Goal: Task Accomplishment & Management: Manage account settings

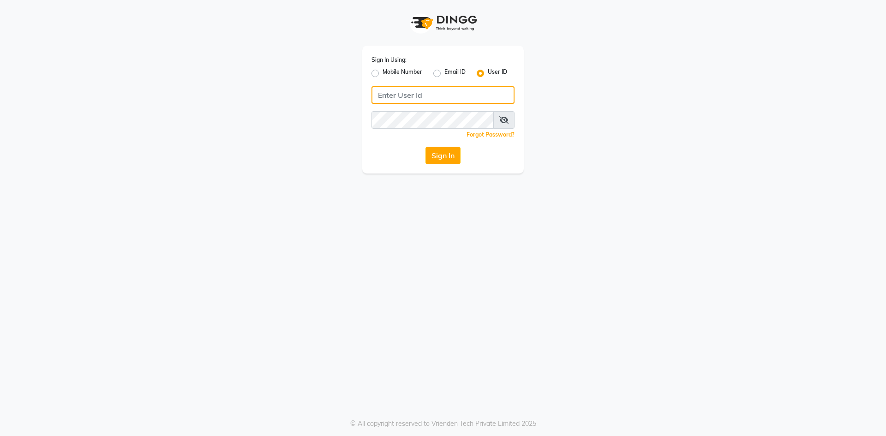
click at [422, 97] on input "Username" at bounding box center [442, 95] width 143 height 18
type input "ragini@123"
drag, startPoint x: 453, startPoint y: 158, endPoint x: 452, endPoint y: 152, distance: 6.1
click at [452, 154] on button "Sign In" at bounding box center [442, 156] width 35 height 18
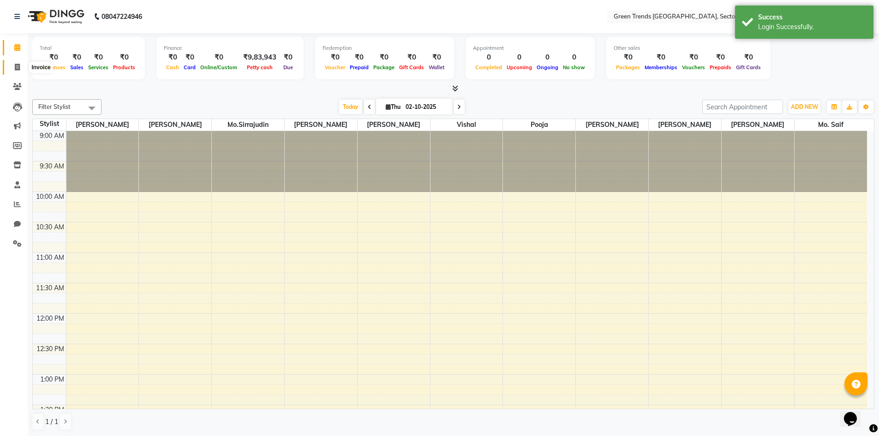
click at [18, 65] on icon at bounding box center [17, 67] width 5 height 7
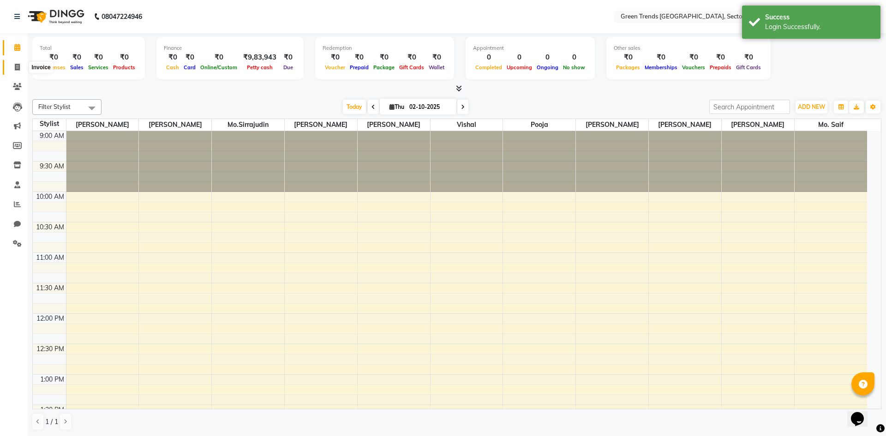
select select "7023"
select select "service"
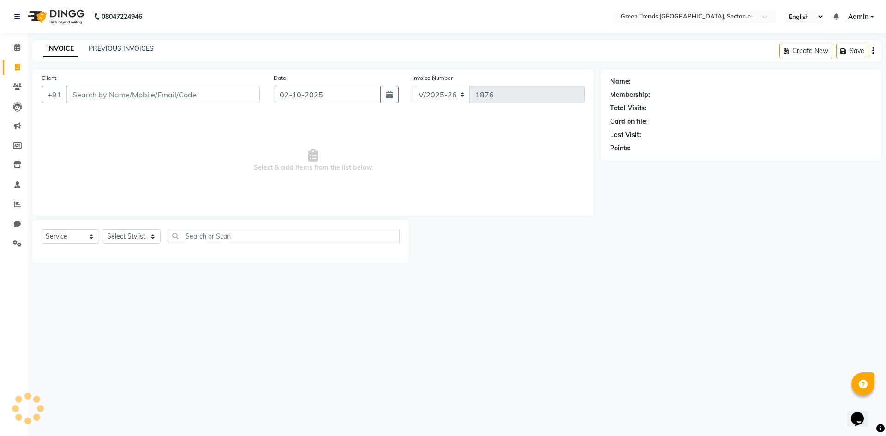
click at [87, 94] on input "Client" at bounding box center [162, 95] width 193 height 18
click at [123, 96] on input "Client" at bounding box center [162, 95] width 193 height 18
type input "9997939297"
drag, startPoint x: 229, startPoint y: 96, endPoint x: 222, endPoint y: 93, distance: 7.2
click at [222, 93] on span "Add Client" at bounding box center [236, 94] width 36 height 9
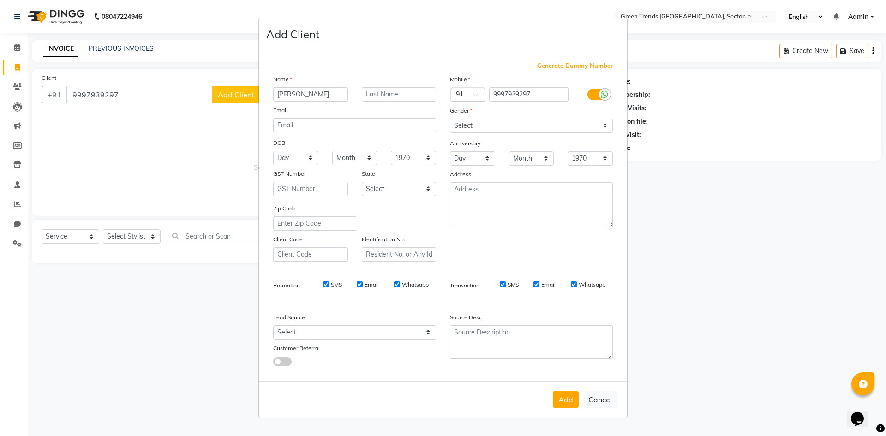
type input "[PERSON_NAME]"
click at [597, 124] on select "Select [DEMOGRAPHIC_DATA] [DEMOGRAPHIC_DATA] Other Prefer Not To Say" at bounding box center [531, 126] width 163 height 14
select select "[DEMOGRAPHIC_DATA]"
click at [450, 119] on select "Select [DEMOGRAPHIC_DATA] [DEMOGRAPHIC_DATA] Other Prefer Not To Say" at bounding box center [531, 126] width 163 height 14
click at [572, 402] on button "Add" at bounding box center [566, 399] width 26 height 17
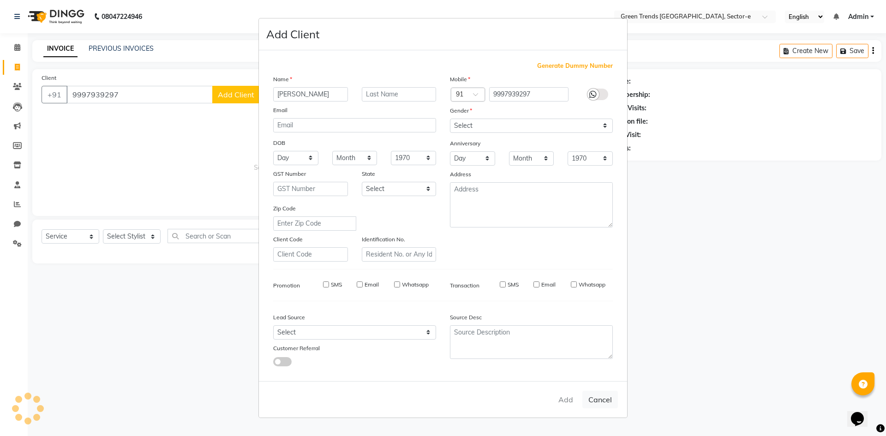
select select
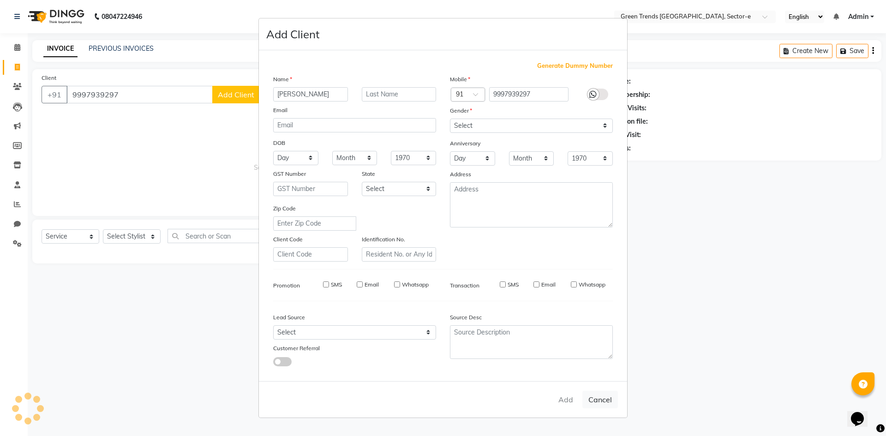
select select
checkbox input "false"
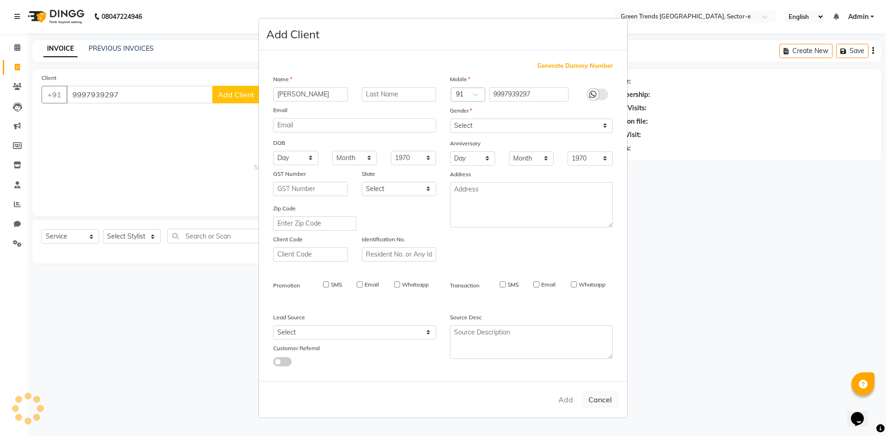
checkbox input "false"
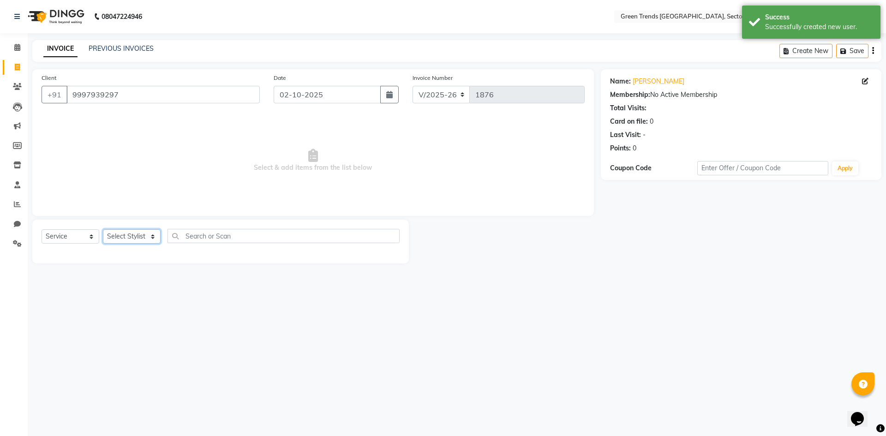
click at [154, 237] on select "Select Stylist [PERSON_NAME] [PERSON_NAME] Mo. [PERSON_NAME].[PERSON_NAME] [PER…" at bounding box center [132, 236] width 58 height 14
select select "58751"
click at [103, 229] on select "Select Stylist [PERSON_NAME] [PERSON_NAME] Mo. [PERSON_NAME].[PERSON_NAME] [PER…" at bounding box center [132, 236] width 58 height 14
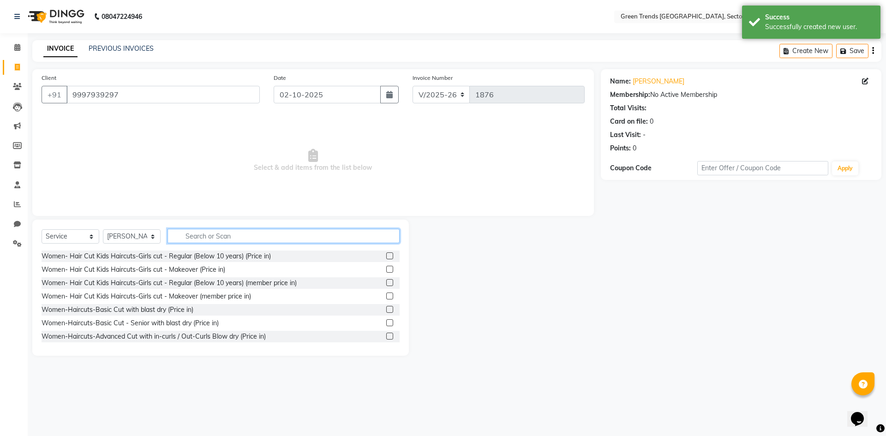
click at [222, 232] on input "text" at bounding box center [283, 236] width 232 height 14
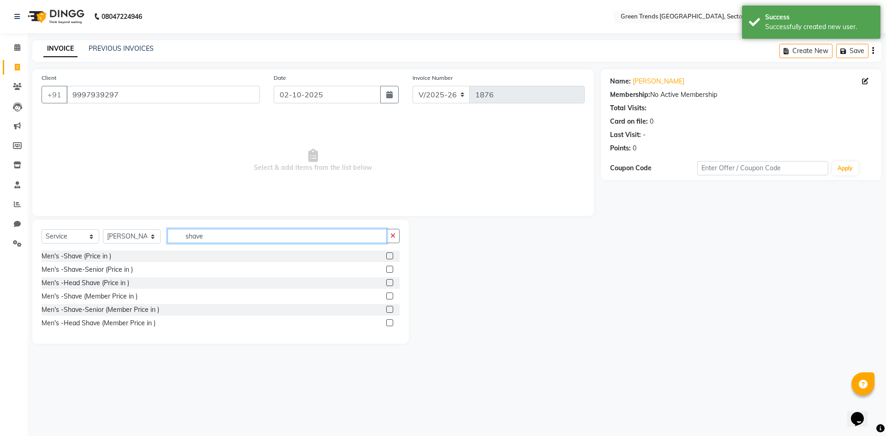
type input "shave"
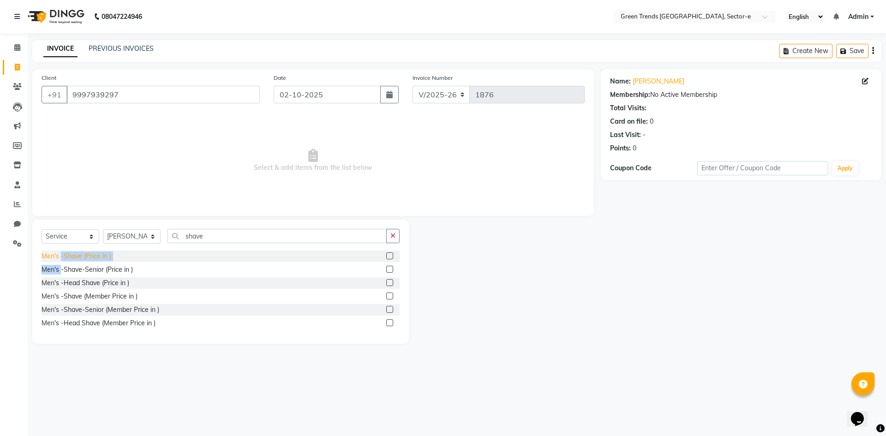
click at [61, 261] on div "Men's -Shave (Price in ) Men's -Shave-Senior (Price in ) Men's -Head Shave (Pri…" at bounding box center [221, 290] width 358 height 80
click at [61, 260] on div "Men's -Shave (Price in )" at bounding box center [77, 256] width 70 height 10
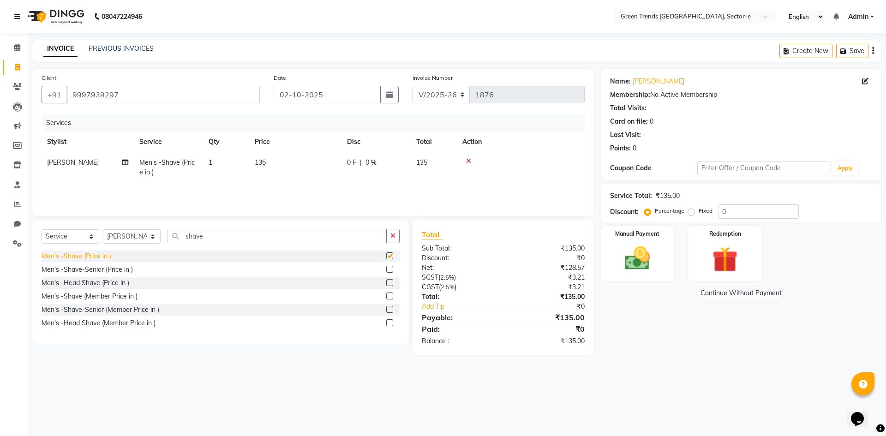
checkbox input "false"
click at [208, 239] on input "shave" at bounding box center [276, 236] width 219 height 14
type input "s"
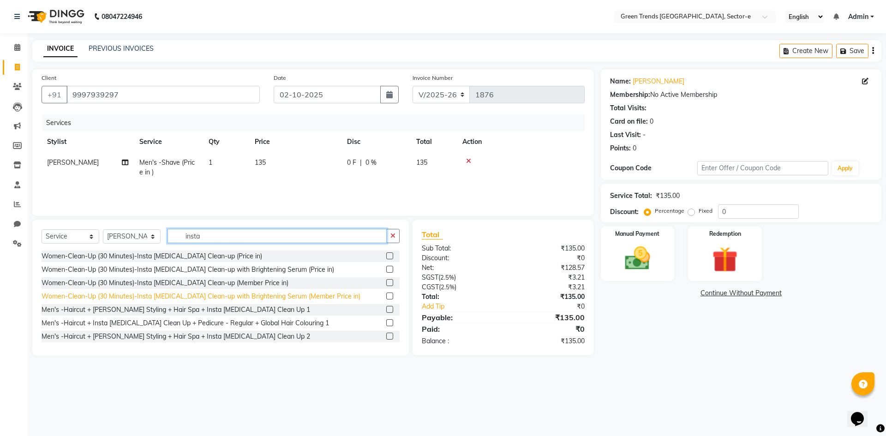
type input "insta"
click at [195, 296] on div "Women-Clean-Up (30 Minutes)-Insta [MEDICAL_DATA] Clean-up with Brightening Seru…" at bounding box center [201, 297] width 319 height 10
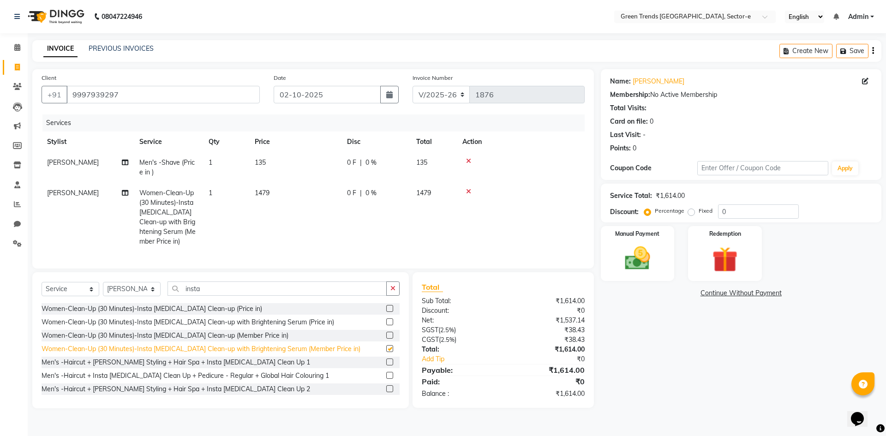
checkbox input "false"
drag, startPoint x: 690, startPoint y: 210, endPoint x: 735, endPoint y: 204, distance: 45.1
click at [698, 209] on label "Fixed" at bounding box center [705, 211] width 14 height 8
click at [693, 209] on input "Fixed" at bounding box center [693, 211] width 6 height 6
radio input "true"
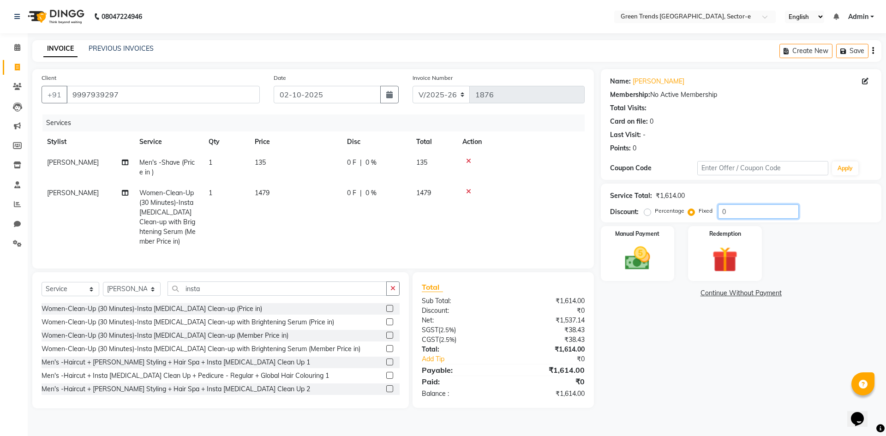
click at [742, 211] on input "0" at bounding box center [758, 211] width 81 height 14
click at [467, 191] on icon at bounding box center [468, 191] width 5 height 6
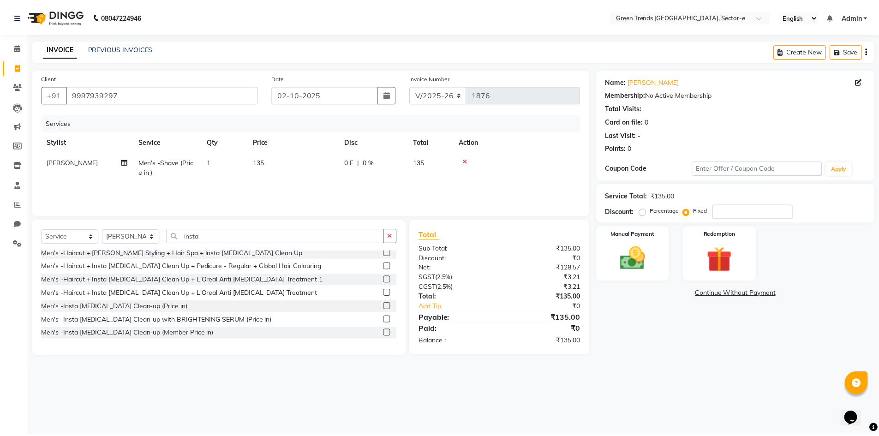
scroll to position [169, 0]
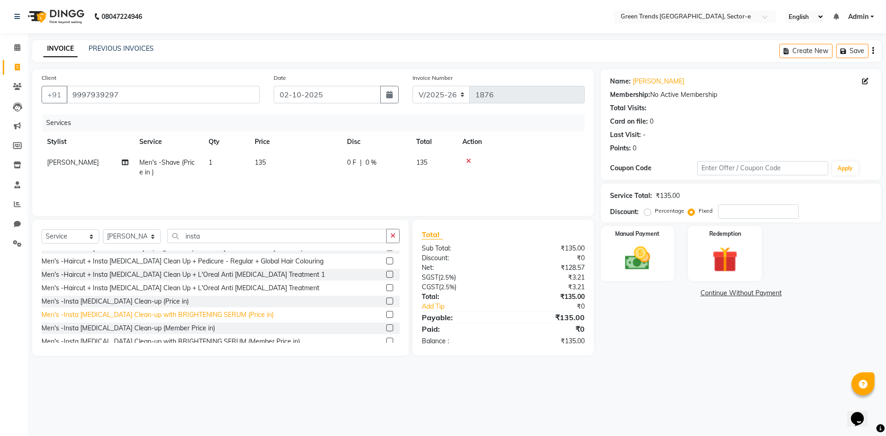
click at [245, 315] on div "Men's -Insta [MEDICAL_DATA] Clean-up with BRIGHTENING SERUM (Price in)" at bounding box center [158, 315] width 232 height 10
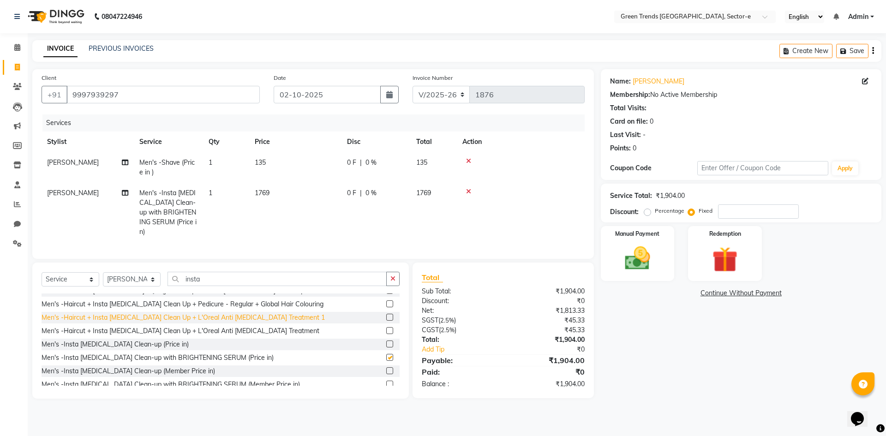
checkbox input "false"
click at [732, 214] on input "number" at bounding box center [758, 211] width 81 height 14
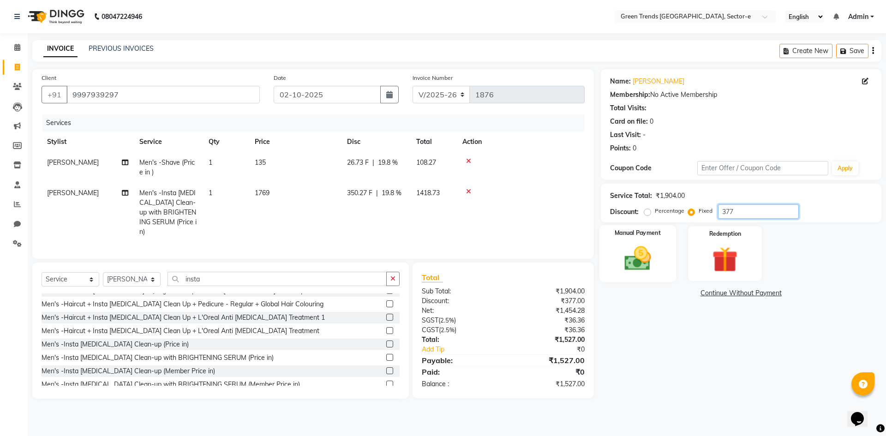
type input "377"
click at [666, 252] on div "Manual Payment" at bounding box center [637, 253] width 77 height 57
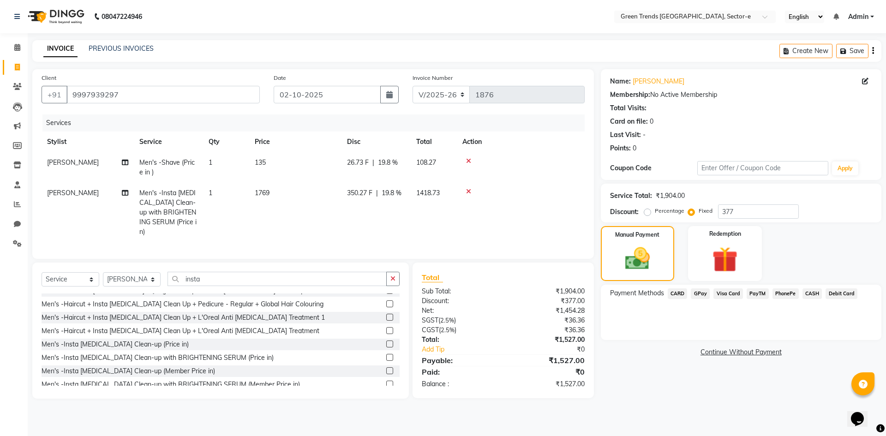
click at [815, 295] on span "CASH" at bounding box center [812, 293] width 20 height 11
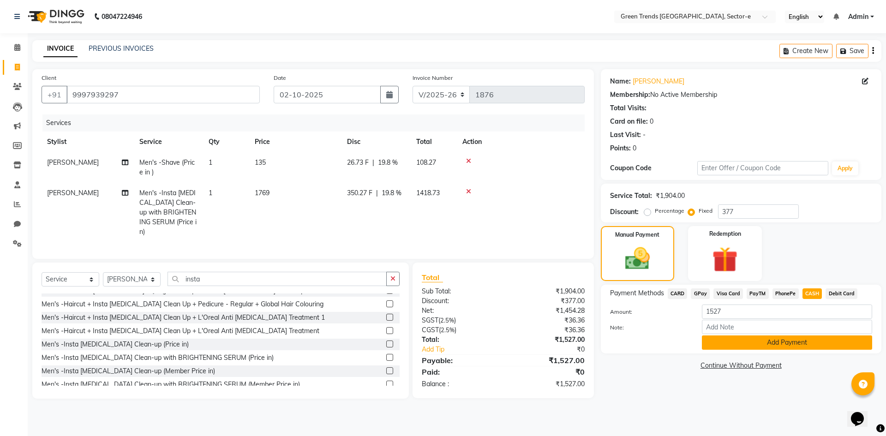
click at [762, 343] on button "Add Payment" at bounding box center [787, 342] width 170 height 14
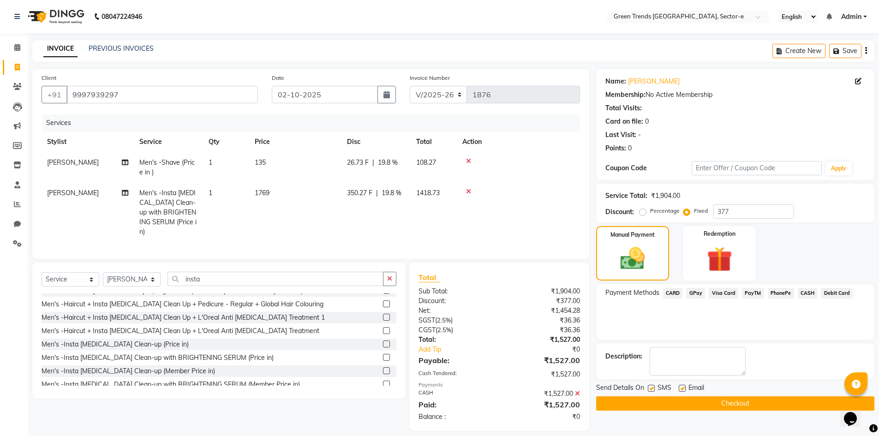
click at [684, 388] on label at bounding box center [681, 388] width 7 height 7
click at [684, 388] on input "checkbox" at bounding box center [681, 389] width 6 height 6
checkbox input "false"
click at [652, 385] on label at bounding box center [651, 388] width 7 height 7
click at [652, 386] on input "checkbox" at bounding box center [651, 389] width 6 height 6
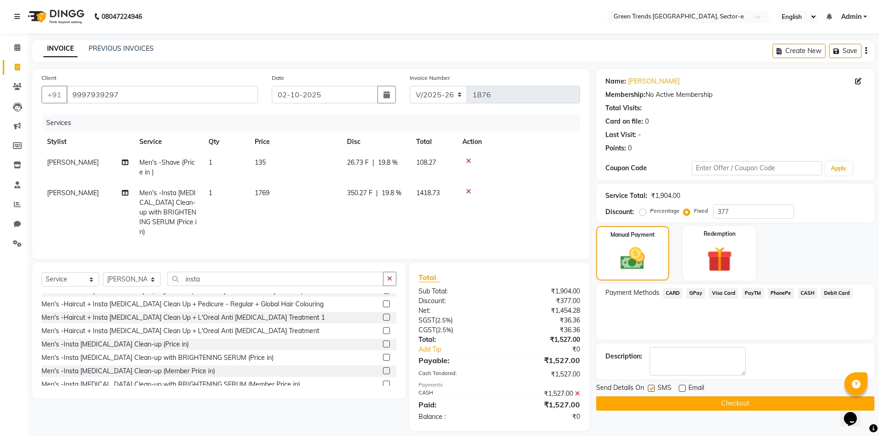
checkbox input "false"
click at [654, 400] on button "Checkout" at bounding box center [735, 403] width 278 height 14
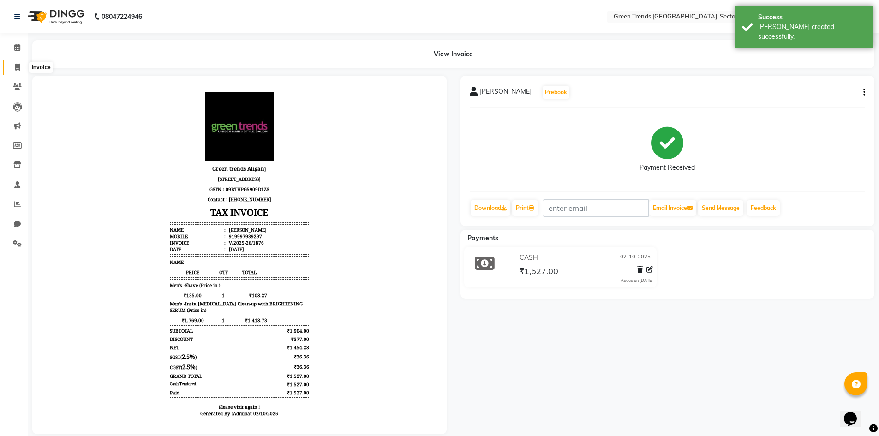
click at [14, 65] on span at bounding box center [17, 67] width 16 height 11
select select "service"
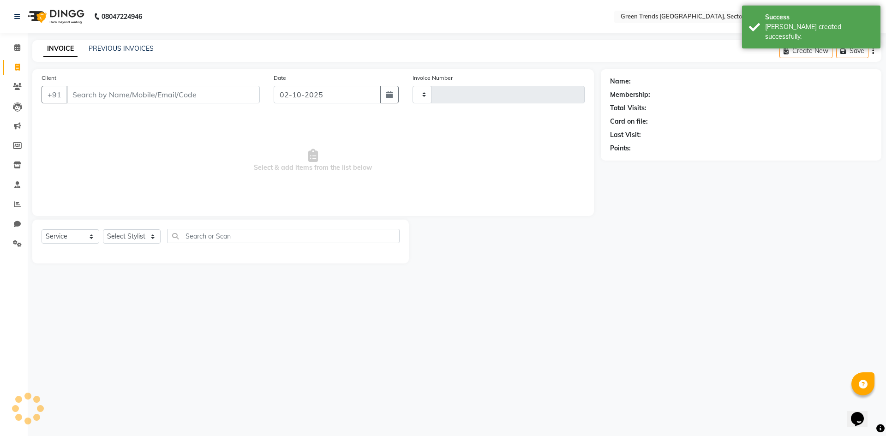
type input "1877"
select select "7023"
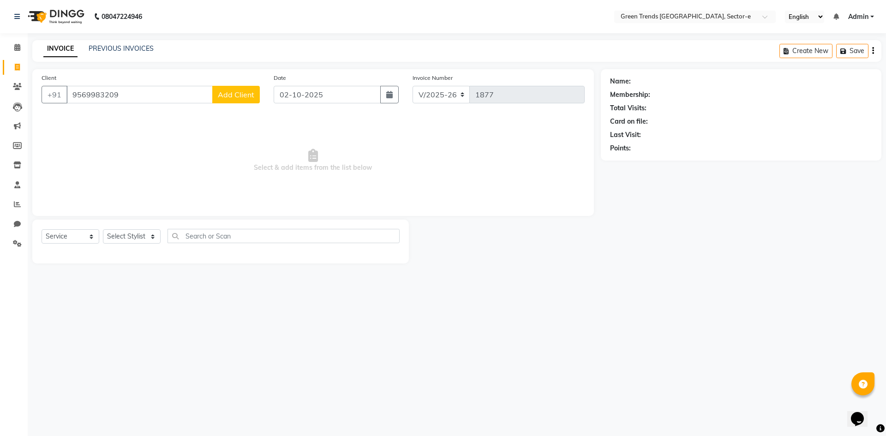
type input "9569983209"
click at [243, 96] on span "Add Client" at bounding box center [236, 94] width 36 height 9
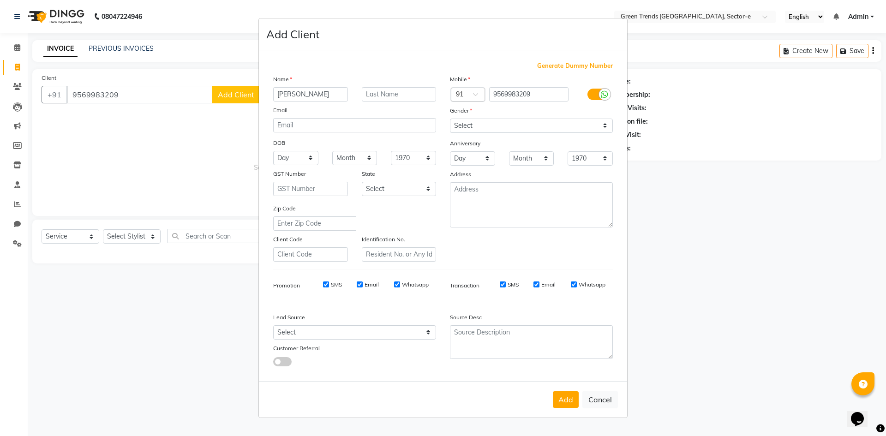
type input "[PERSON_NAME]"
drag, startPoint x: 611, startPoint y: 124, endPoint x: 601, endPoint y: 130, distance: 11.2
click at [610, 124] on select "Select [DEMOGRAPHIC_DATA] [DEMOGRAPHIC_DATA] Other Prefer Not To Say" at bounding box center [531, 126] width 163 height 14
select select "[DEMOGRAPHIC_DATA]"
click at [450, 119] on select "Select [DEMOGRAPHIC_DATA] [DEMOGRAPHIC_DATA] Other Prefer Not To Say" at bounding box center [531, 126] width 163 height 14
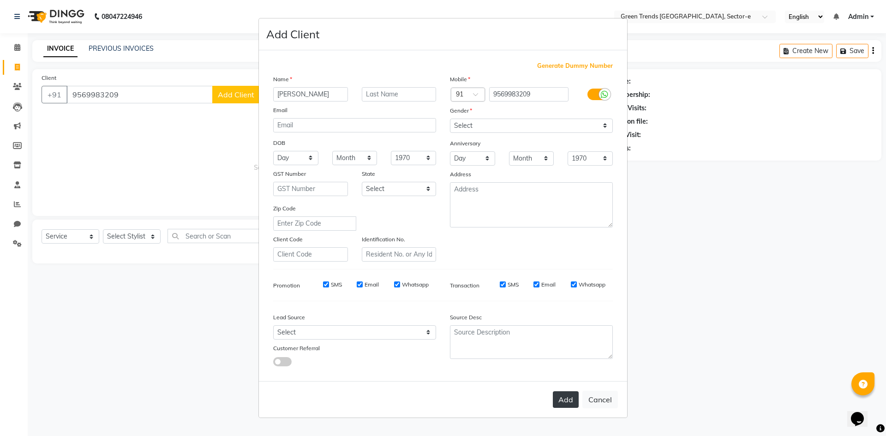
click at [565, 396] on button "Add" at bounding box center [566, 399] width 26 height 17
select select
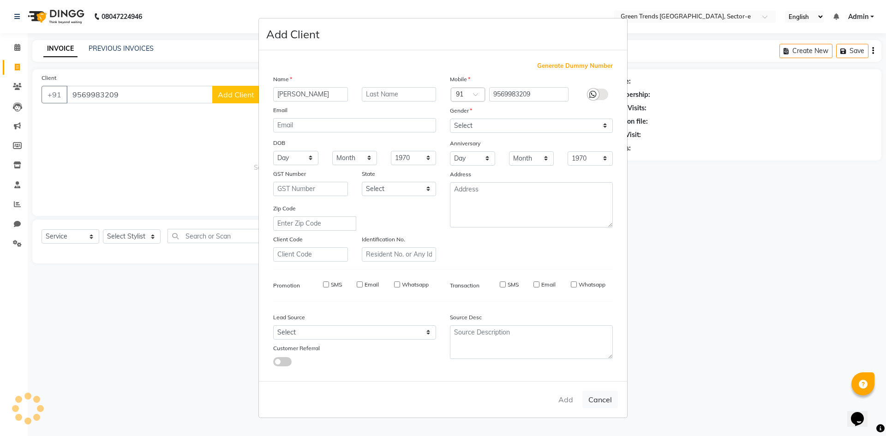
select select
checkbox input "false"
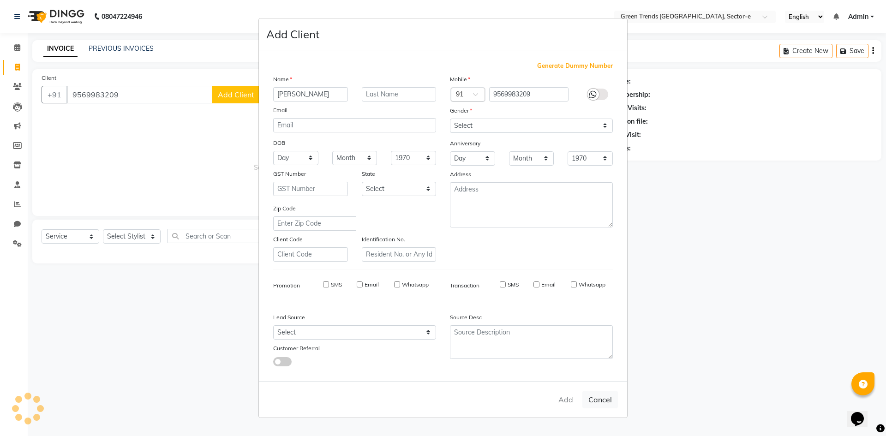
checkbox input "false"
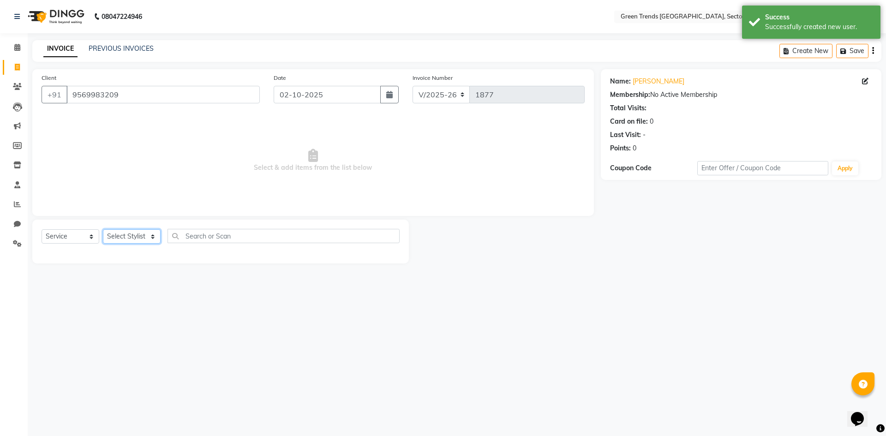
click at [124, 236] on select "Select Stylist [PERSON_NAME] [PERSON_NAME] Mo. [PERSON_NAME].[PERSON_NAME] [PER…" at bounding box center [132, 236] width 58 height 14
select select "58754"
click at [103, 229] on select "Select Stylist [PERSON_NAME] [PERSON_NAME] Mo. [PERSON_NAME].[PERSON_NAME] [PER…" at bounding box center [132, 236] width 58 height 14
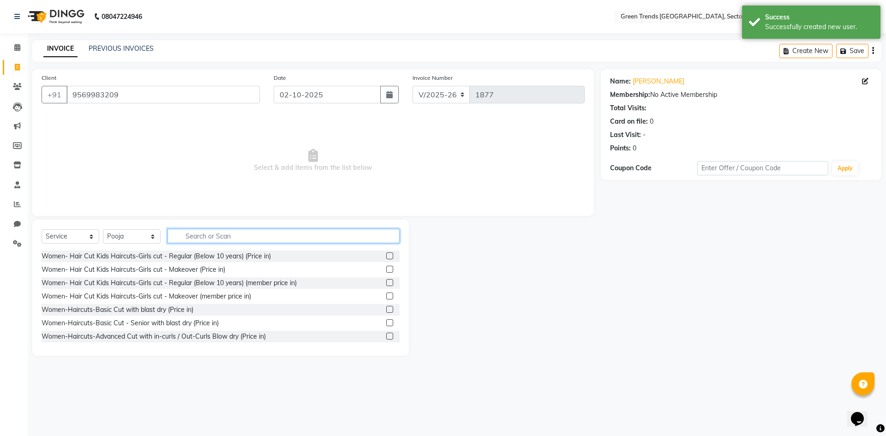
click at [220, 235] on input "text" at bounding box center [283, 236] width 232 height 14
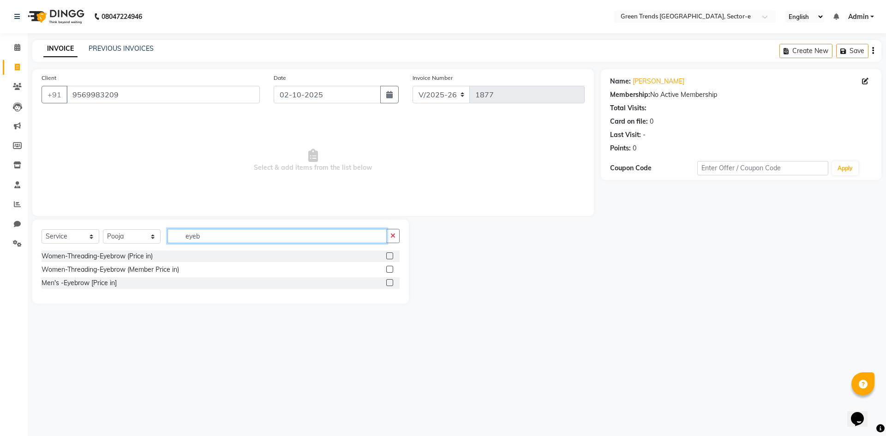
type input "eyeb"
click at [158, 258] on div "Women-Threading-Eyebrow (Price in)" at bounding box center [221, 256] width 358 height 12
click at [248, 236] on input "eyeb" at bounding box center [276, 236] width 219 height 14
click at [139, 255] on div "Women-Threading-Eyebrow (Price in)" at bounding box center [97, 256] width 111 height 10
checkbox input "false"
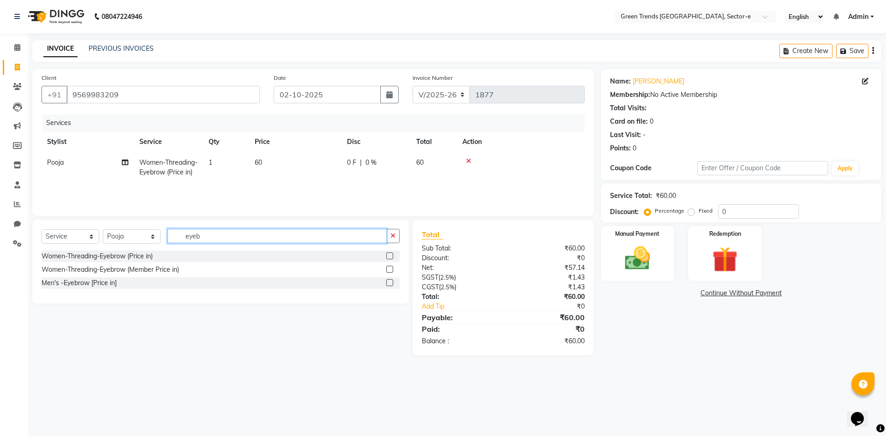
click at [206, 236] on input "eyeb" at bounding box center [276, 236] width 219 height 14
type input "e"
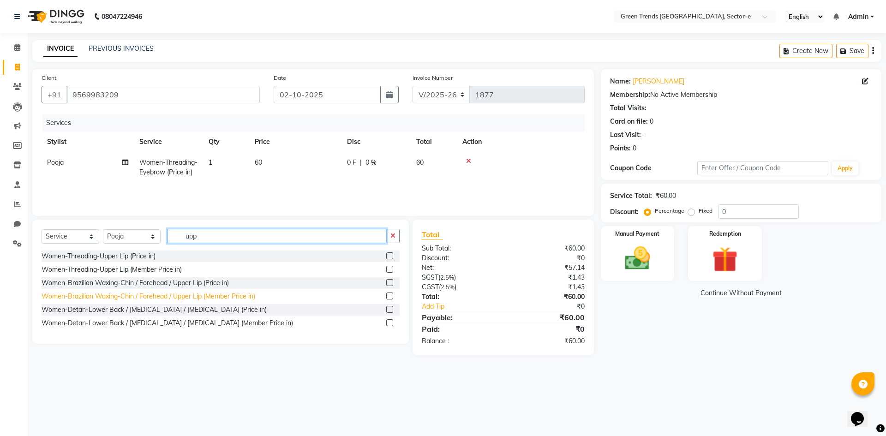
type input "upp"
click at [119, 298] on div "Women-Brazilian Waxing-Chin / Forehead / Upper Lip (Member Price in)" at bounding box center [149, 297] width 214 height 10
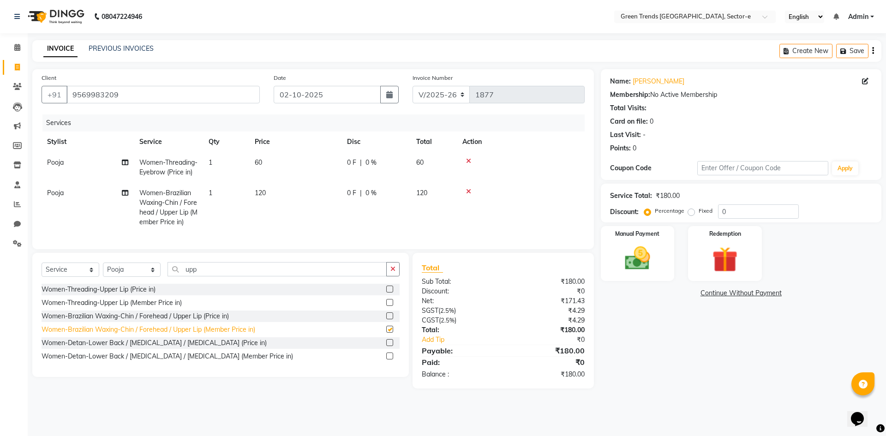
checkbox input "false"
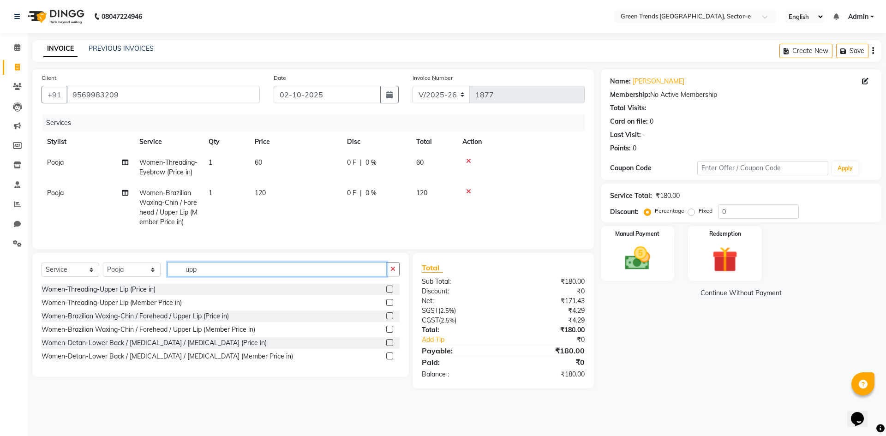
click at [203, 276] on input "upp" at bounding box center [276, 269] width 219 height 14
type input "u"
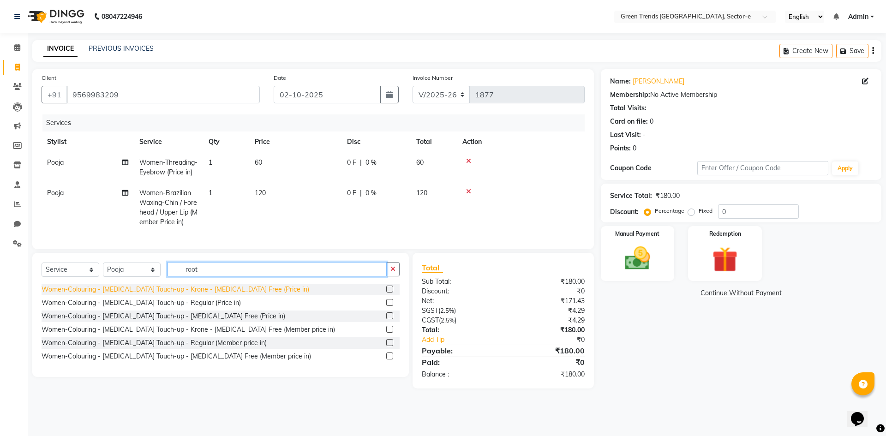
type input "root"
click at [128, 294] on div "Women-Colouring - [MEDICAL_DATA] Touch-up - Krone - [MEDICAL_DATA] Free (Price …" at bounding box center [176, 290] width 268 height 10
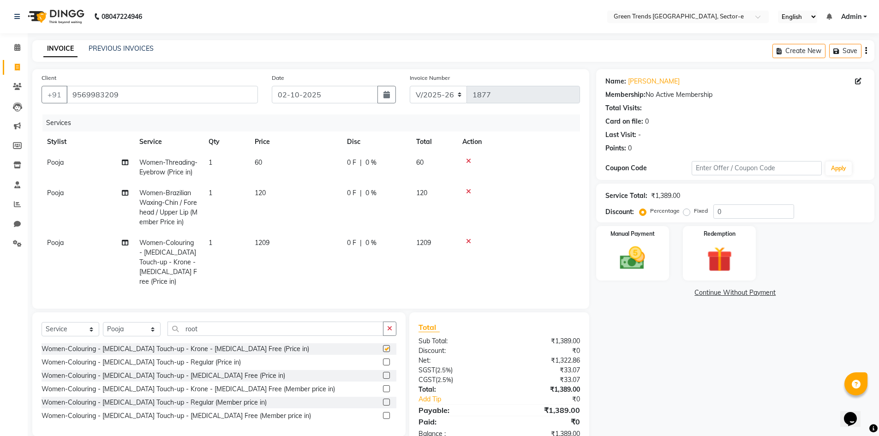
checkbox input "false"
click at [468, 240] on icon at bounding box center [468, 241] width 5 height 6
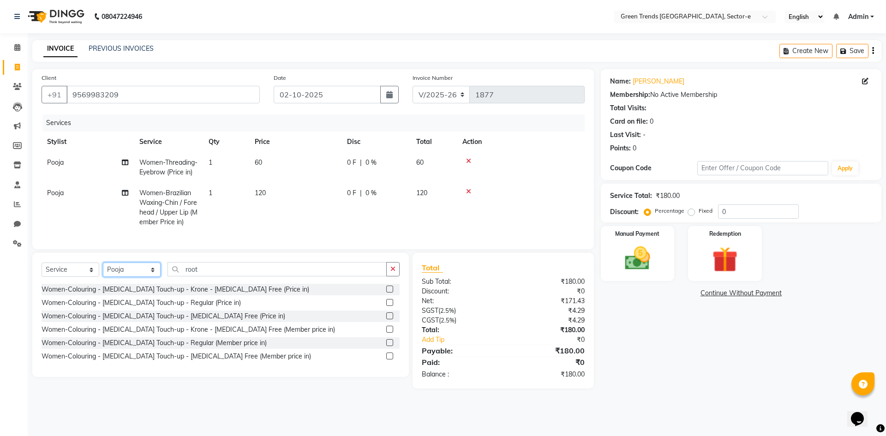
click at [115, 276] on select "Select Stylist [PERSON_NAME] [PERSON_NAME] Mo. [PERSON_NAME].[PERSON_NAME] [PER…" at bounding box center [132, 269] width 58 height 14
select select "58751"
click at [103, 269] on select "Select Stylist [PERSON_NAME] [PERSON_NAME] Mo. [PERSON_NAME].[PERSON_NAME] [PER…" at bounding box center [132, 269] width 58 height 14
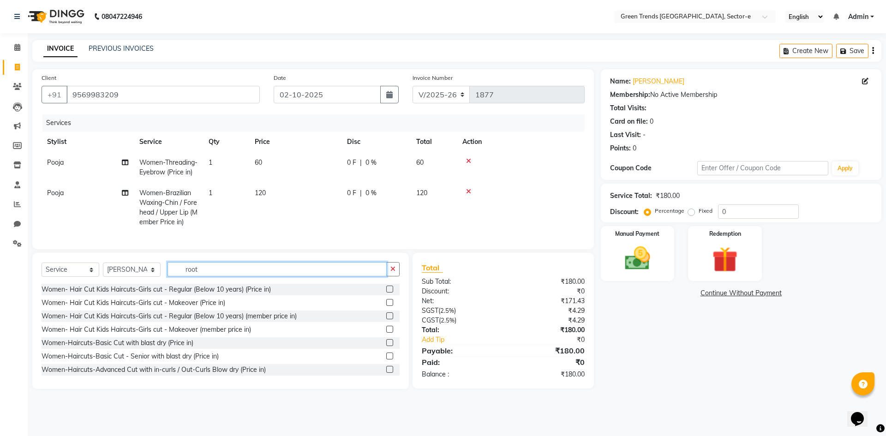
click at [256, 274] on input "root" at bounding box center [276, 269] width 219 height 14
type input "r"
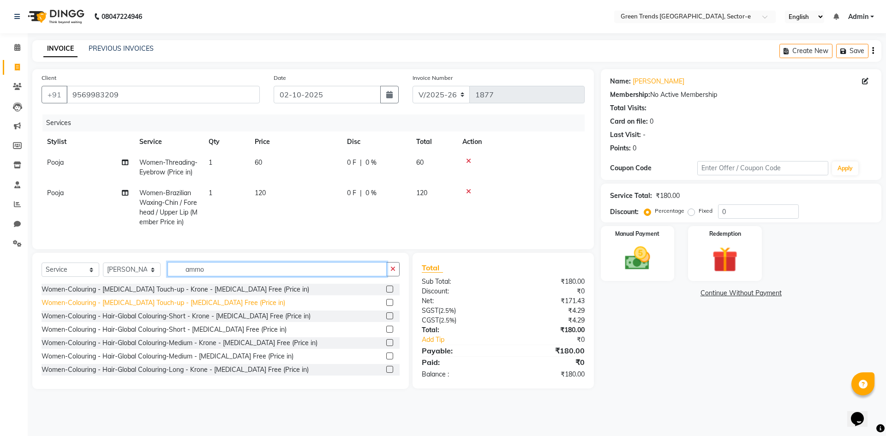
type input "ammo"
click at [196, 308] on div "Women-Colouring - [MEDICAL_DATA] Touch-up - [MEDICAL_DATA] Free (Price in)" at bounding box center [164, 303] width 244 height 10
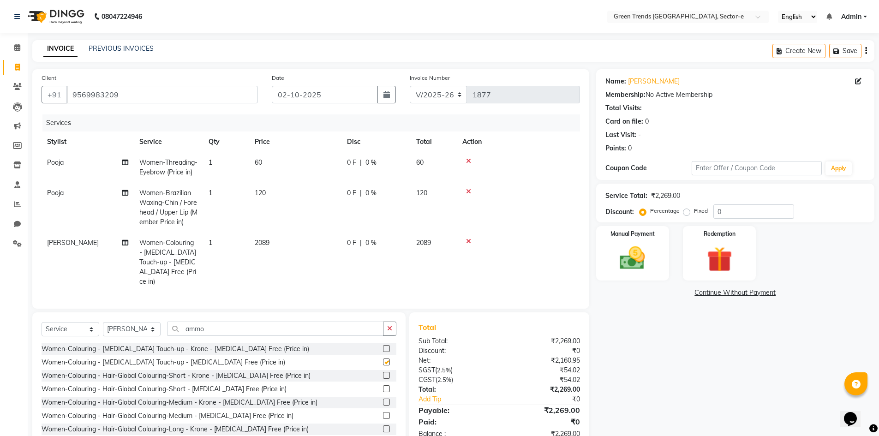
checkbox input "false"
drag, startPoint x: 686, startPoint y: 213, endPoint x: 729, endPoint y: 219, distance: 42.9
click at [694, 212] on label "Fixed" at bounding box center [701, 211] width 14 height 8
click at [688, 212] on input "Fixed" at bounding box center [688, 211] width 6 height 6
radio input "true"
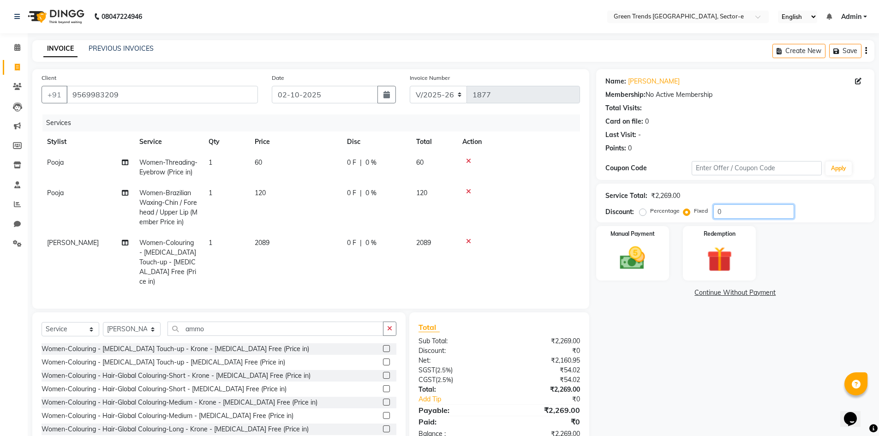
click at [733, 213] on input "0" at bounding box center [753, 211] width 81 height 14
type input "432"
click at [639, 262] on img at bounding box center [632, 258] width 42 height 30
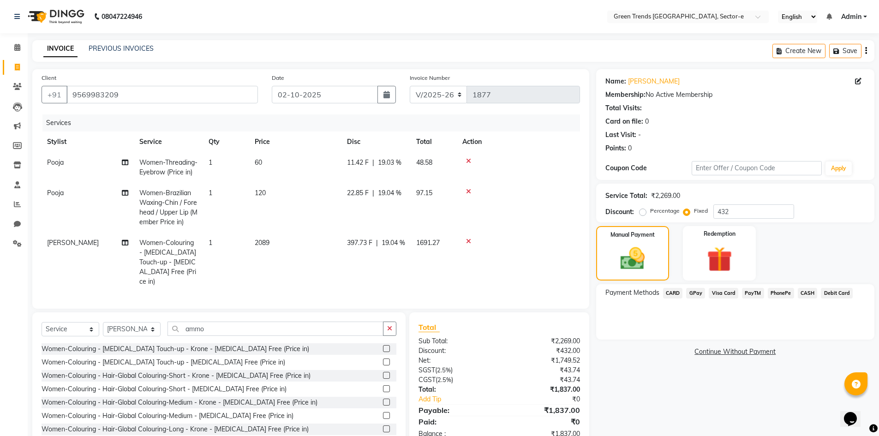
click at [700, 290] on span "GPay" at bounding box center [695, 293] width 19 height 11
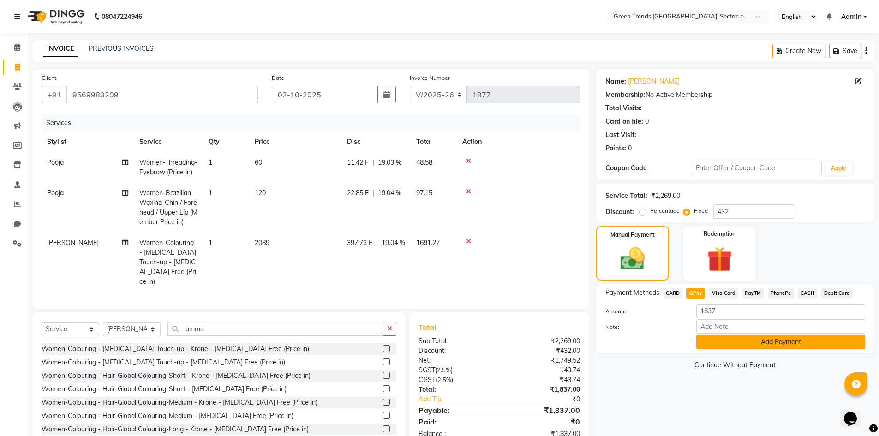
click at [712, 343] on button "Add Payment" at bounding box center [780, 342] width 169 height 14
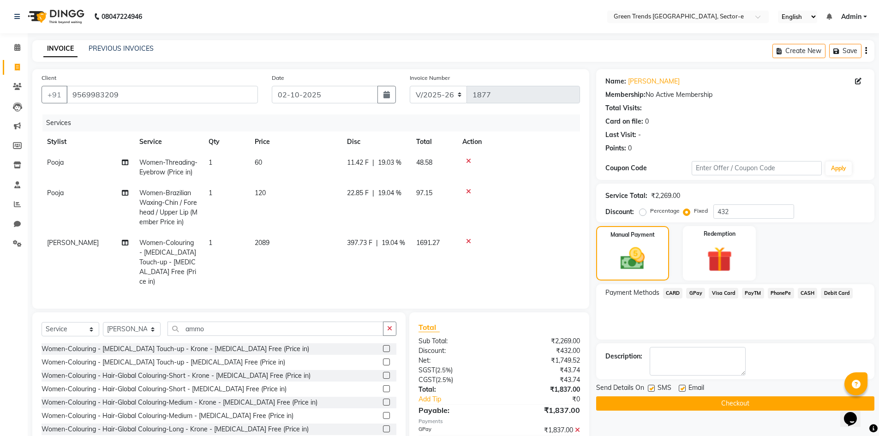
click at [681, 388] on label at bounding box center [681, 388] width 7 height 7
click at [681, 388] on input "checkbox" at bounding box center [681, 389] width 6 height 6
checkbox input "false"
click at [652, 388] on label at bounding box center [651, 388] width 7 height 7
click at [652, 388] on input "checkbox" at bounding box center [651, 389] width 6 height 6
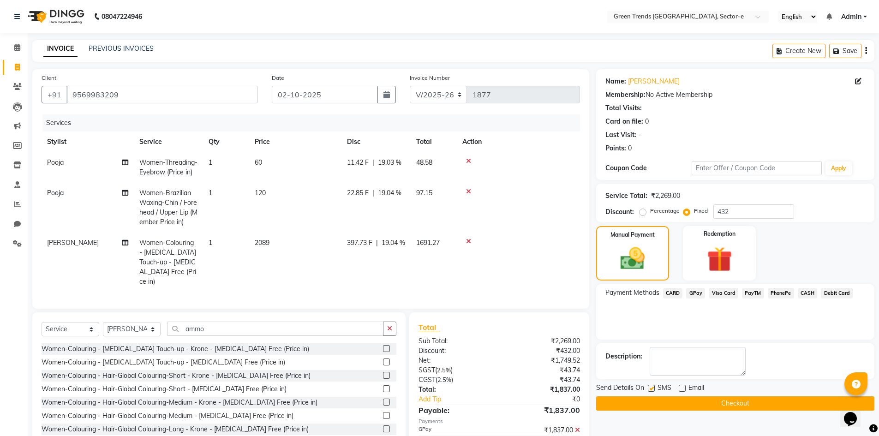
checkbox input "false"
click at [648, 401] on button "Checkout" at bounding box center [735, 403] width 278 height 14
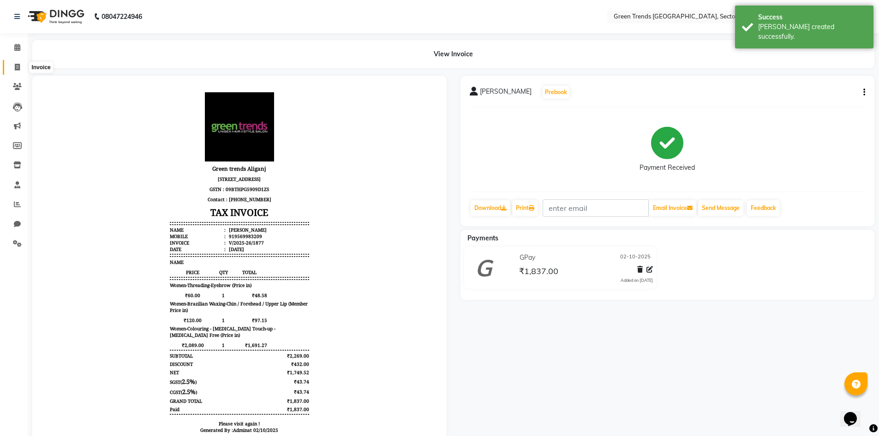
click at [17, 70] on icon at bounding box center [17, 67] width 5 height 7
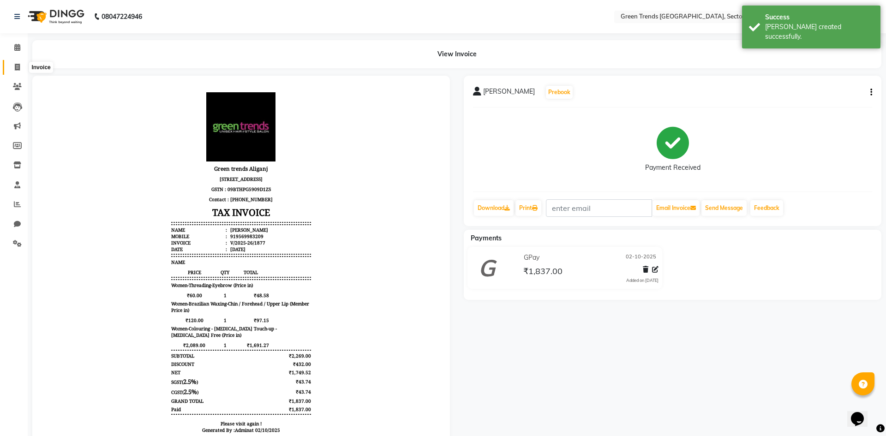
select select "service"
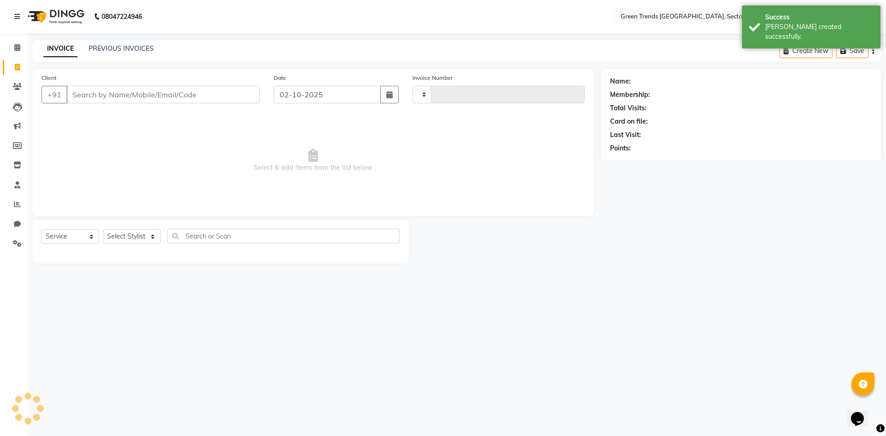
type input "1878"
select select "7023"
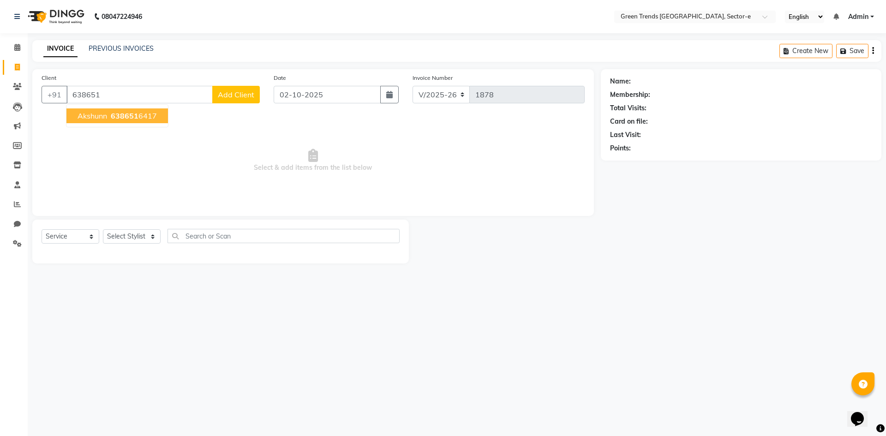
click at [107, 117] on button "Akshunn 638651 6417" at bounding box center [116, 115] width 101 height 15
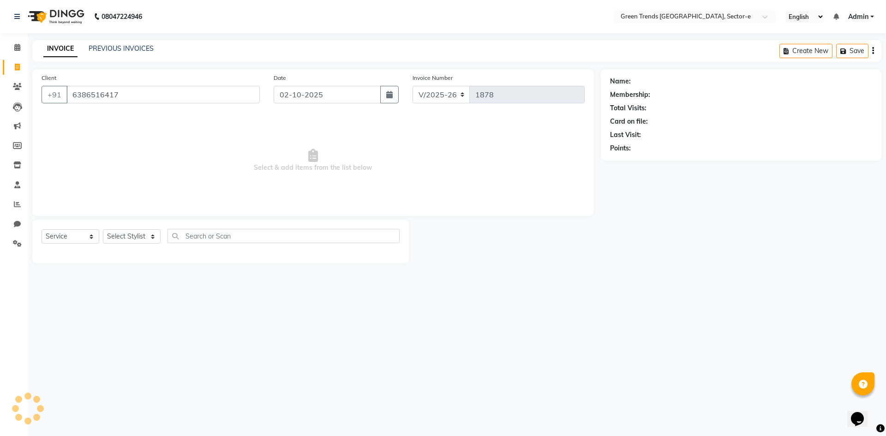
type input "6386516417"
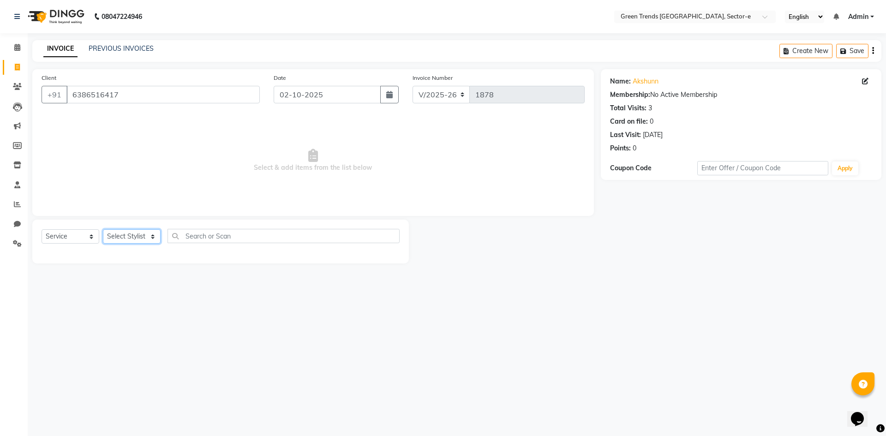
click at [136, 238] on select "Select Stylist [PERSON_NAME] [PERSON_NAME] Mo. [PERSON_NAME].[PERSON_NAME] [PER…" at bounding box center [132, 236] width 58 height 14
select select "58752"
click at [103, 229] on select "Select Stylist [PERSON_NAME] [PERSON_NAME] Mo. [PERSON_NAME].[PERSON_NAME] [PER…" at bounding box center [132, 236] width 58 height 14
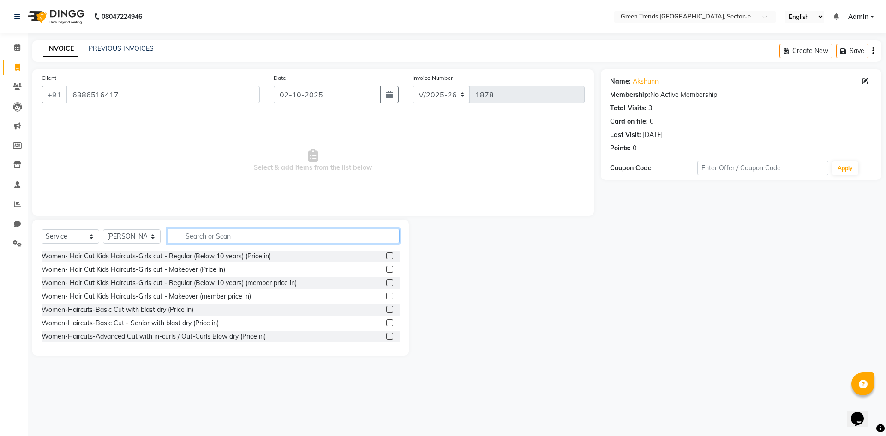
click at [284, 241] on input "text" at bounding box center [283, 236] width 232 height 14
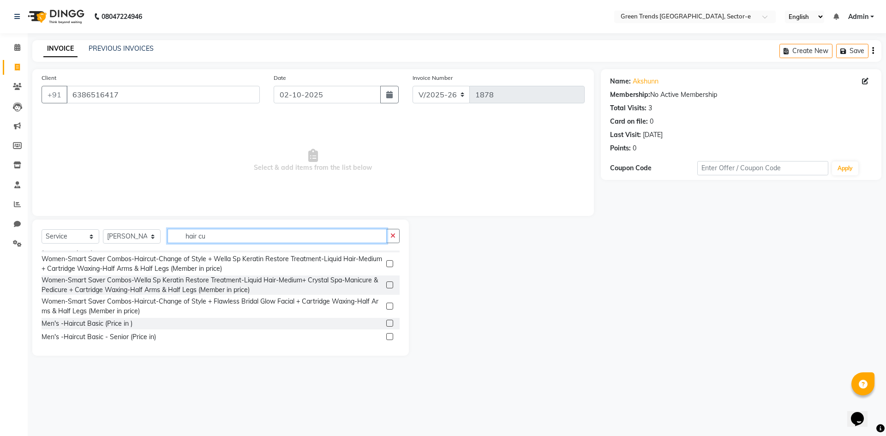
scroll to position [710, 0]
type input "hair cu"
click at [55, 323] on div "Men's -Haircut Basic (Price in )" at bounding box center [87, 322] width 91 height 10
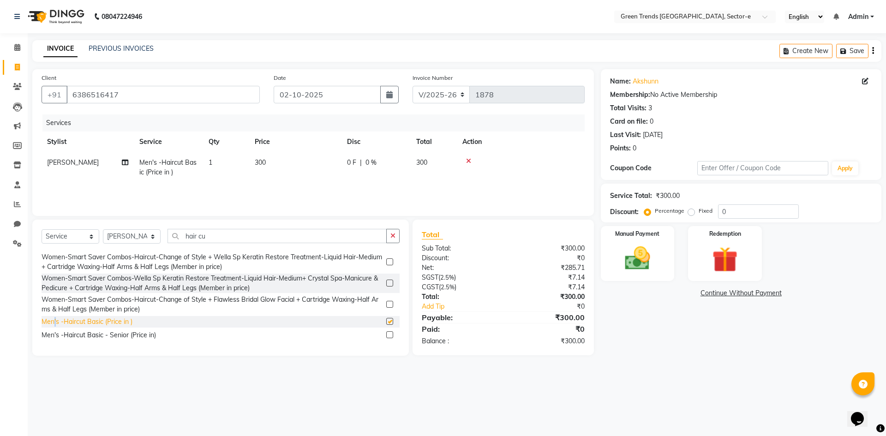
checkbox input "false"
click at [359, 160] on div "0 F | 0 %" at bounding box center [376, 163] width 58 height 10
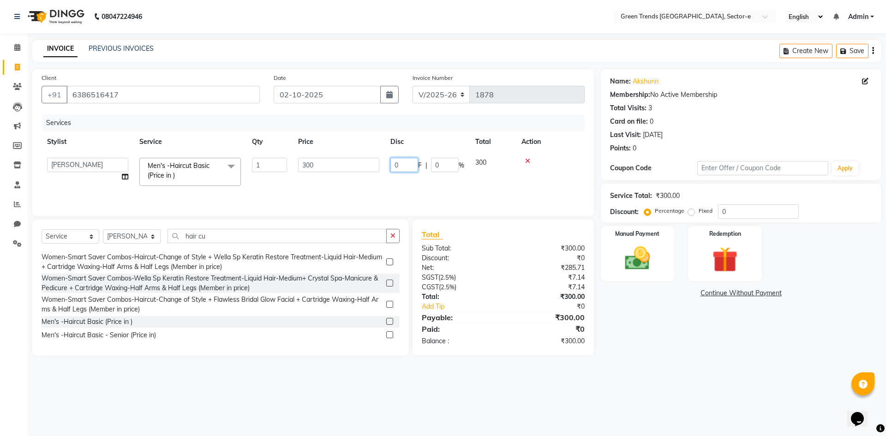
click at [408, 166] on input "0" at bounding box center [404, 165] width 28 height 14
type input "60"
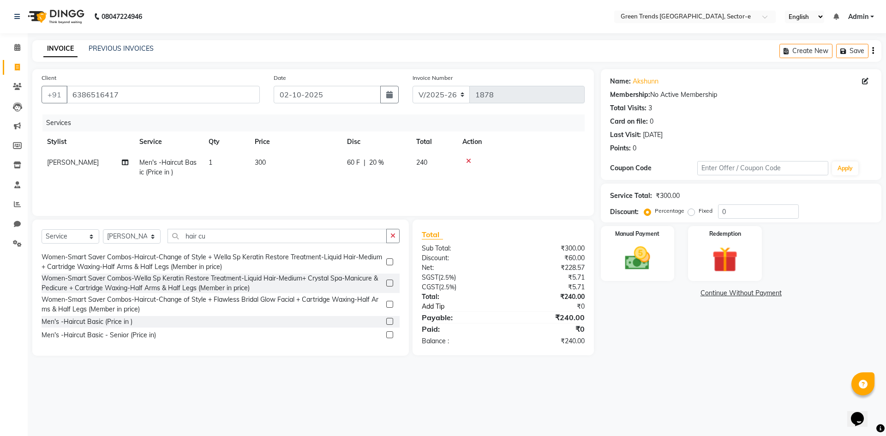
click at [508, 308] on link "Add Tip" at bounding box center [466, 307] width 103 height 10
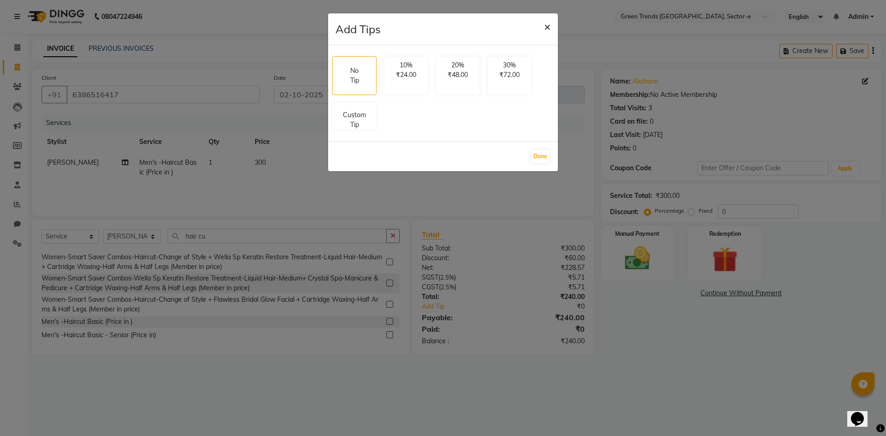
click at [551, 25] on button "×" at bounding box center [546, 26] width 21 height 26
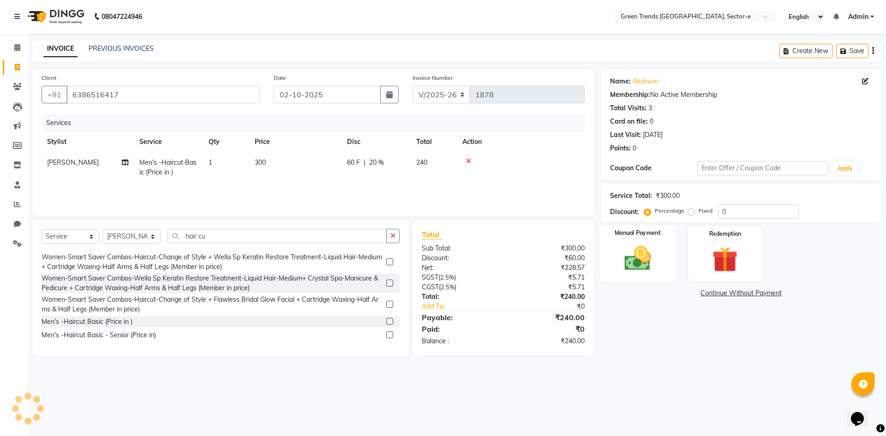
click at [655, 256] on img at bounding box center [637, 258] width 43 height 30
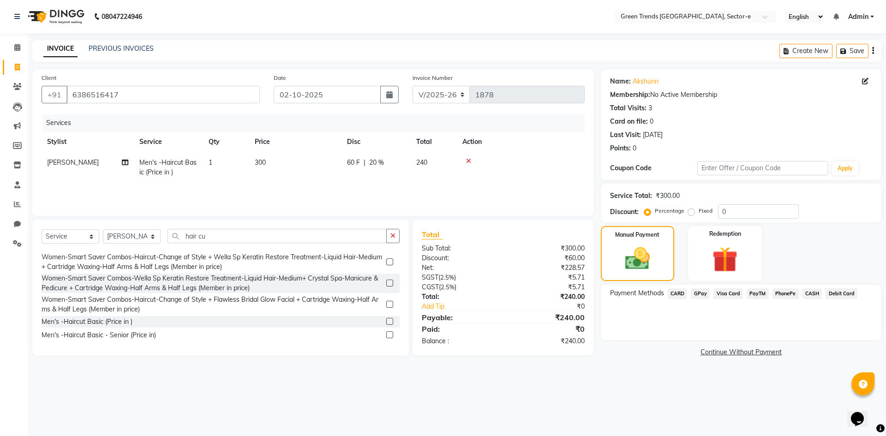
drag, startPoint x: 702, startPoint y: 292, endPoint x: 701, endPoint y: 300, distance: 8.3
click at [701, 293] on span "GPay" at bounding box center [699, 293] width 19 height 11
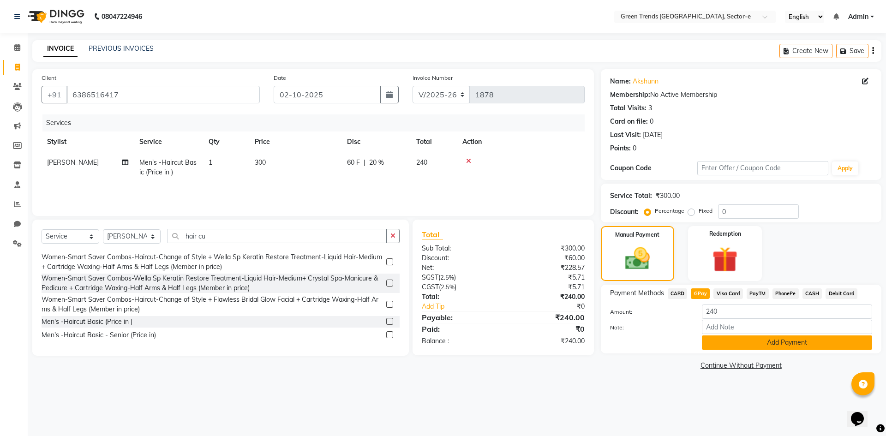
click at [716, 339] on button "Add Payment" at bounding box center [787, 342] width 170 height 14
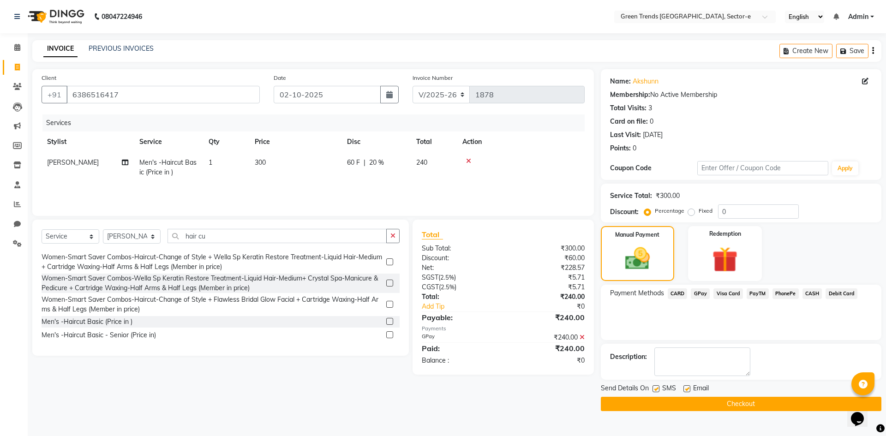
click at [685, 389] on label at bounding box center [686, 388] width 7 height 7
click at [685, 389] on input "checkbox" at bounding box center [686, 389] width 6 height 6
checkbox input "false"
click at [655, 389] on label at bounding box center [655, 388] width 7 height 7
click at [655, 389] on input "checkbox" at bounding box center [655, 389] width 6 height 6
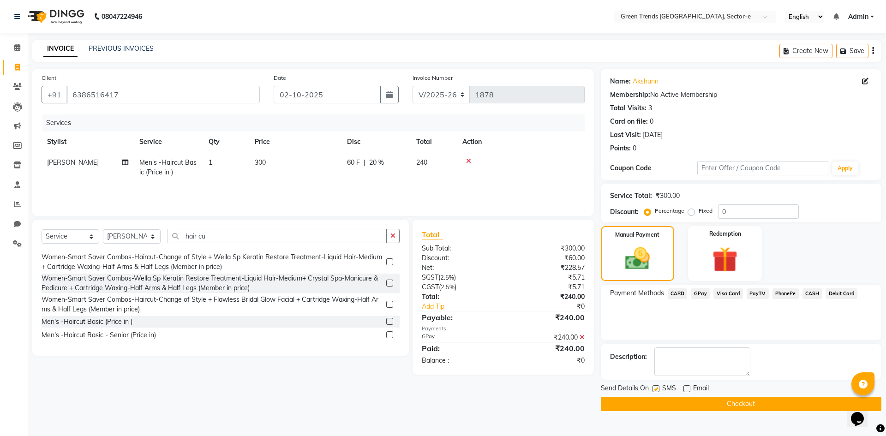
checkbox input "false"
click at [662, 407] on button "Checkout" at bounding box center [741, 404] width 280 height 14
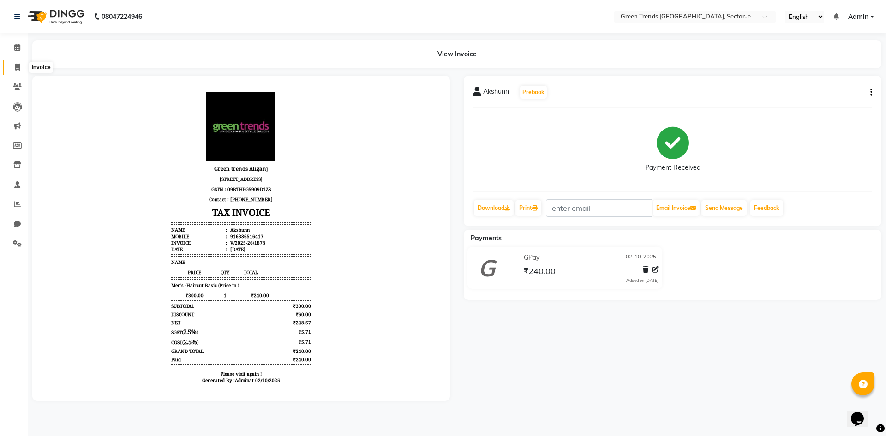
click at [14, 72] on span at bounding box center [17, 67] width 16 height 11
select select "7023"
select select "service"
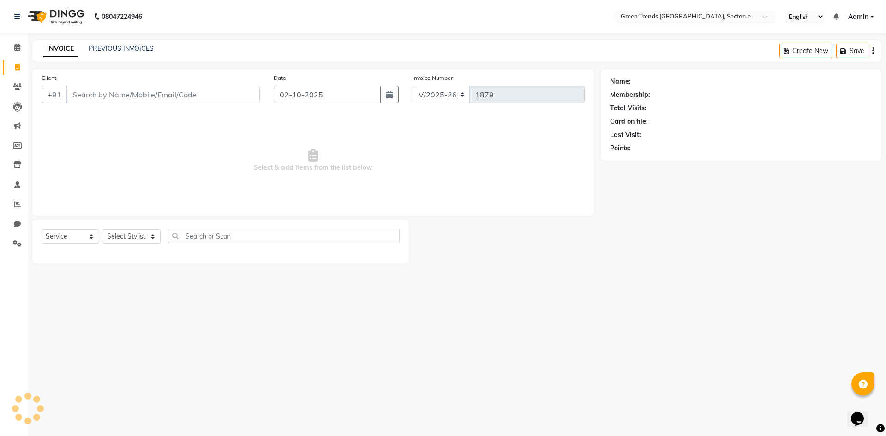
click at [169, 95] on input "Client" at bounding box center [162, 95] width 193 height 18
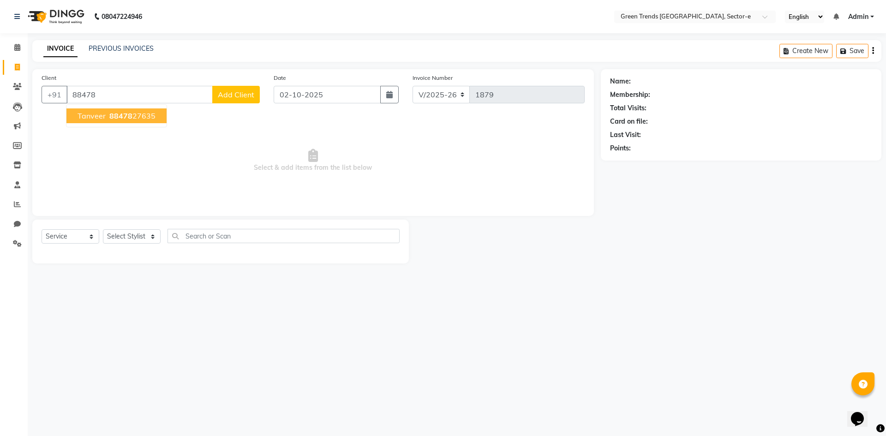
click at [149, 121] on button "[PERSON_NAME] 88478 27635" at bounding box center [116, 115] width 100 height 15
type input "8847827635"
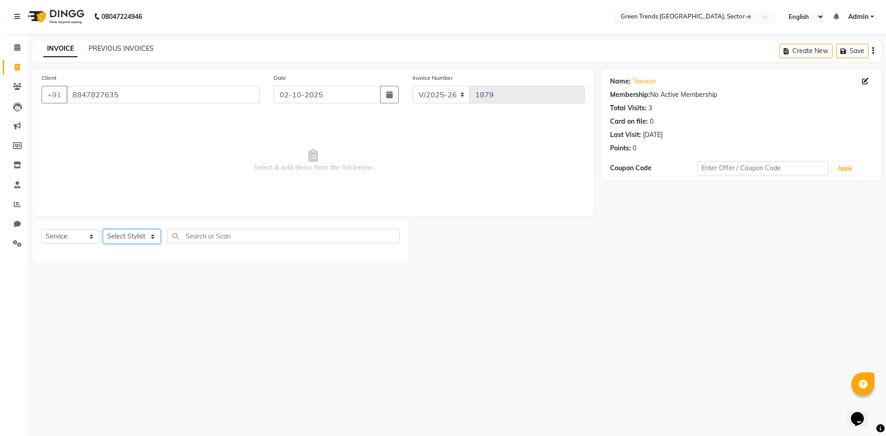
click at [117, 238] on select "Select Stylist [PERSON_NAME] [PERSON_NAME] Mo. [PERSON_NAME].[PERSON_NAME] [PER…" at bounding box center [132, 236] width 58 height 14
select select "62898"
click at [103, 229] on select "Select Stylist [PERSON_NAME] [PERSON_NAME] Mo. [PERSON_NAME].[PERSON_NAME] [PER…" at bounding box center [132, 236] width 58 height 14
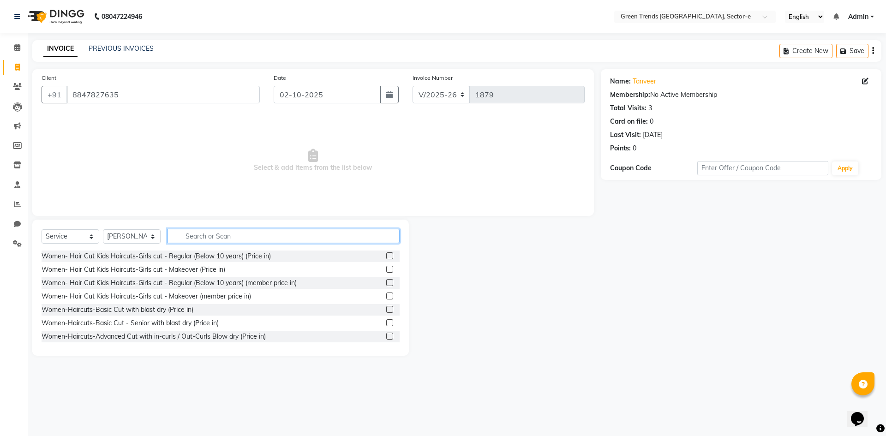
click at [233, 239] on input "text" at bounding box center [283, 236] width 232 height 14
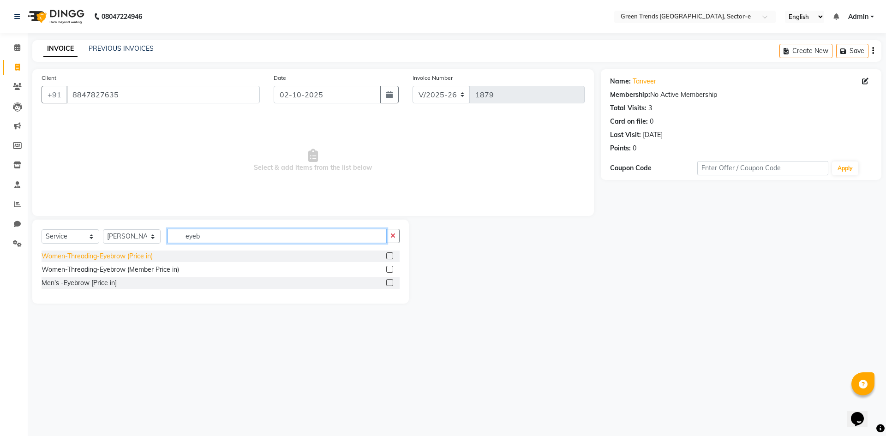
type input "eyeb"
click at [65, 255] on div "Women-Threading-Eyebrow (Price in)" at bounding box center [97, 256] width 111 height 10
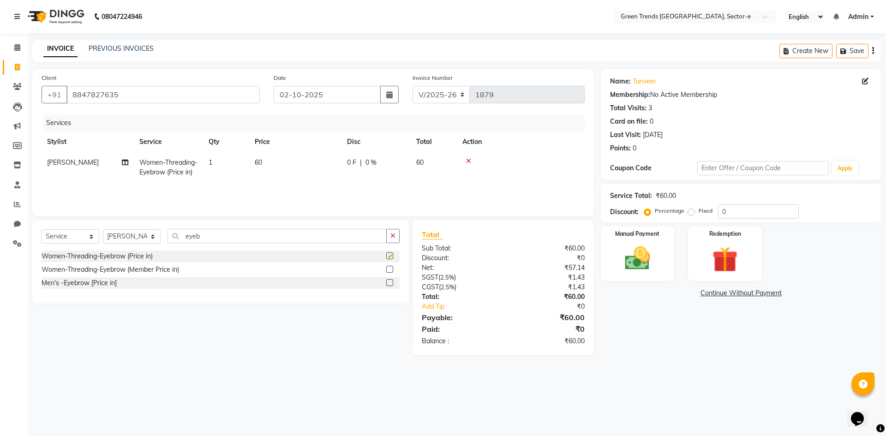
checkbox input "false"
click at [208, 235] on input "eyeb" at bounding box center [276, 236] width 219 height 14
type input "e"
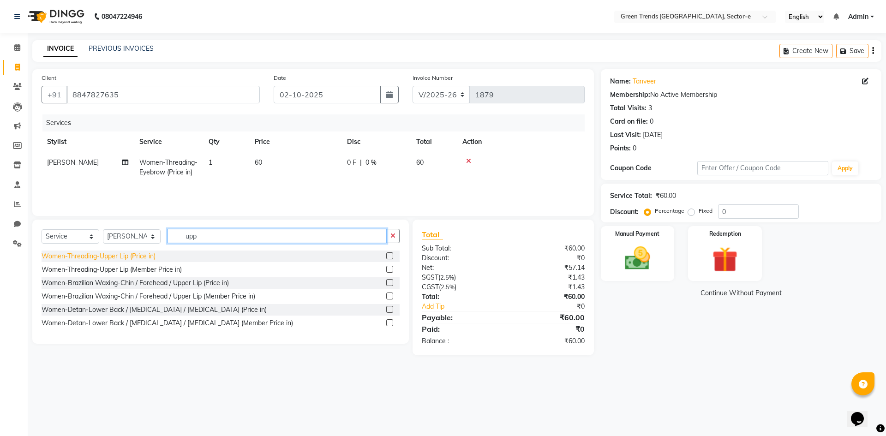
type input "upp"
click at [77, 256] on div "Women-Threading-Upper Lip (Price in)" at bounding box center [99, 256] width 114 height 10
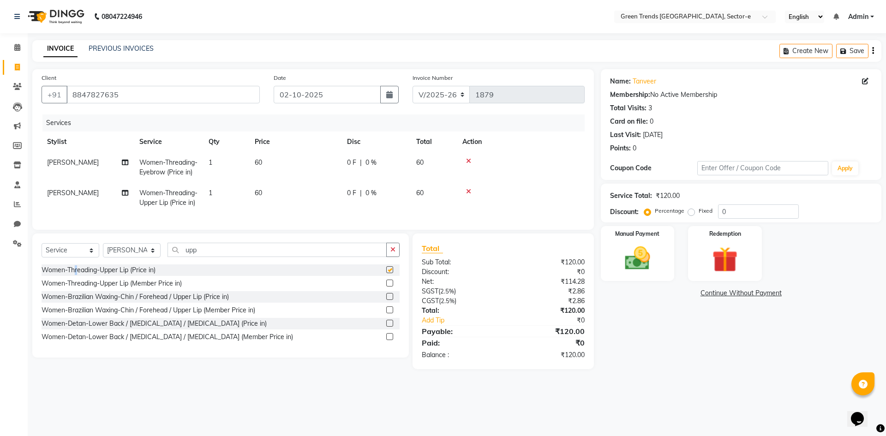
checkbox input "false"
click at [214, 257] on input "upp" at bounding box center [276, 250] width 219 height 14
type input "u"
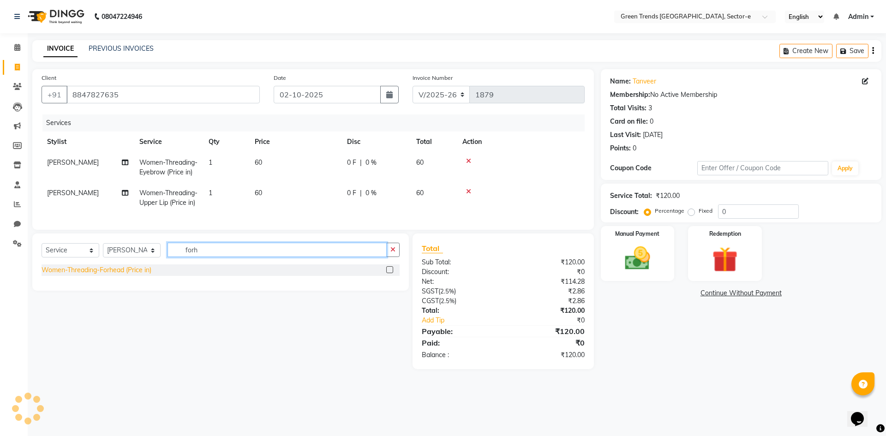
type input "forh"
click at [96, 275] on div "Women-Threading-Forhead (Price in)" at bounding box center [97, 270] width 110 height 10
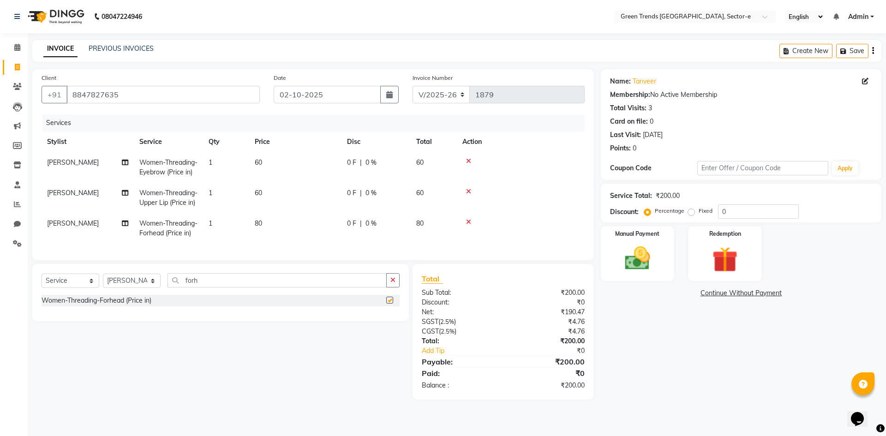
checkbox input "false"
click at [206, 287] on input "forh" at bounding box center [276, 280] width 219 height 14
type input "f"
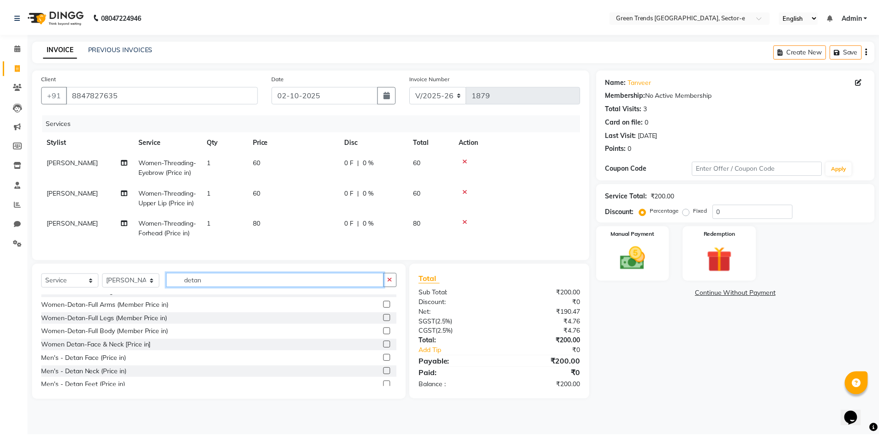
scroll to position [470, 0]
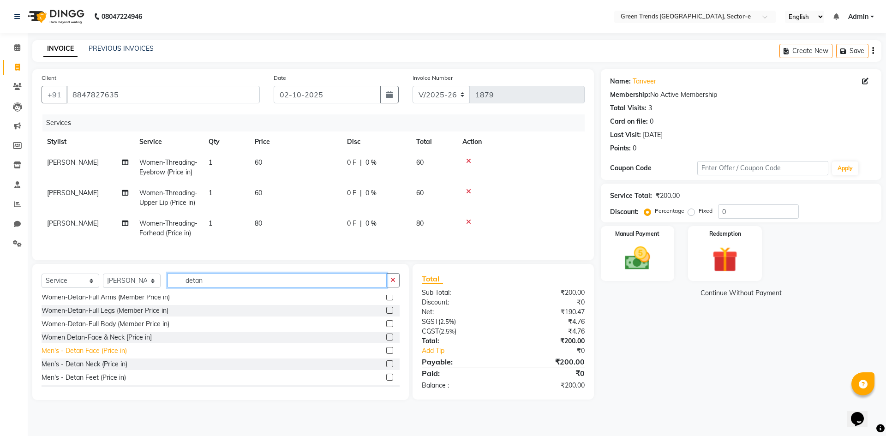
type input "detan"
click at [113, 356] on div "Men's - Detan Face (Price in)" at bounding box center [84, 351] width 85 height 10
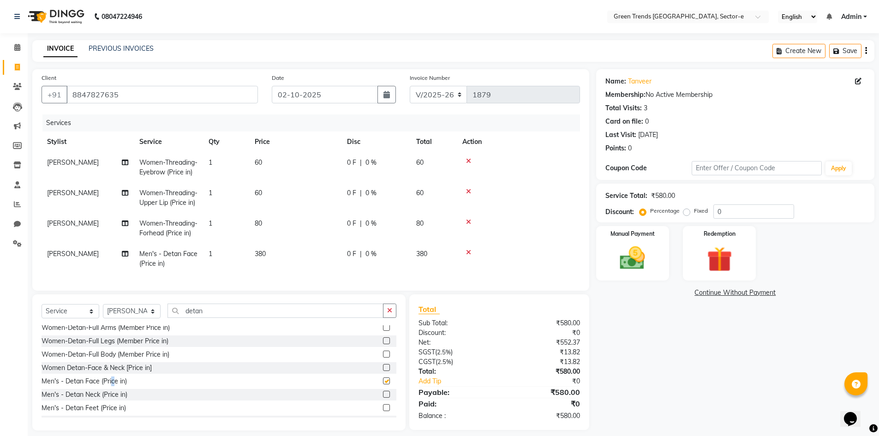
checkbox input "false"
click at [311, 318] on input "detan" at bounding box center [275, 310] width 216 height 14
type input "d"
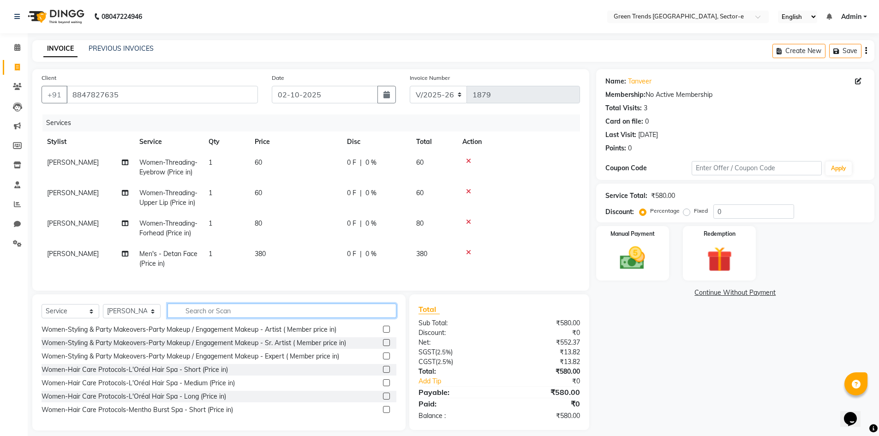
click at [252, 318] on input "text" at bounding box center [281, 310] width 229 height 14
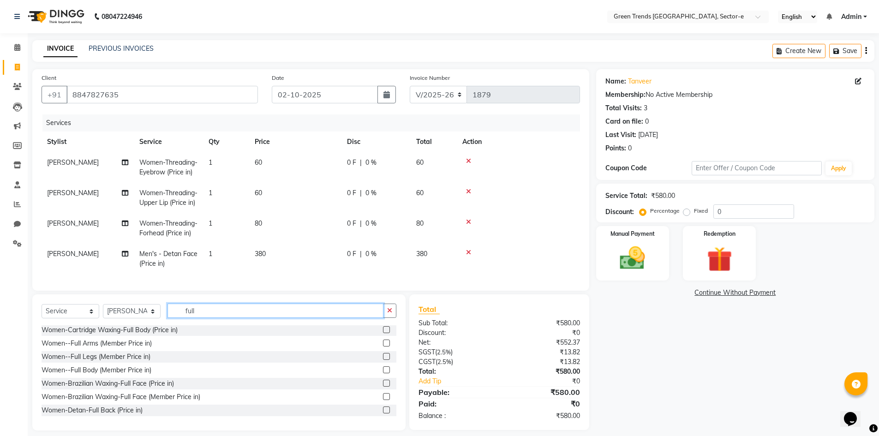
type input "full"
click at [469, 256] on icon at bounding box center [468, 252] width 5 height 6
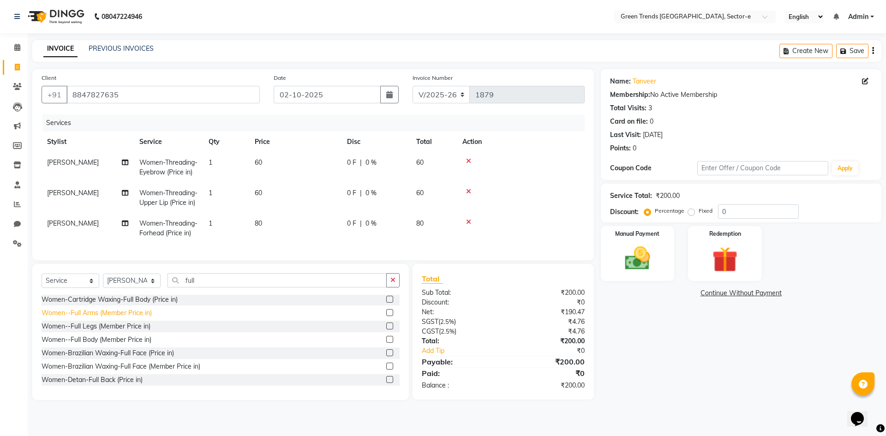
click at [107, 318] on div "Women--Full Arms (Member Price in)" at bounding box center [97, 313] width 110 height 10
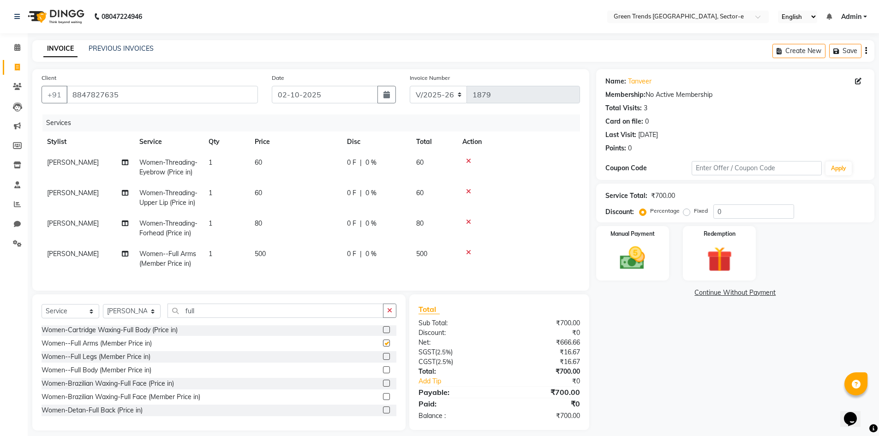
checkbox input "false"
click at [241, 318] on input "full" at bounding box center [275, 310] width 216 height 14
type input "f"
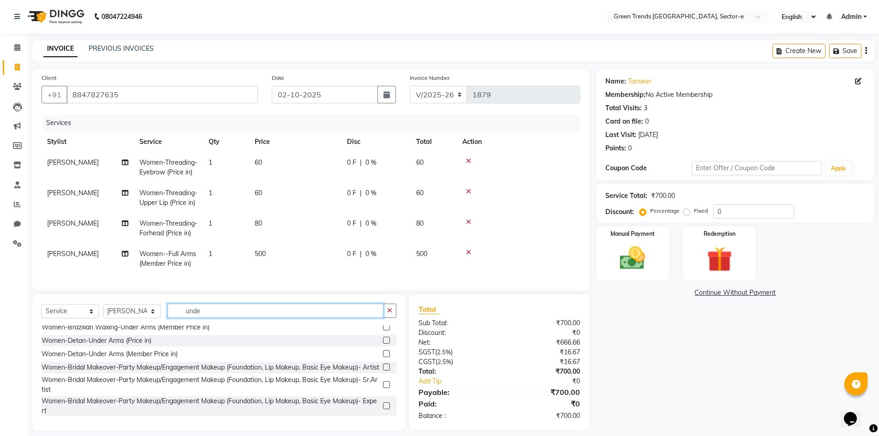
scroll to position [0, 0]
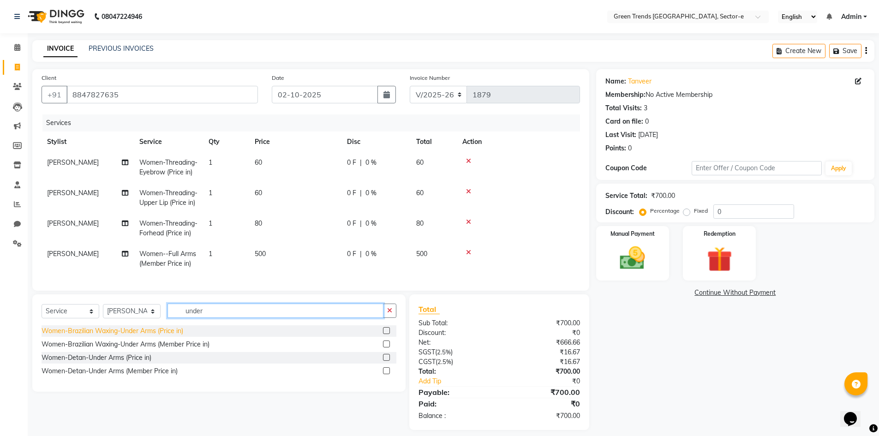
type input "under"
click at [152, 336] on div "Women-Brazilian Waxing-Under Arms (Price in)" at bounding box center [113, 331] width 142 height 10
checkbox input "false"
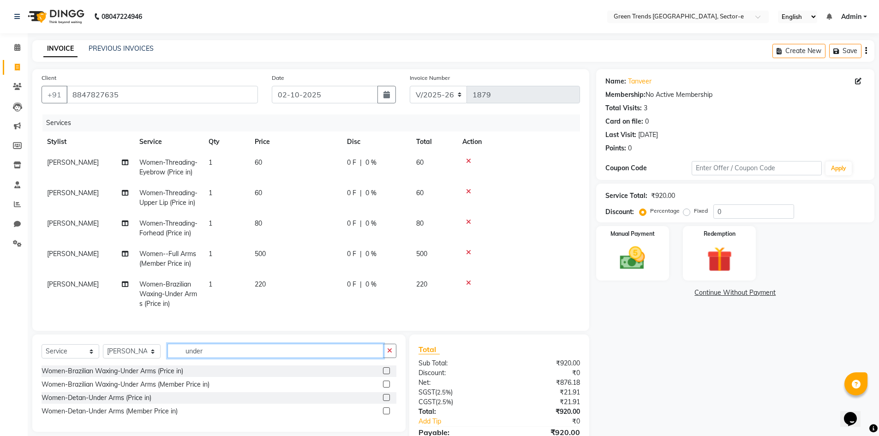
click at [214, 358] on input "under" at bounding box center [275, 351] width 216 height 14
type input "u"
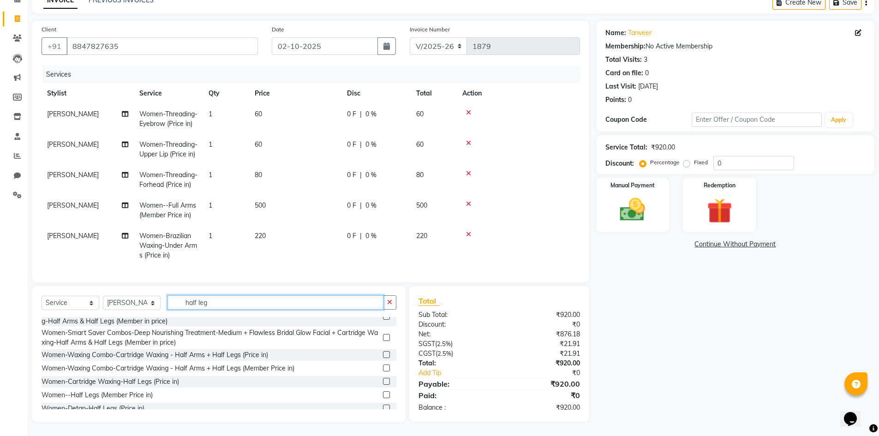
scroll to position [224, 0]
type input "half leg"
click at [146, 381] on div "Women-Cartridge Waxing-Half Legs (Price in)" at bounding box center [110, 380] width 137 height 10
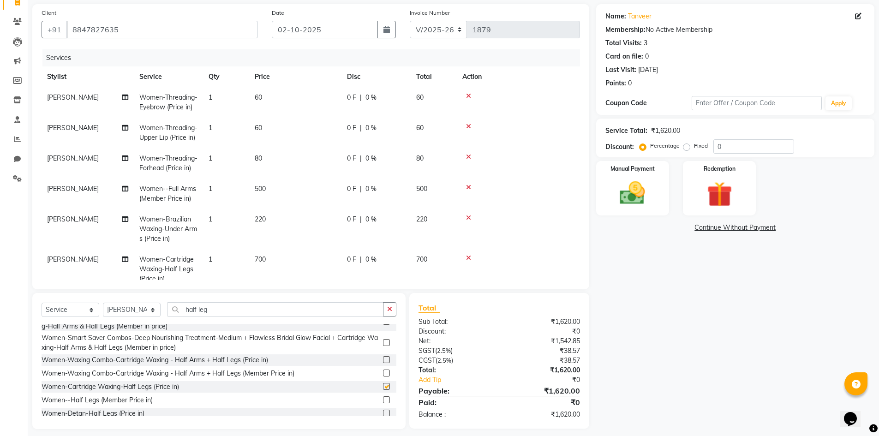
checkbox input "false"
click at [251, 309] on input "half leg" at bounding box center [275, 309] width 216 height 14
type input "h"
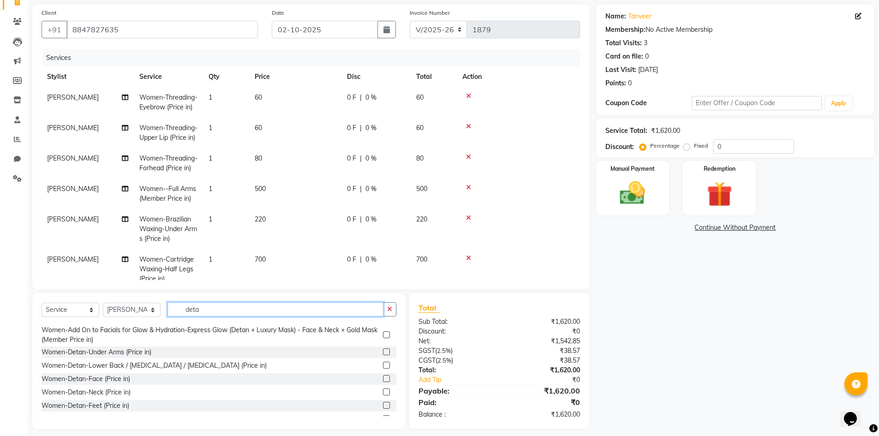
scroll to position [190, 0]
type input "deta"
click at [92, 375] on div "Women-Detan-Face (Price in)" at bounding box center [86, 379] width 89 height 10
checkbox input "false"
click at [286, 309] on input "deta" at bounding box center [275, 309] width 216 height 14
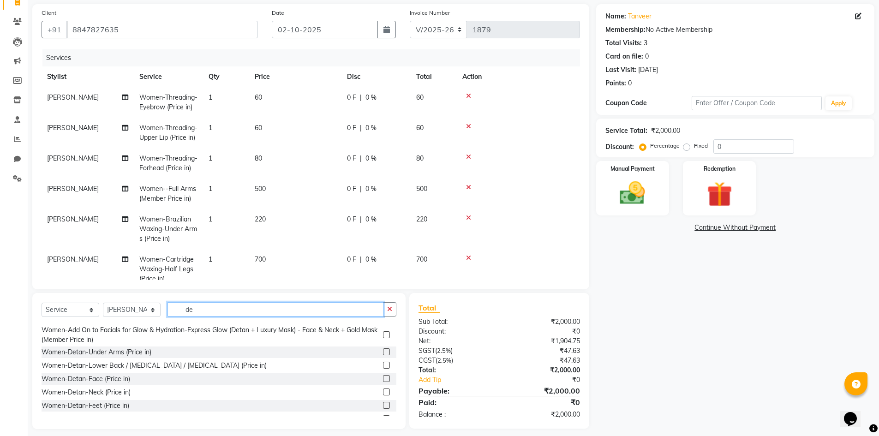
type input "d"
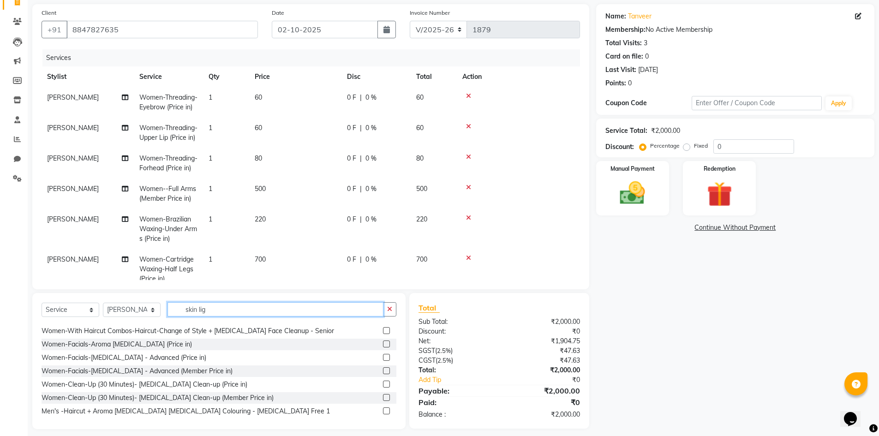
scroll to position [56, 0]
type input "skin lig"
click at [202, 381] on div "Women-Clean-Up (30 Minutes)- [MEDICAL_DATA] Clean-up (Price in)" at bounding box center [145, 383] width 206 height 10
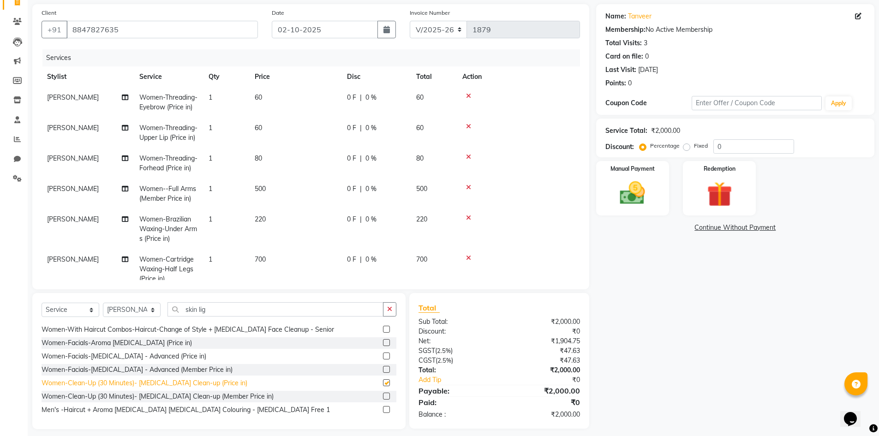
checkbox input "false"
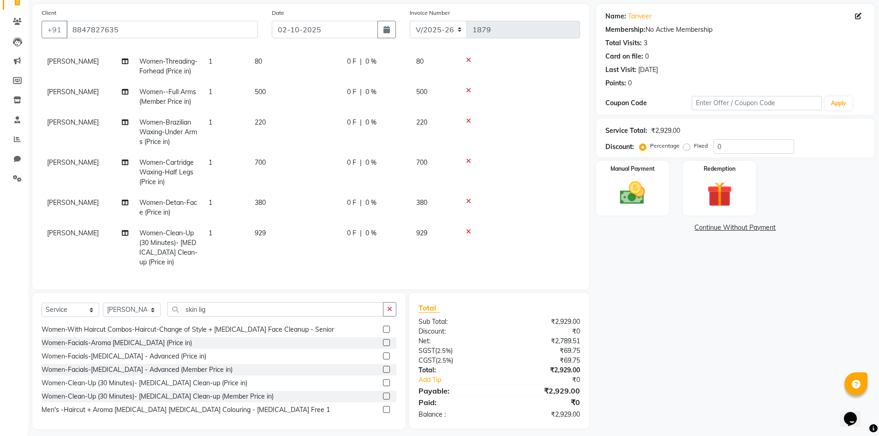
scroll to position [113, 0]
drag, startPoint x: 683, startPoint y: 147, endPoint x: 719, endPoint y: 153, distance: 37.0
click at [694, 147] on label "Fixed" at bounding box center [701, 146] width 14 height 8
click at [685, 147] on input "Fixed" at bounding box center [688, 146] width 6 height 6
radio input "true"
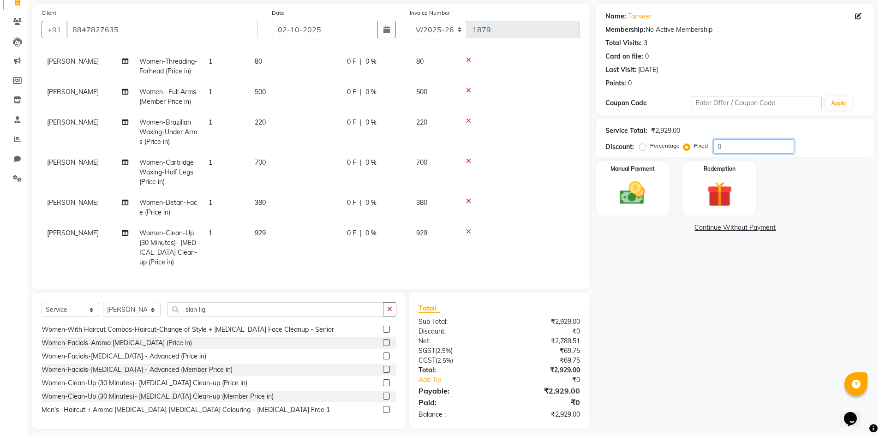
click at [759, 149] on input "0" at bounding box center [753, 146] width 81 height 14
type input "556"
click at [530, 332] on div "₹556.00" at bounding box center [543, 332] width 88 height 10
click at [635, 189] on img at bounding box center [632, 193] width 42 height 30
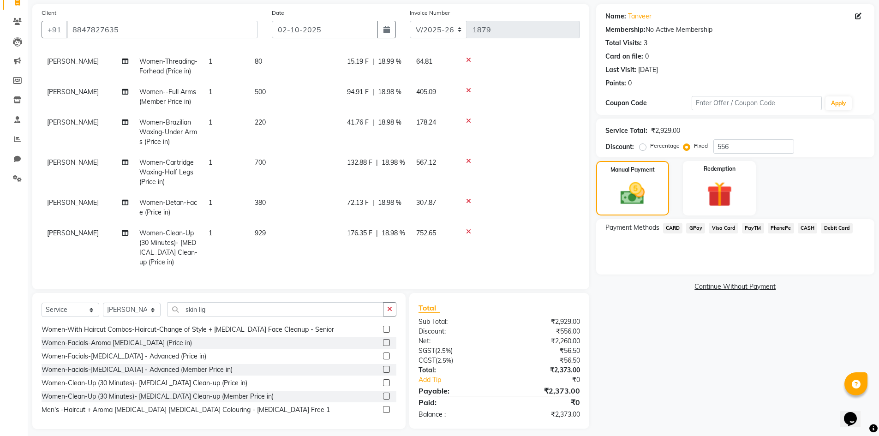
click at [696, 226] on span "GPay" at bounding box center [695, 228] width 19 height 11
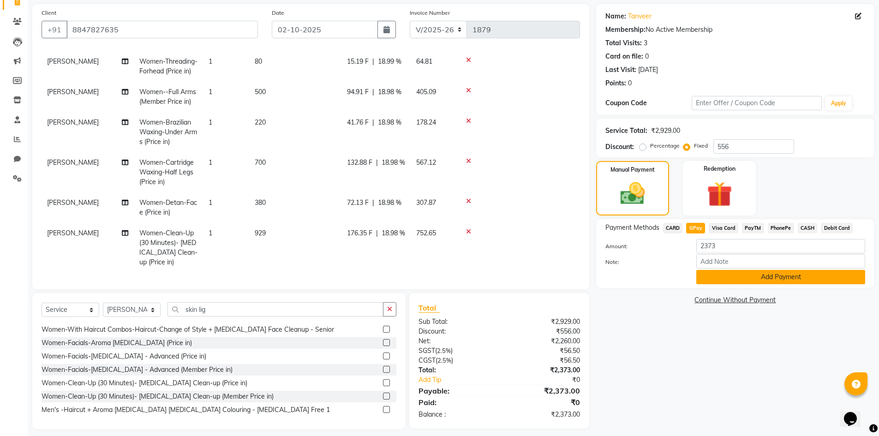
click at [712, 280] on button "Add Payment" at bounding box center [780, 277] width 169 height 14
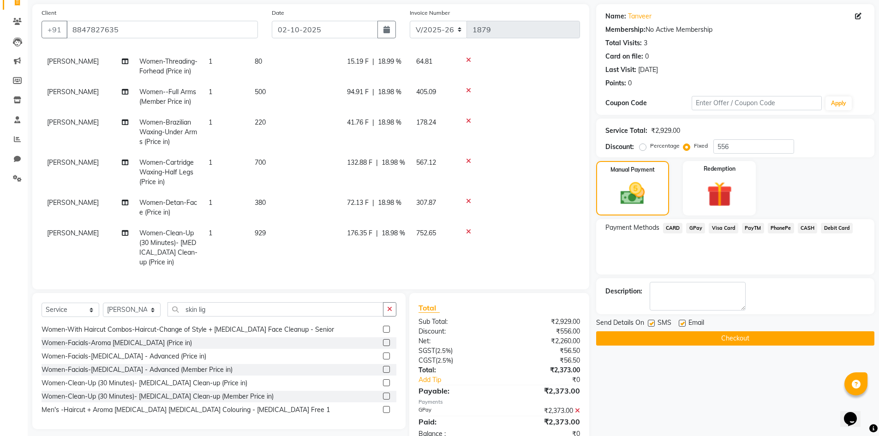
click at [680, 324] on label at bounding box center [681, 323] width 7 height 7
click at [680, 324] on input "checkbox" at bounding box center [681, 324] width 6 height 6
checkbox input "false"
click at [651, 321] on label at bounding box center [651, 323] width 7 height 7
click at [651, 321] on input "checkbox" at bounding box center [651, 324] width 6 height 6
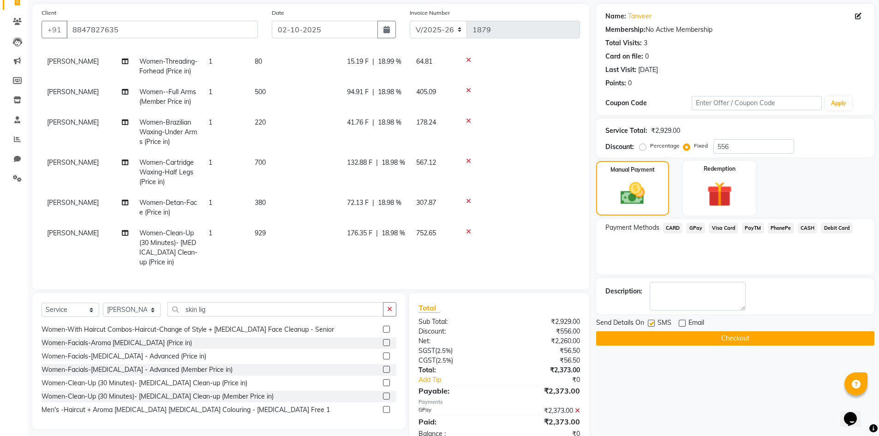
checkbox input "false"
click at [653, 335] on button "Checkout" at bounding box center [735, 338] width 278 height 14
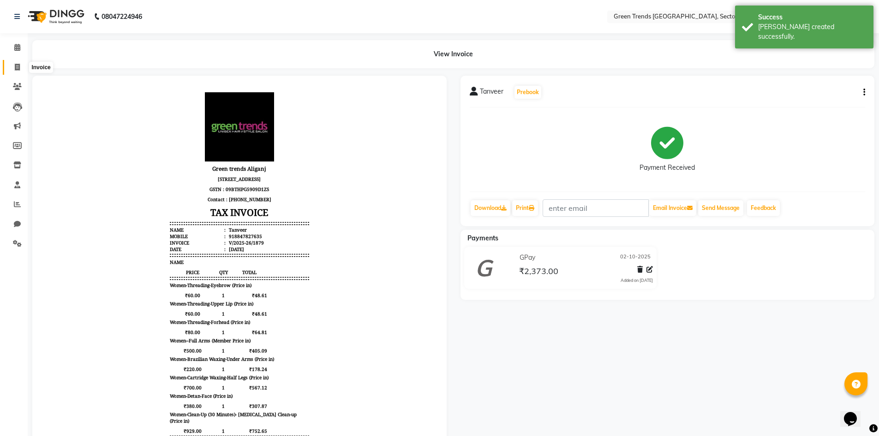
click at [16, 71] on span at bounding box center [17, 67] width 16 height 11
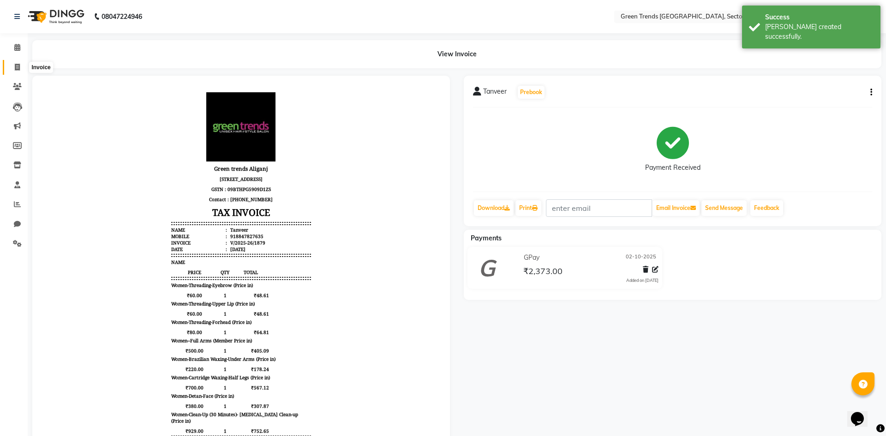
select select "7023"
select select "service"
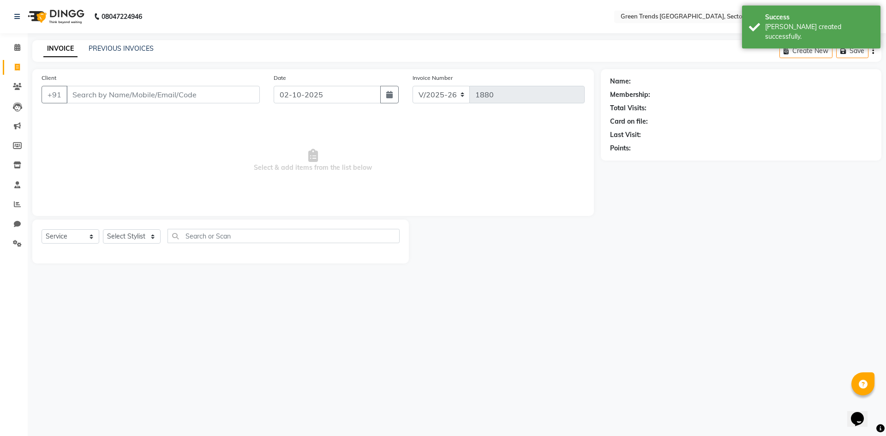
click at [172, 97] on input "Client" at bounding box center [162, 95] width 193 height 18
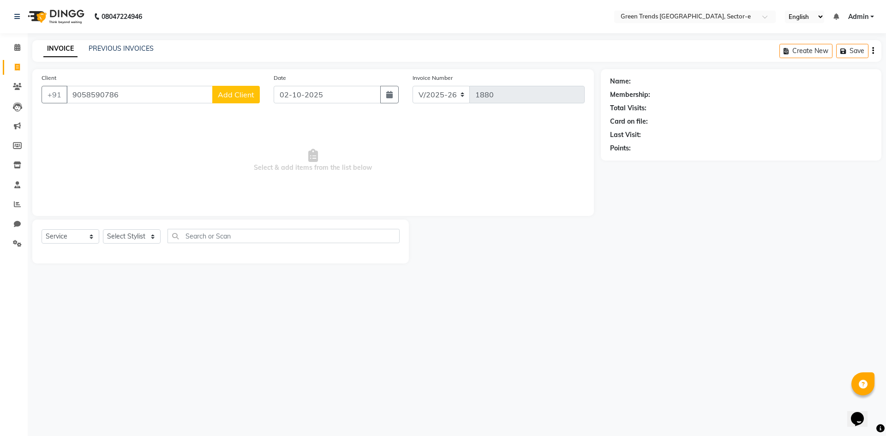
type input "9058590786"
click at [247, 95] on span "Add Client" at bounding box center [236, 94] width 36 height 9
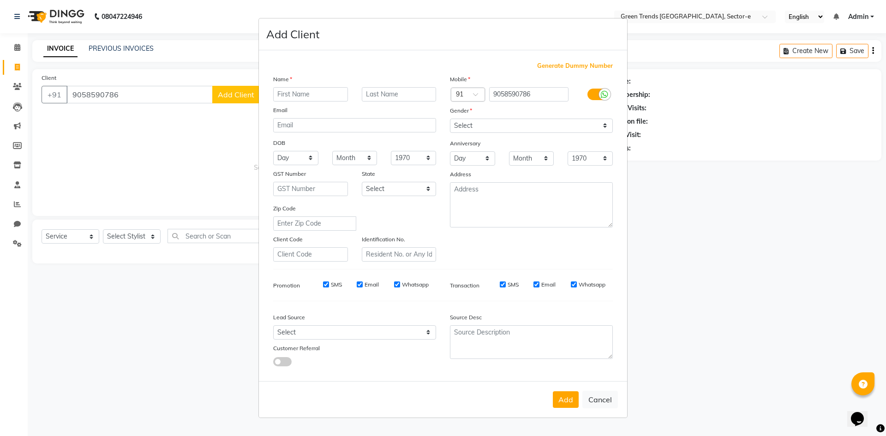
click at [317, 94] on input "text" at bounding box center [310, 94] width 75 height 14
type input "Ritu"
click at [578, 126] on select "Select [DEMOGRAPHIC_DATA] [DEMOGRAPHIC_DATA] Other Prefer Not To Say" at bounding box center [531, 126] width 163 height 14
select select "[DEMOGRAPHIC_DATA]"
click at [450, 119] on select "Select [DEMOGRAPHIC_DATA] [DEMOGRAPHIC_DATA] Other Prefer Not To Say" at bounding box center [531, 126] width 163 height 14
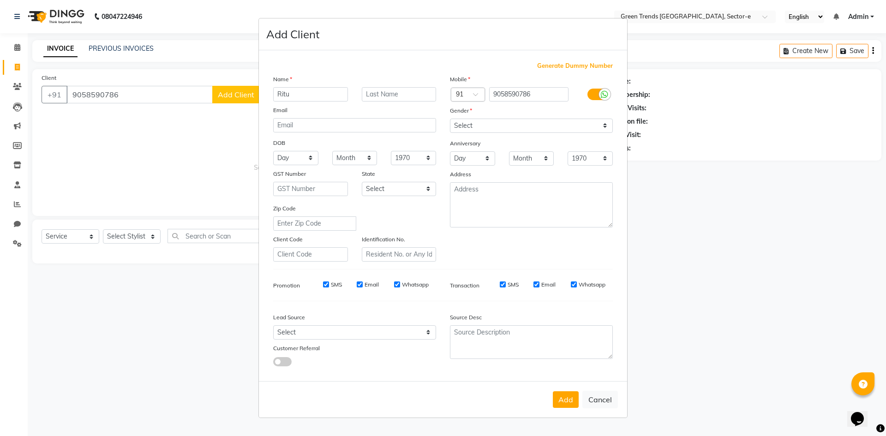
click at [146, 238] on ngb-modal-window "Add Client Generate Dummy Number Name Ritu Email DOB Day 01 02 03 04 05 06 07 0…" at bounding box center [443, 218] width 886 height 436
click at [567, 398] on button "Add" at bounding box center [566, 399] width 26 height 17
select select
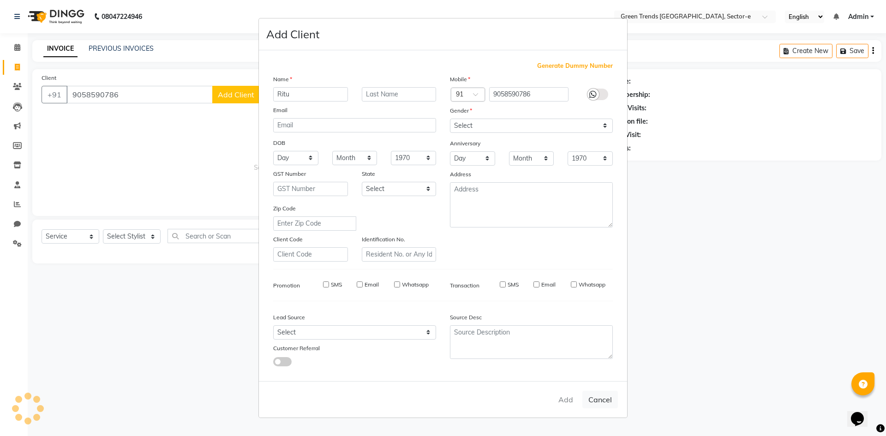
select select
checkbox input "false"
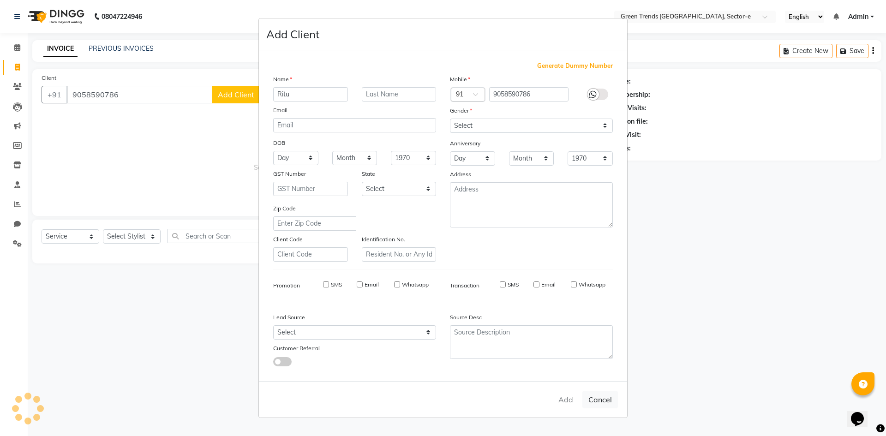
checkbox input "false"
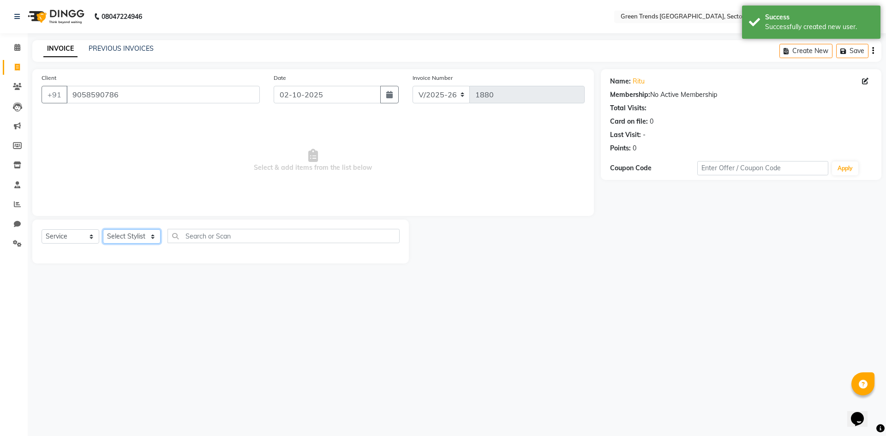
click at [141, 235] on select "Select Stylist [PERSON_NAME] [PERSON_NAME] Mo. [PERSON_NAME].[PERSON_NAME] [PER…" at bounding box center [132, 236] width 58 height 14
select select "58751"
click at [103, 229] on select "Select Stylist [PERSON_NAME] [PERSON_NAME] Mo. [PERSON_NAME].[PERSON_NAME] [PER…" at bounding box center [132, 236] width 58 height 14
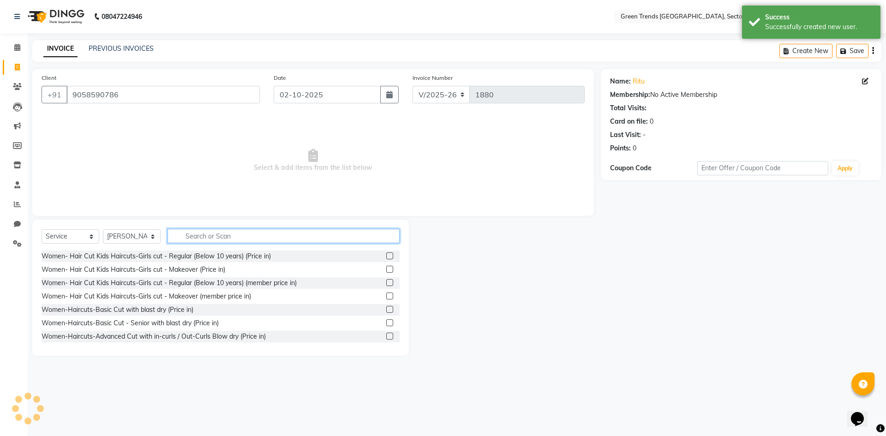
click at [235, 240] on input "text" at bounding box center [283, 236] width 232 height 14
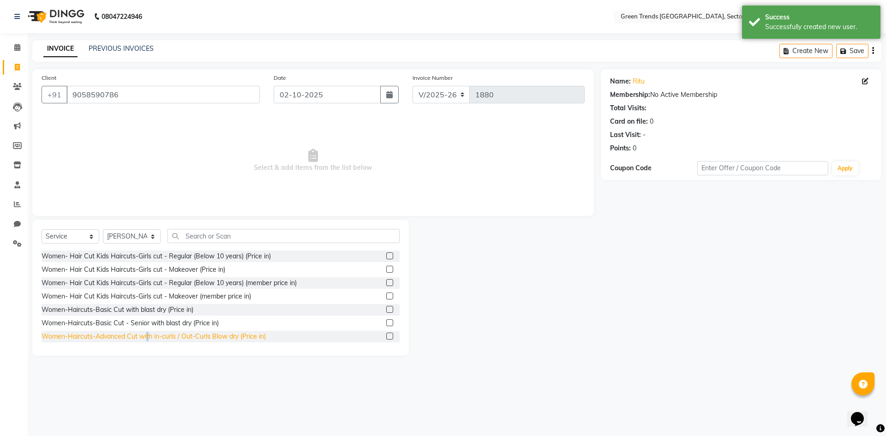
click at [148, 333] on div "Women-Haircuts-Advanced Cut with in-curls / Out-Curls Blow dry (Price in)" at bounding box center [154, 337] width 224 height 10
checkbox input "false"
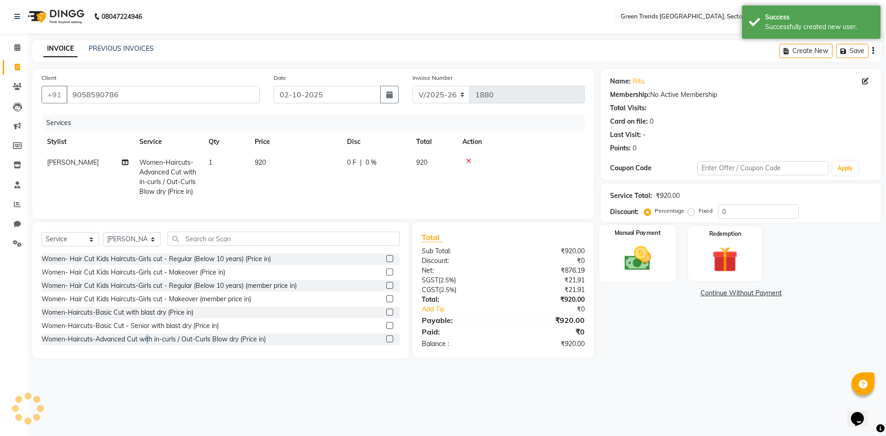
click at [634, 251] on img at bounding box center [637, 258] width 43 height 30
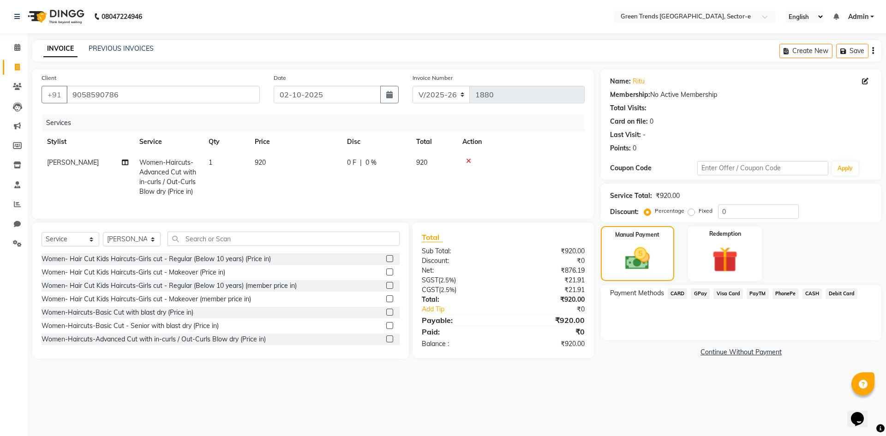
click at [698, 214] on label "Fixed" at bounding box center [705, 211] width 14 height 8
click at [690, 214] on input "Fixed" at bounding box center [693, 211] width 6 height 6
radio input "true"
click at [738, 214] on input "0" at bounding box center [758, 211] width 81 height 14
type input "211"
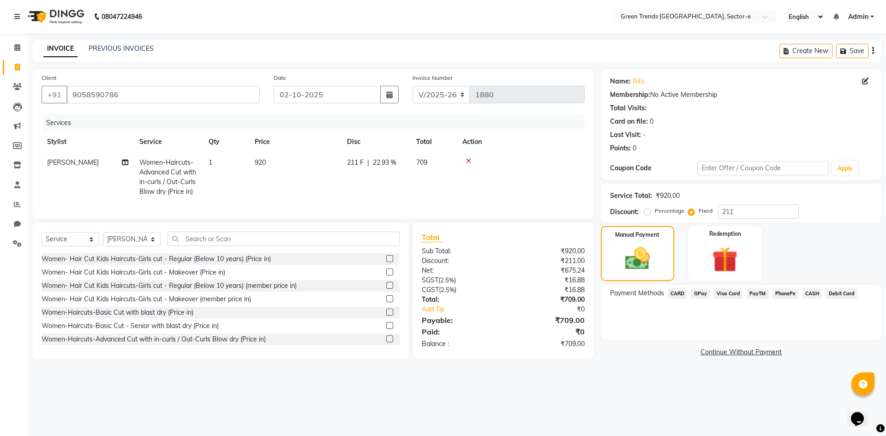
click at [813, 291] on span "CASH" at bounding box center [812, 293] width 20 height 11
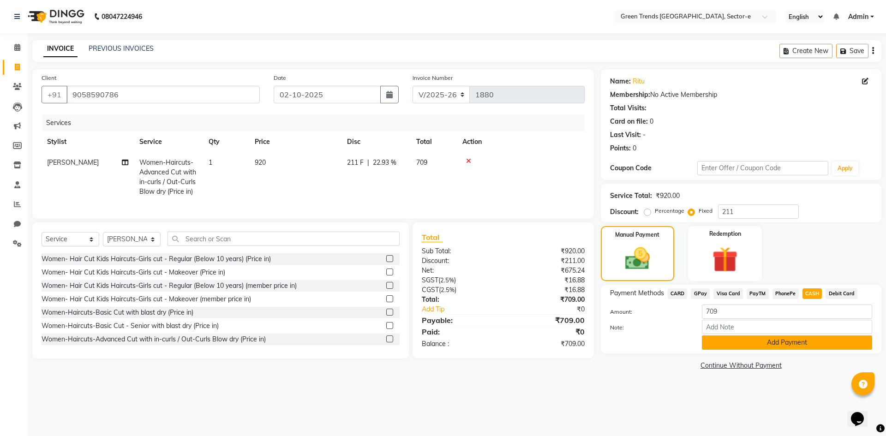
click at [718, 347] on button "Add Payment" at bounding box center [787, 342] width 170 height 14
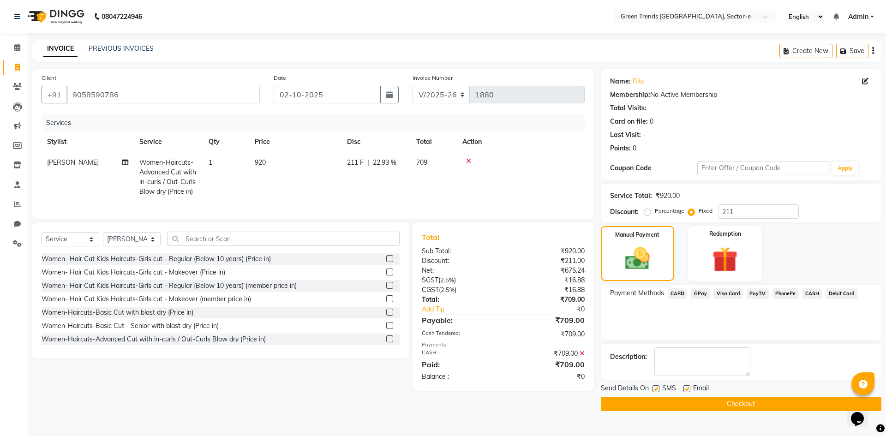
click at [687, 388] on label at bounding box center [686, 388] width 7 height 7
click at [687, 388] on input "checkbox" at bounding box center [686, 389] width 6 height 6
checkbox input "false"
click at [659, 389] on label at bounding box center [655, 388] width 7 height 7
click at [658, 389] on input "checkbox" at bounding box center [655, 389] width 6 height 6
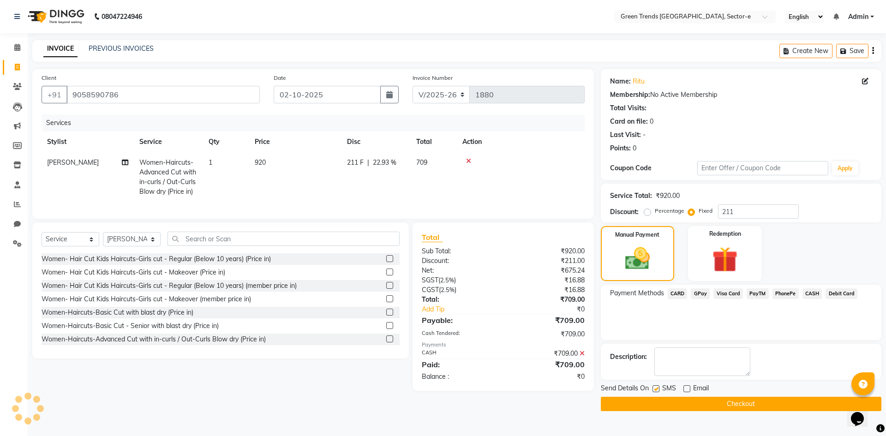
checkbox input "false"
click at [667, 403] on button "Checkout" at bounding box center [741, 404] width 280 height 14
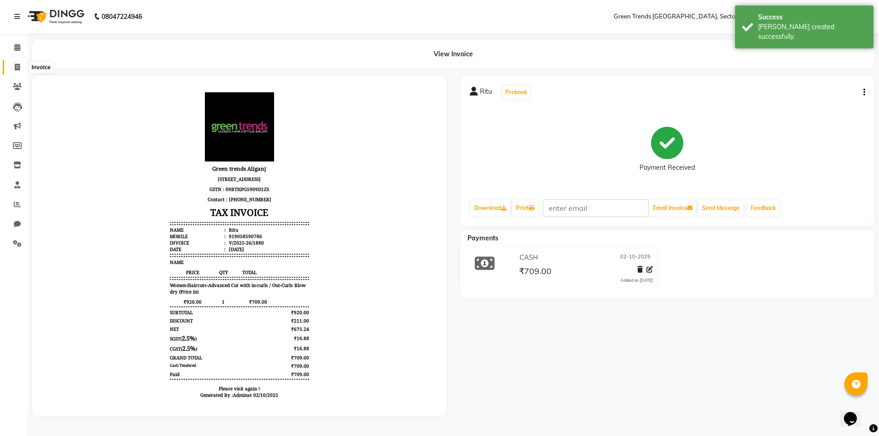
click at [20, 67] on span at bounding box center [17, 67] width 16 height 11
select select "service"
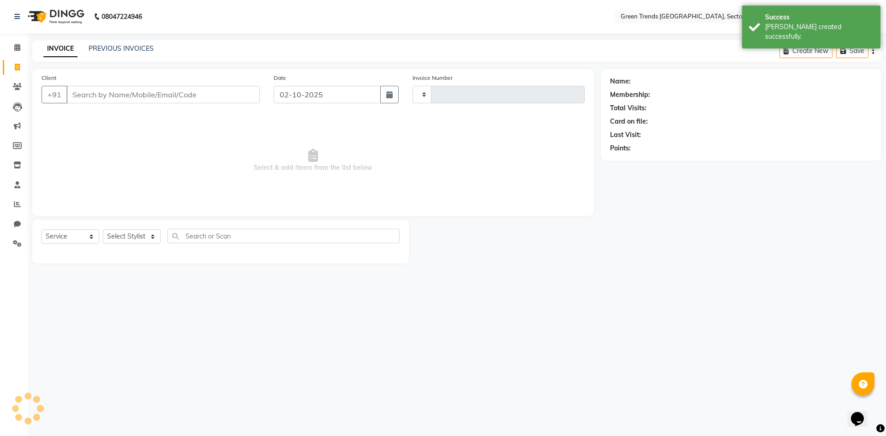
type input "1881"
select select "7023"
click at [95, 95] on input "Client" at bounding box center [162, 95] width 193 height 18
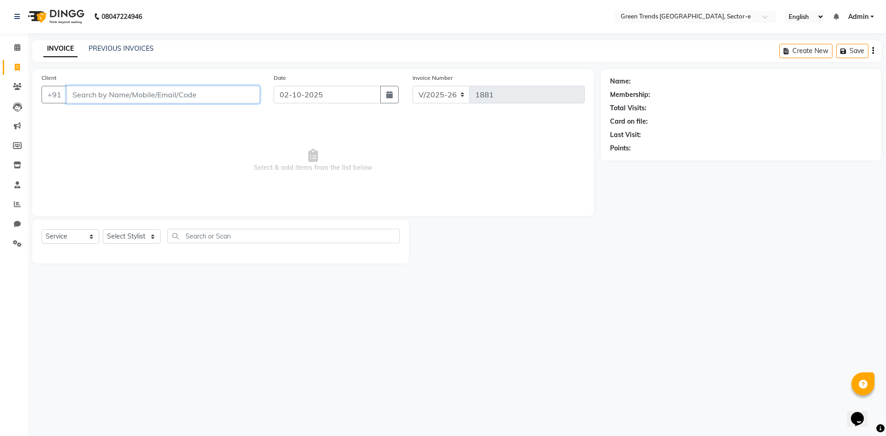
click at [208, 97] on input "Client" at bounding box center [162, 95] width 193 height 18
type input "8340446752"
click at [143, 237] on select "Select Stylist [PERSON_NAME] [PERSON_NAME] Mo. [PERSON_NAME].[PERSON_NAME] [PER…" at bounding box center [132, 236] width 58 height 14
select select "62974"
click at [103, 229] on select "Select Stylist [PERSON_NAME] [PERSON_NAME] Mo. [PERSON_NAME].[PERSON_NAME] [PER…" at bounding box center [132, 236] width 58 height 14
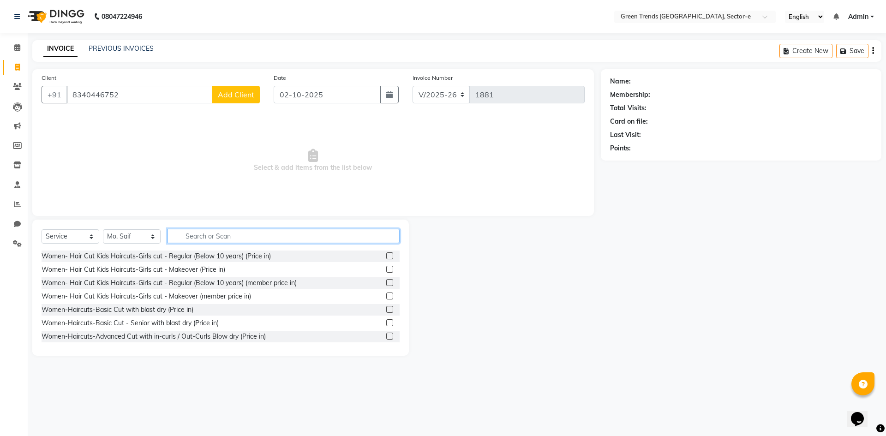
click at [235, 238] on input "text" at bounding box center [283, 236] width 232 height 14
click at [245, 89] on button "Add Client" at bounding box center [236, 95] width 48 height 18
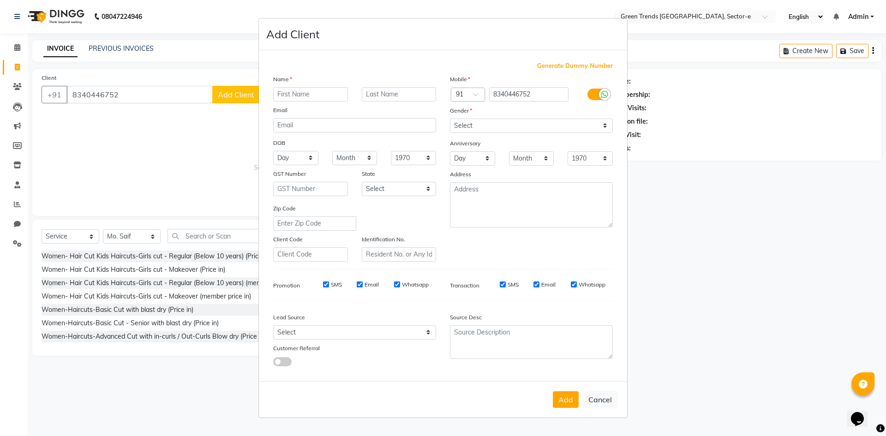
click at [311, 95] on input "text" at bounding box center [310, 94] width 75 height 14
type input "Richa"
click at [572, 128] on select "Select [DEMOGRAPHIC_DATA] [DEMOGRAPHIC_DATA] Other Prefer Not To Say" at bounding box center [531, 126] width 163 height 14
select select "[DEMOGRAPHIC_DATA]"
click at [450, 119] on select "Select [DEMOGRAPHIC_DATA] [DEMOGRAPHIC_DATA] Other Prefer Not To Say" at bounding box center [531, 126] width 163 height 14
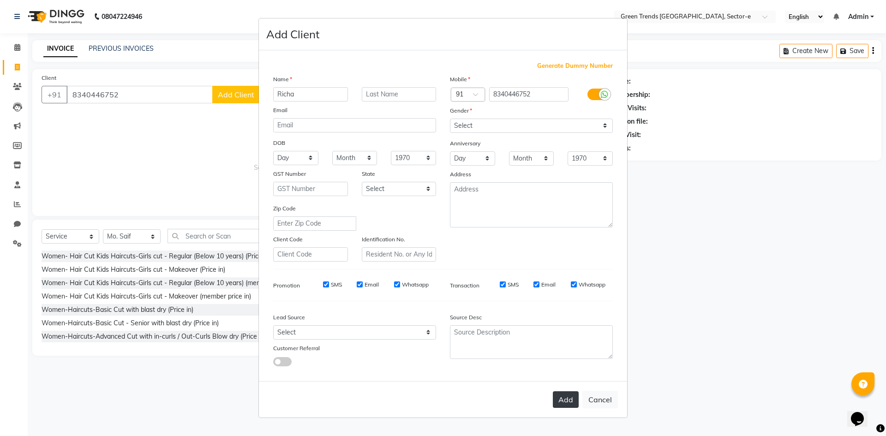
drag, startPoint x: 562, startPoint y: 400, endPoint x: 543, endPoint y: 390, distance: 21.7
click at [562, 400] on button "Add" at bounding box center [566, 399] width 26 height 17
select select
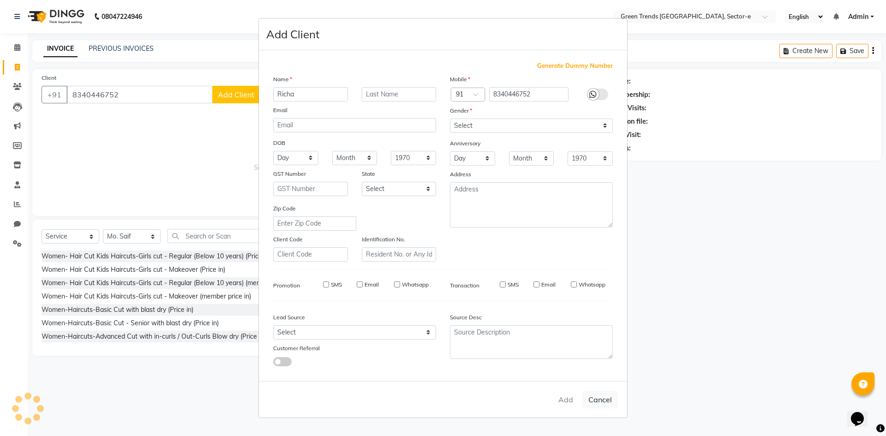
select select
checkbox input "false"
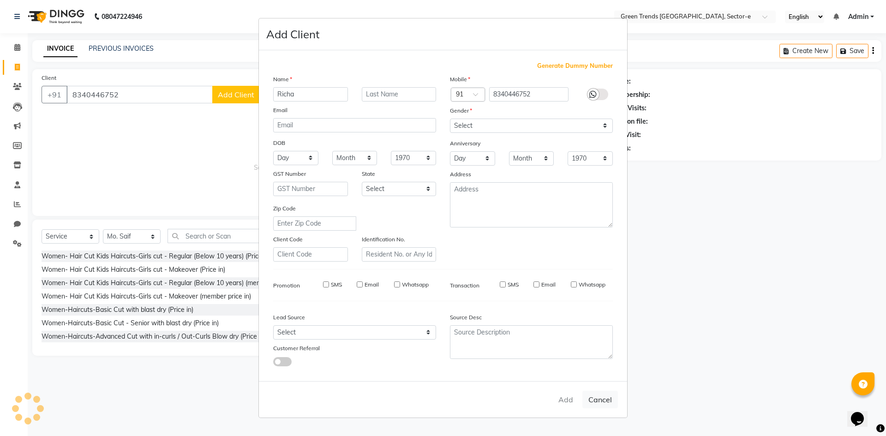
checkbox input "false"
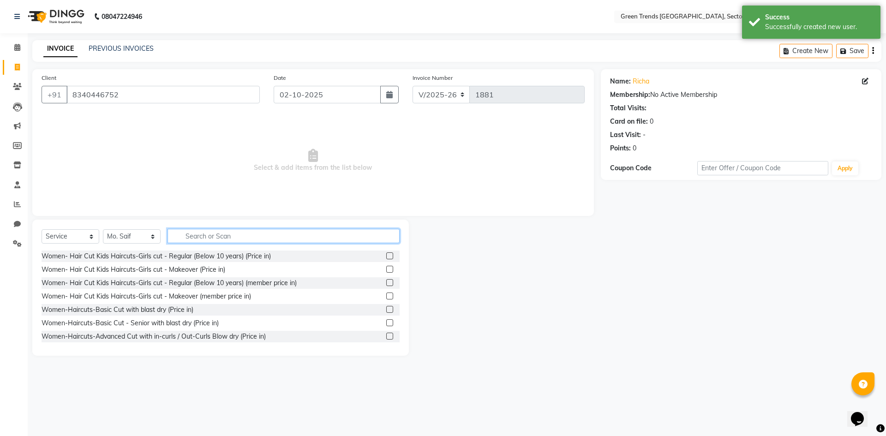
click at [220, 234] on input "text" at bounding box center [283, 236] width 232 height 14
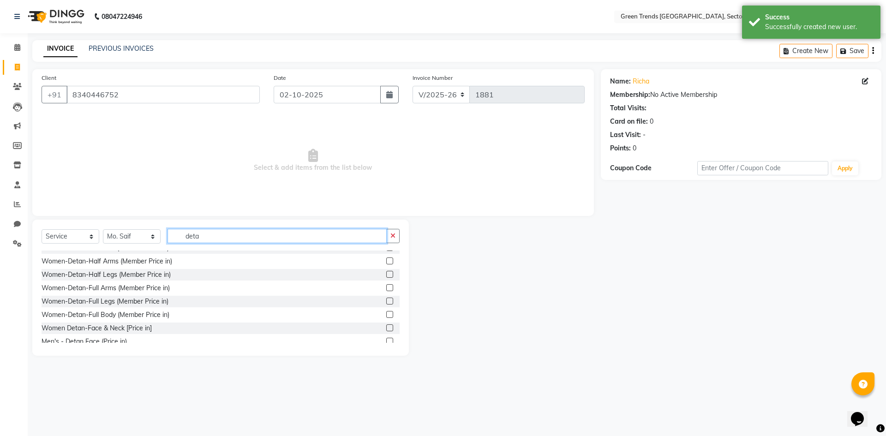
scroll to position [454, 0]
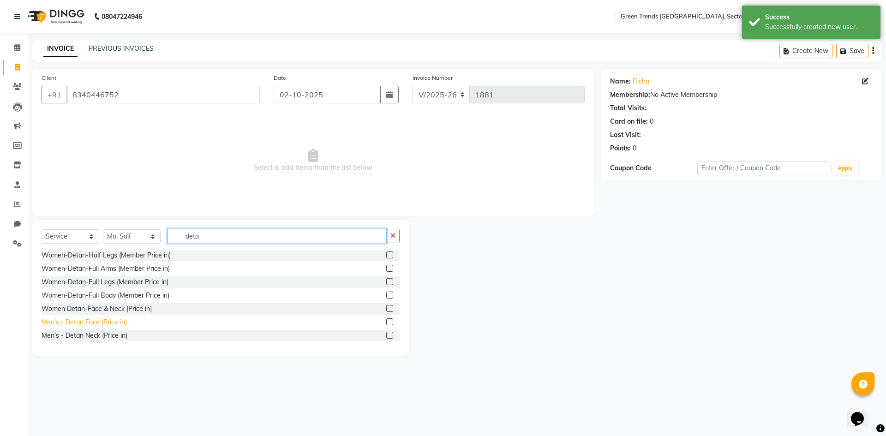
type input "deta"
click at [110, 321] on div "Men's - Detan Face (Price in)" at bounding box center [84, 322] width 85 height 10
checkbox input "false"
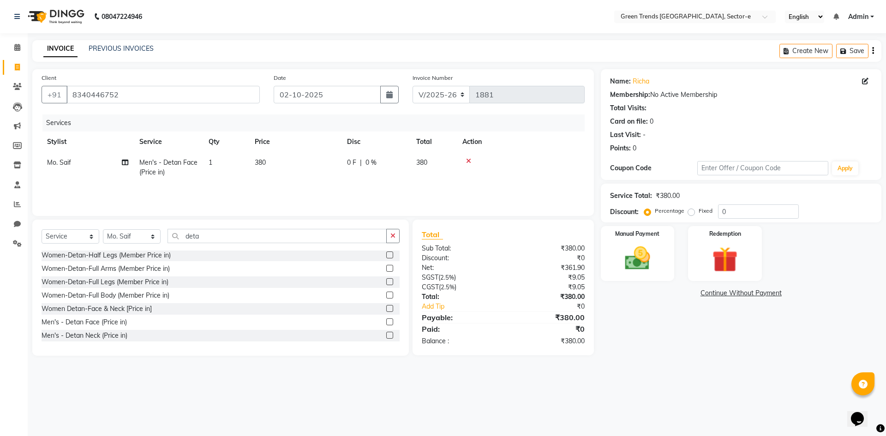
click at [698, 210] on label "Fixed" at bounding box center [705, 211] width 14 height 8
click at [690, 210] on input "Fixed" at bounding box center [693, 211] width 6 height 6
radio input "true"
click at [732, 213] on input "0" at bounding box center [758, 211] width 81 height 14
type input "80"
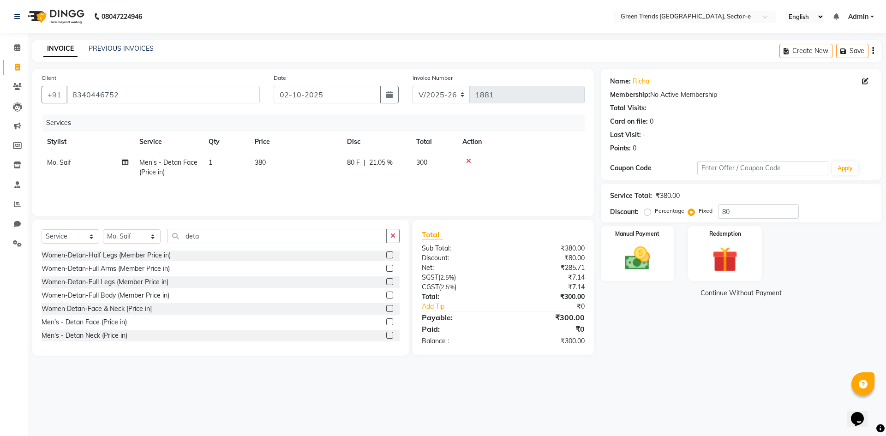
click at [548, 291] on div "₹7.14" at bounding box center [547, 287] width 88 height 10
click at [644, 264] on img at bounding box center [637, 258] width 43 height 30
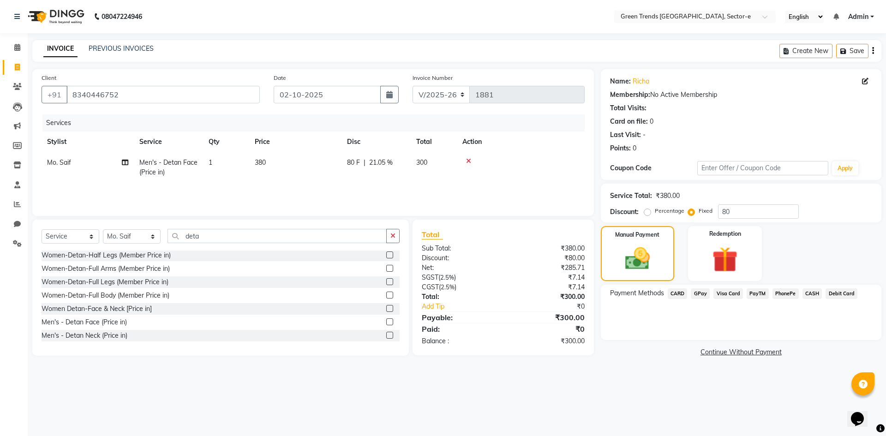
click at [700, 293] on span "GPay" at bounding box center [699, 293] width 19 height 11
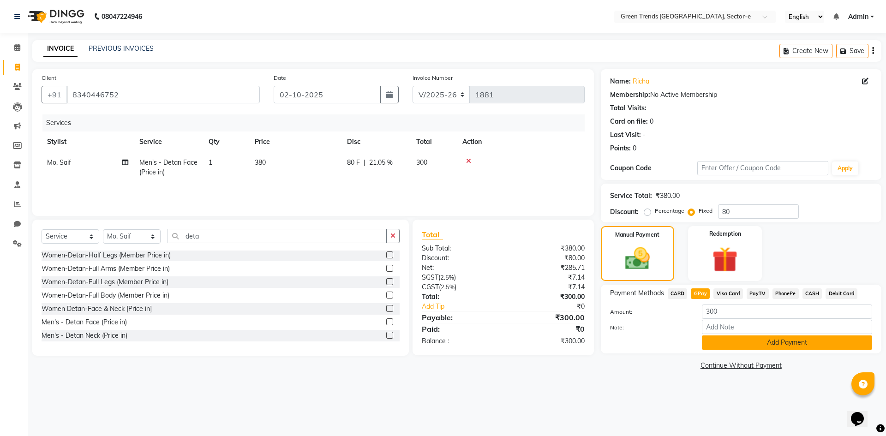
click at [711, 345] on button "Add Payment" at bounding box center [787, 342] width 170 height 14
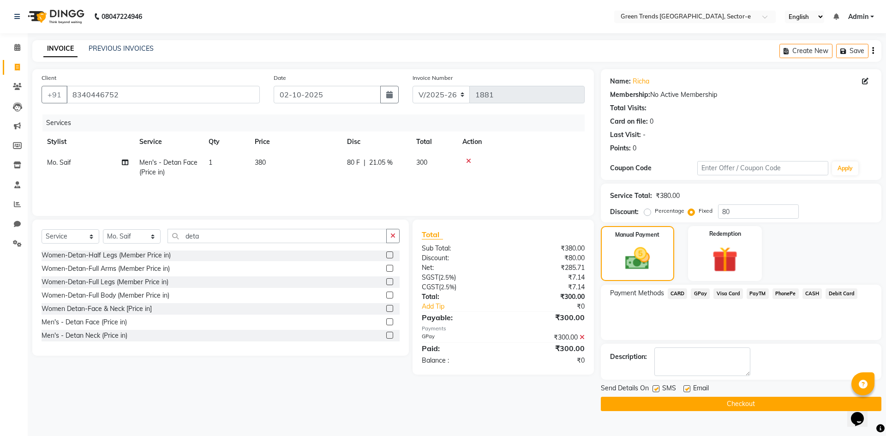
click at [688, 390] on label at bounding box center [686, 388] width 7 height 7
click at [688, 390] on input "checkbox" at bounding box center [686, 389] width 6 height 6
checkbox input "false"
click at [655, 386] on label at bounding box center [655, 388] width 7 height 7
click at [655, 386] on input "checkbox" at bounding box center [655, 389] width 6 height 6
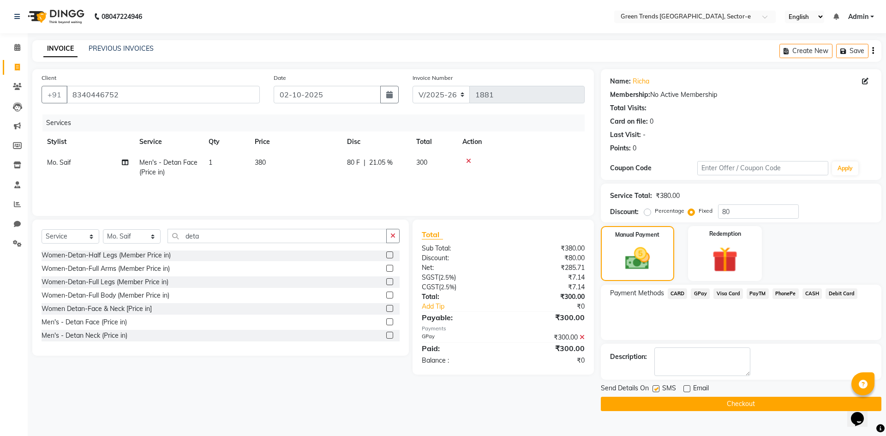
checkbox input "false"
drag, startPoint x: 662, startPoint y: 400, endPoint x: 661, endPoint y: 395, distance: 5.2
click at [662, 400] on button "Checkout" at bounding box center [741, 404] width 280 height 14
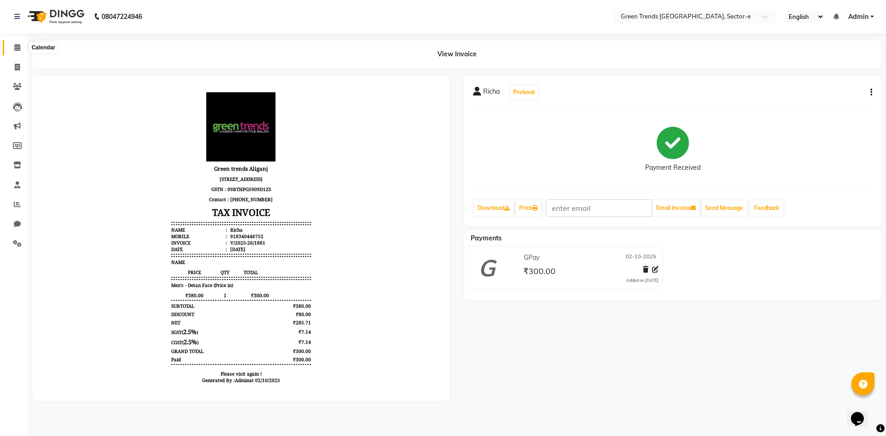
click at [18, 48] on icon at bounding box center [17, 47] width 6 height 7
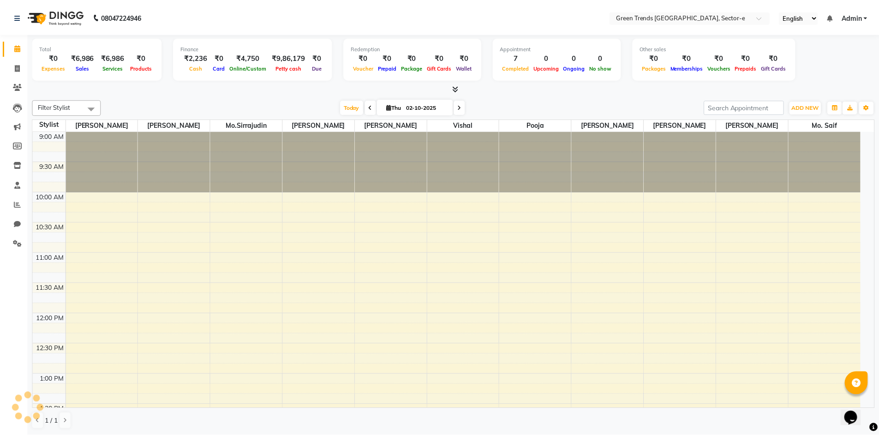
scroll to position [548, 0]
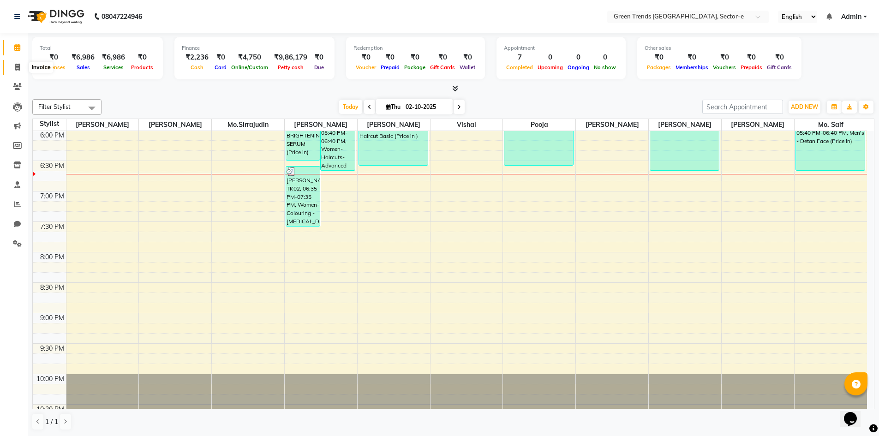
click at [14, 62] on span at bounding box center [17, 67] width 16 height 11
select select "service"
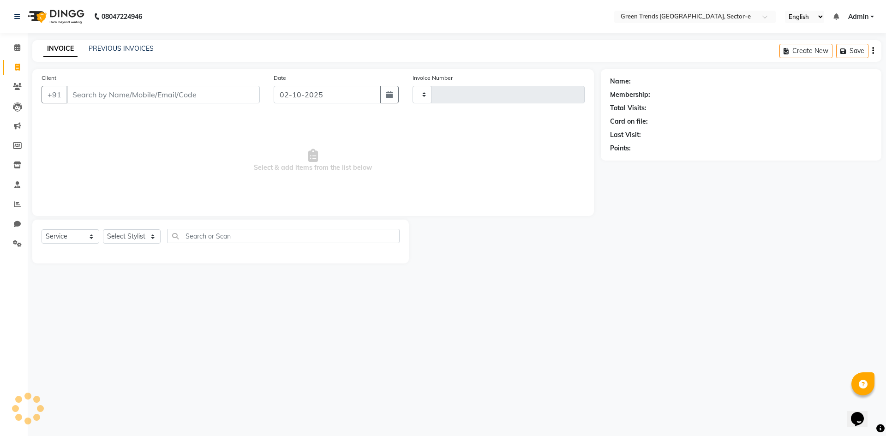
type input "1882"
select select "7023"
click at [156, 97] on input "Client" at bounding box center [162, 95] width 193 height 18
click at [138, 94] on input "Client" at bounding box center [162, 95] width 193 height 18
type input "9667866320"
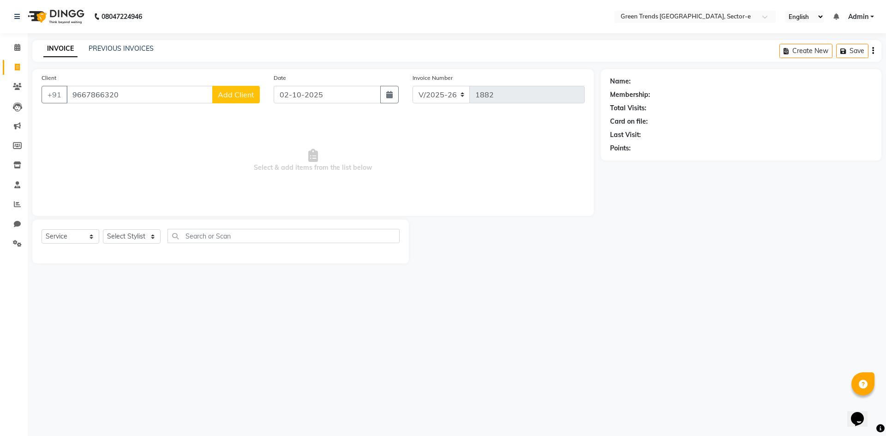
click at [232, 89] on button "Add Client" at bounding box center [236, 95] width 48 height 18
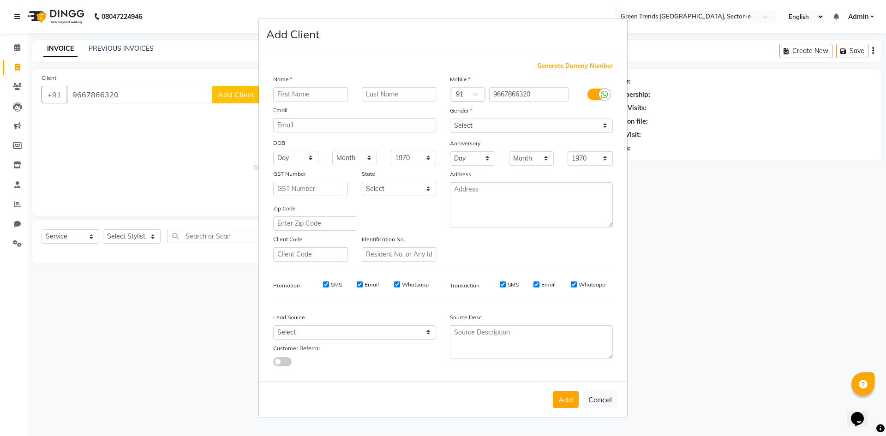
click at [305, 99] on input "text" at bounding box center [310, 94] width 75 height 14
type input "Shreya"
click at [516, 125] on select "Select [DEMOGRAPHIC_DATA] [DEMOGRAPHIC_DATA] Other Prefer Not To Say" at bounding box center [531, 126] width 163 height 14
select select "[DEMOGRAPHIC_DATA]"
click at [450, 119] on select "Select [DEMOGRAPHIC_DATA] [DEMOGRAPHIC_DATA] Other Prefer Not To Say" at bounding box center [531, 126] width 163 height 14
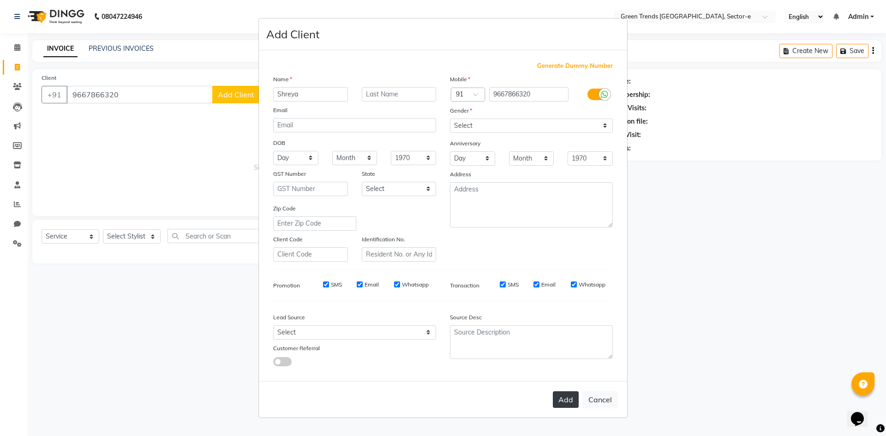
click at [572, 398] on button "Add" at bounding box center [566, 399] width 26 height 17
select select
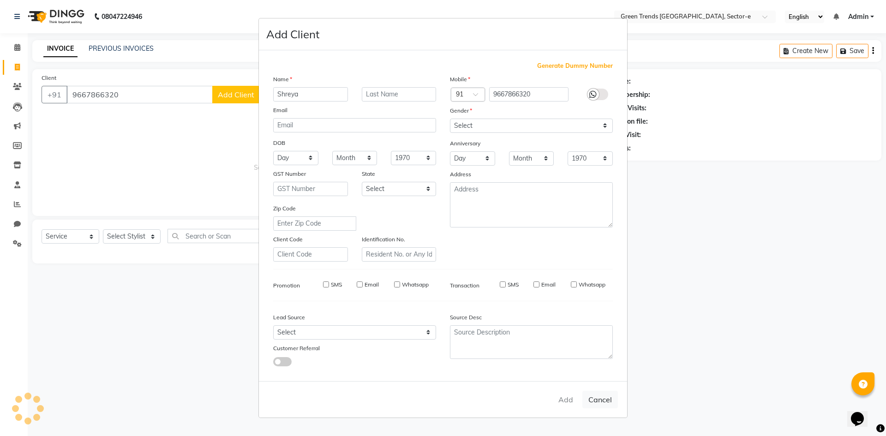
select select
checkbox input "false"
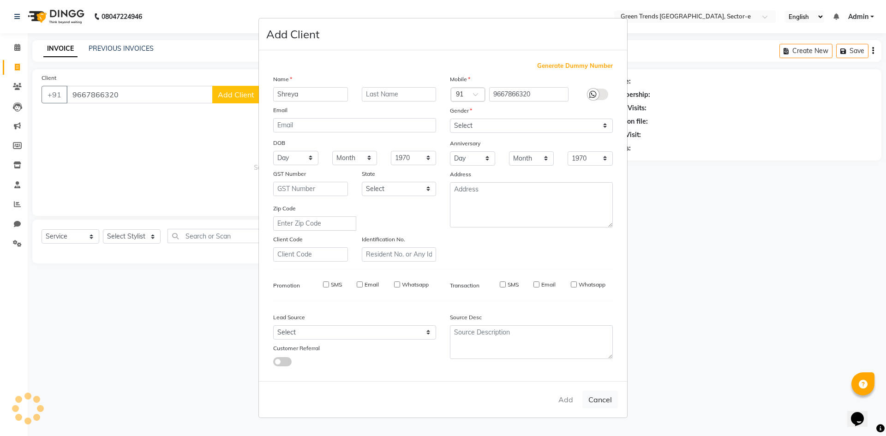
checkbox input "false"
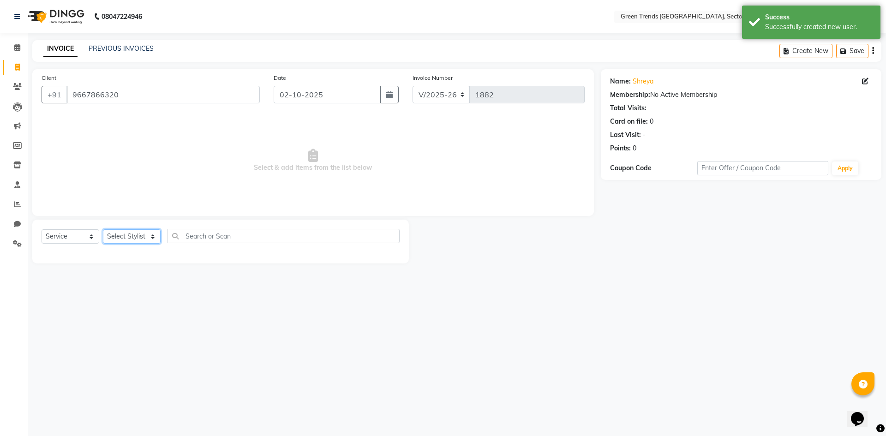
click at [120, 238] on select "Select Stylist [PERSON_NAME] [PERSON_NAME] Mo. [PERSON_NAME].[PERSON_NAME] [PER…" at bounding box center [132, 236] width 58 height 14
select select "58756"
click at [103, 229] on select "Select Stylist [PERSON_NAME] [PERSON_NAME] Mo. [PERSON_NAME].[PERSON_NAME] [PER…" at bounding box center [132, 236] width 58 height 14
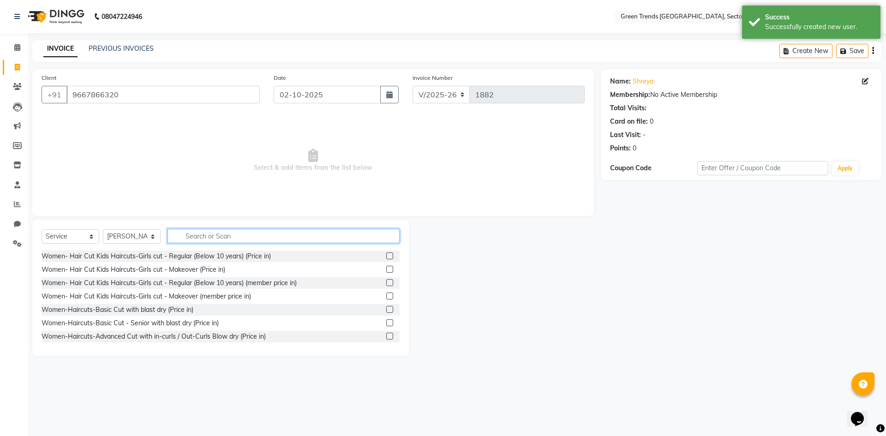
click at [187, 239] on input "text" at bounding box center [283, 236] width 232 height 14
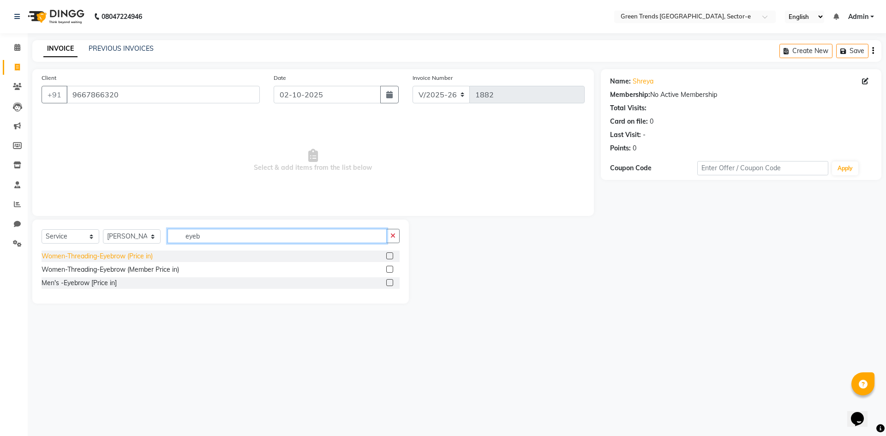
type input "eyeb"
click at [111, 256] on div "Women-Threading-Eyebrow (Price in)" at bounding box center [97, 256] width 111 height 10
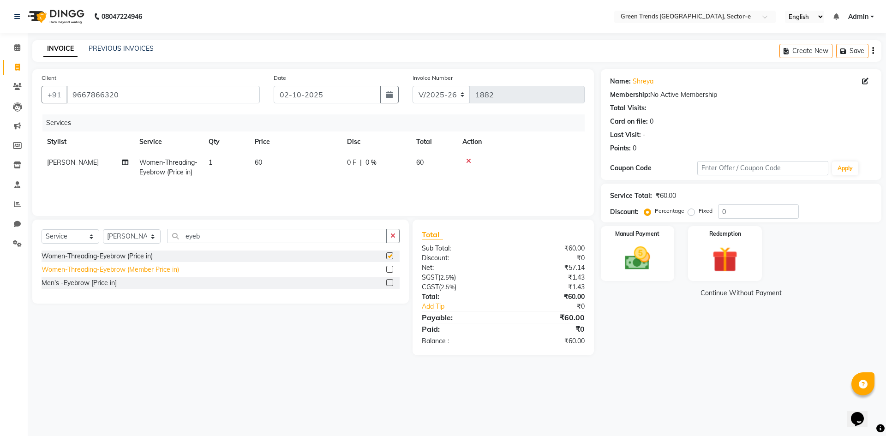
checkbox input "false"
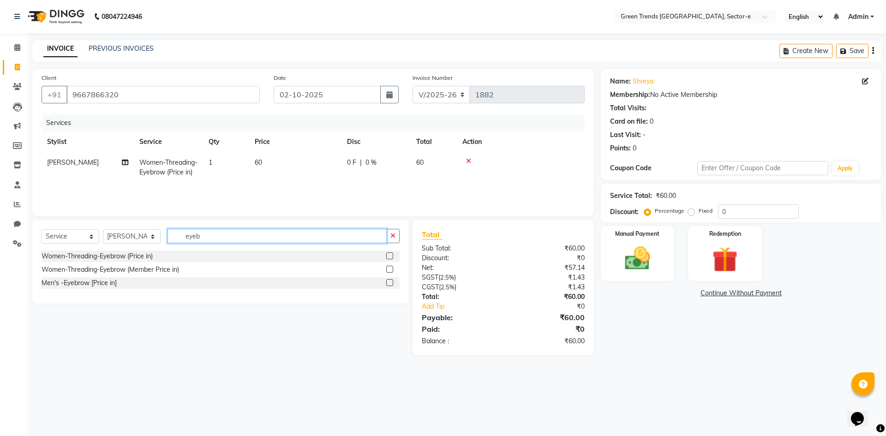
click at [223, 235] on input "eyeb" at bounding box center [276, 236] width 219 height 14
type input "e"
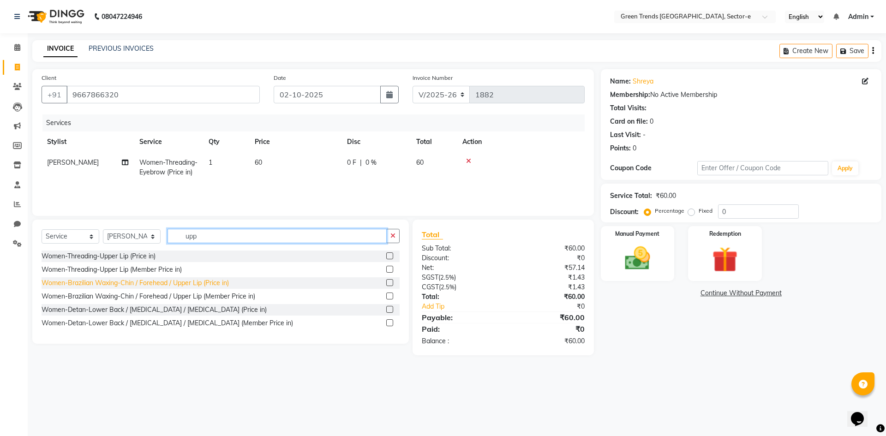
type input "upp"
click at [198, 281] on div "Women-Brazilian Waxing-Chin / Forehead / Upper Lip (Price in)" at bounding box center [135, 283] width 187 height 10
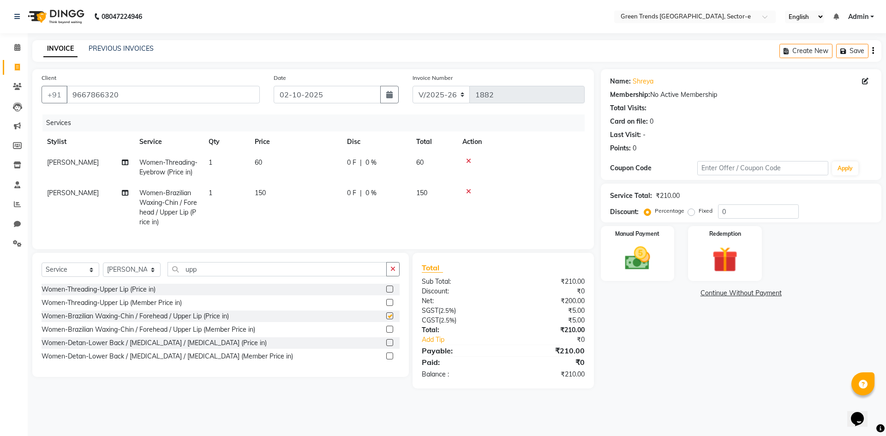
checkbox input "false"
drag, startPoint x: 278, startPoint y: 278, endPoint x: 286, endPoint y: 269, distance: 11.8
click at [278, 276] on input "upp" at bounding box center [276, 269] width 219 height 14
type input "u"
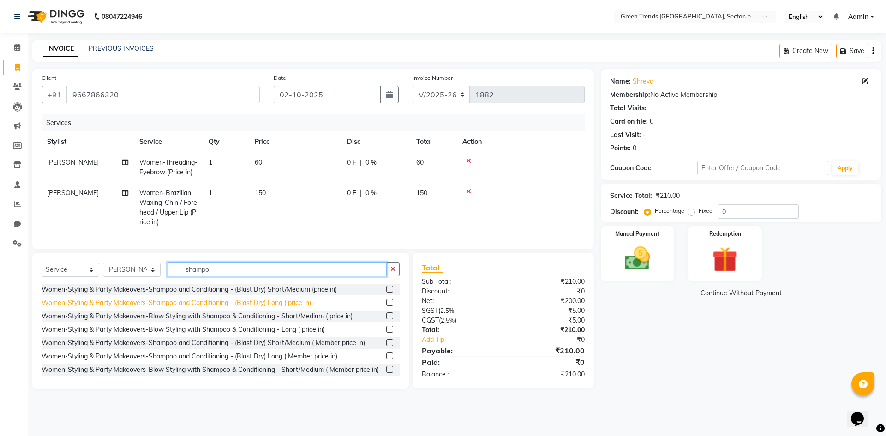
type input "shampo"
click at [241, 308] on div "Women-Styling & Party Makeovers-Shampoo and Conditioning - (Blast Dry) Long ( p…" at bounding box center [176, 303] width 269 height 10
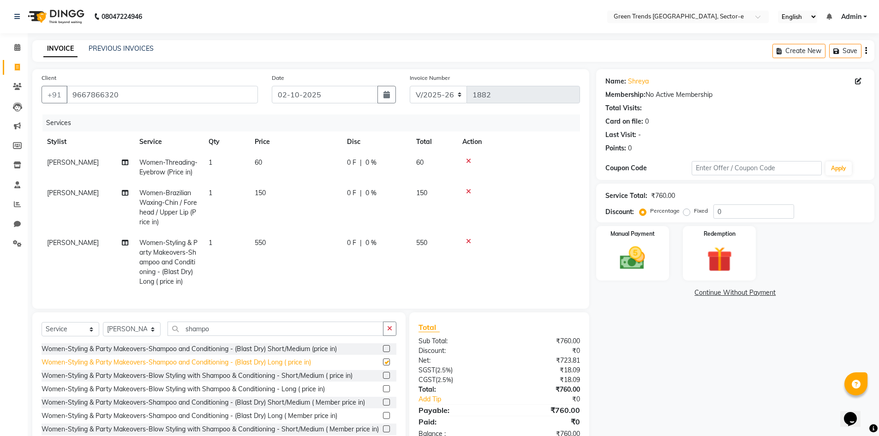
checkbox input "false"
click at [467, 241] on icon at bounding box center [468, 241] width 5 height 6
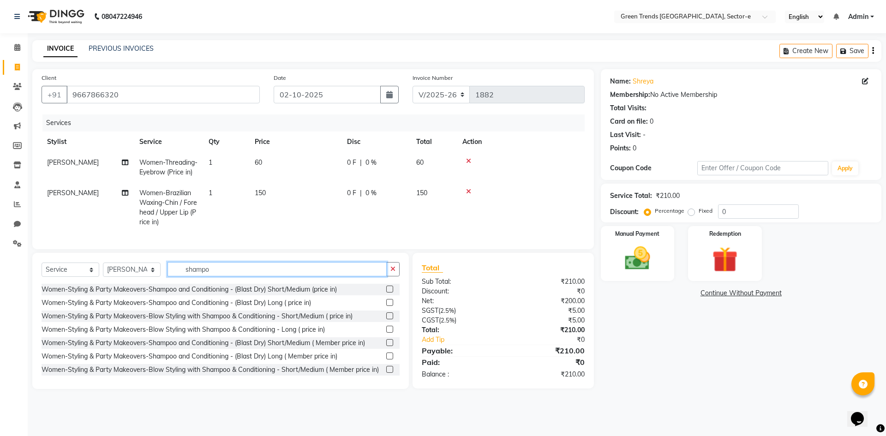
click at [344, 275] on input "shampo" at bounding box center [276, 269] width 219 height 14
type input "s"
type input "shampo"
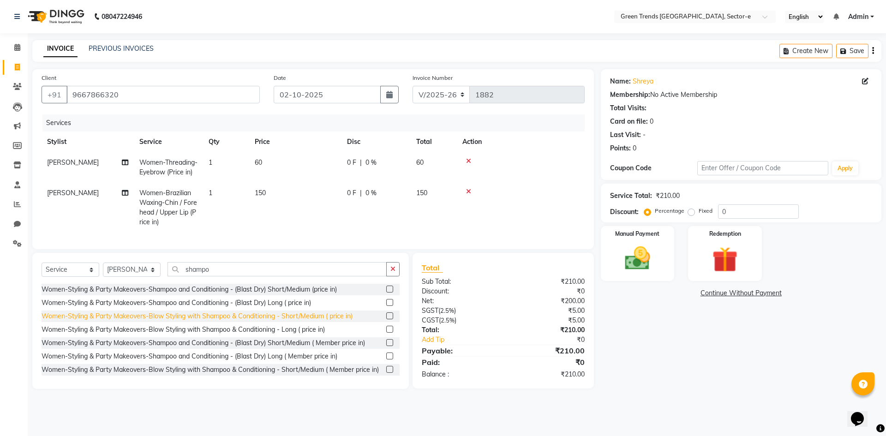
click at [254, 320] on div "Women-Styling & Party Makeovers-Blow Styling with Shampoo & Conditioning - Shor…" at bounding box center [197, 316] width 311 height 10
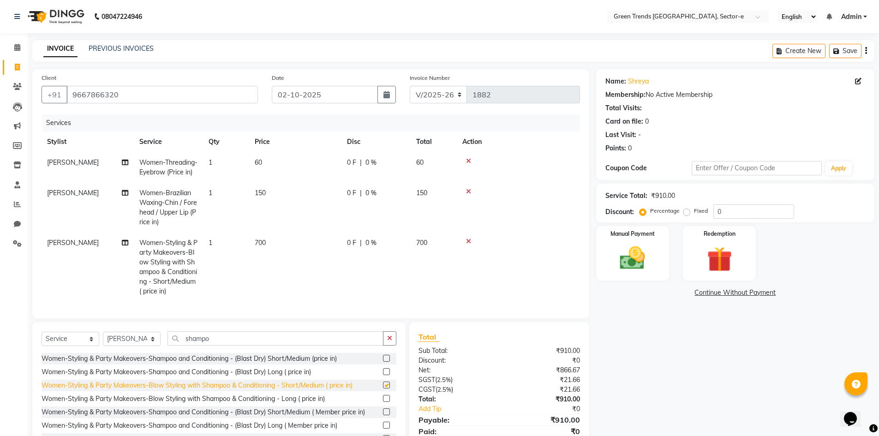
checkbox input "false"
click at [466, 241] on icon at bounding box center [468, 241] width 5 height 6
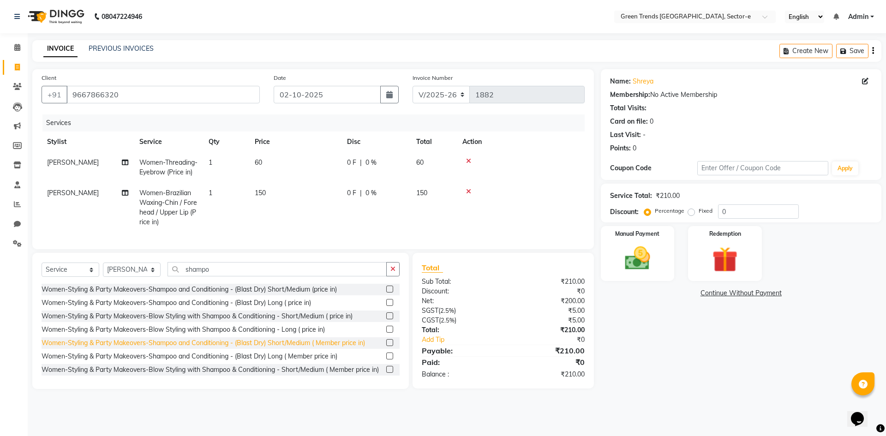
click at [272, 348] on div "Women-Styling & Party Makeovers-Shampoo and Conditioning - (Blast Dry) Short/Me…" at bounding box center [203, 343] width 323 height 10
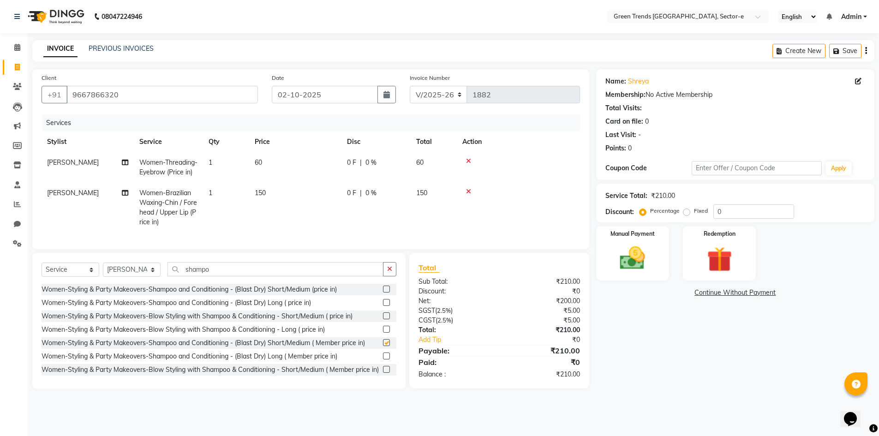
checkbox input "false"
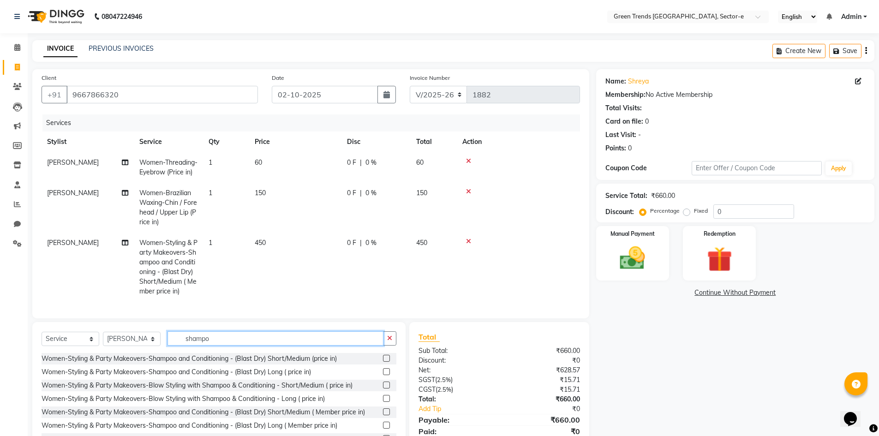
click at [286, 345] on input "shampo" at bounding box center [275, 338] width 216 height 14
type input "s"
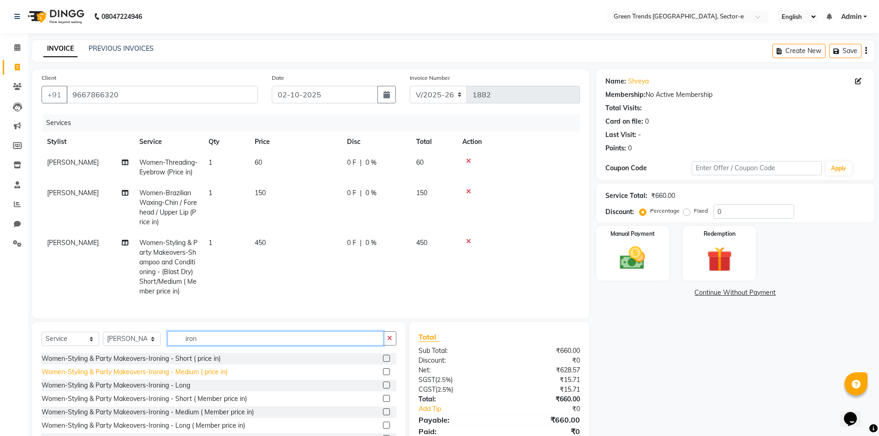
type input "iron"
click at [178, 376] on div "Women-Styling & Party Makeovers-Ironing - Medium ( price in)" at bounding box center [135, 372] width 186 height 10
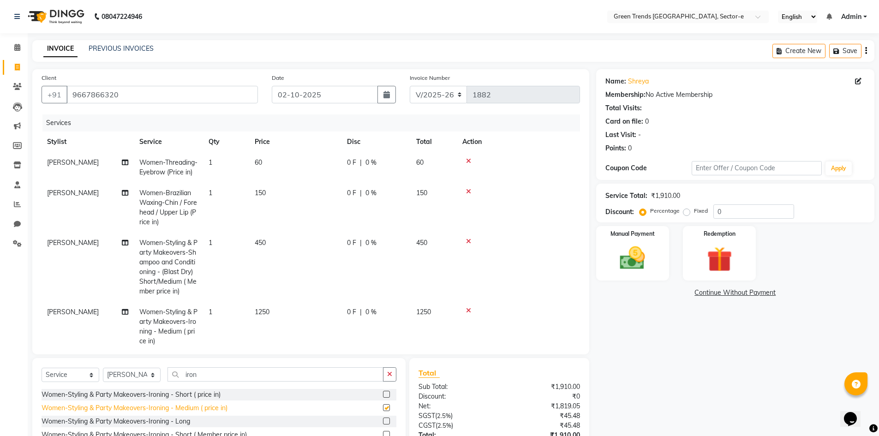
checkbox input "false"
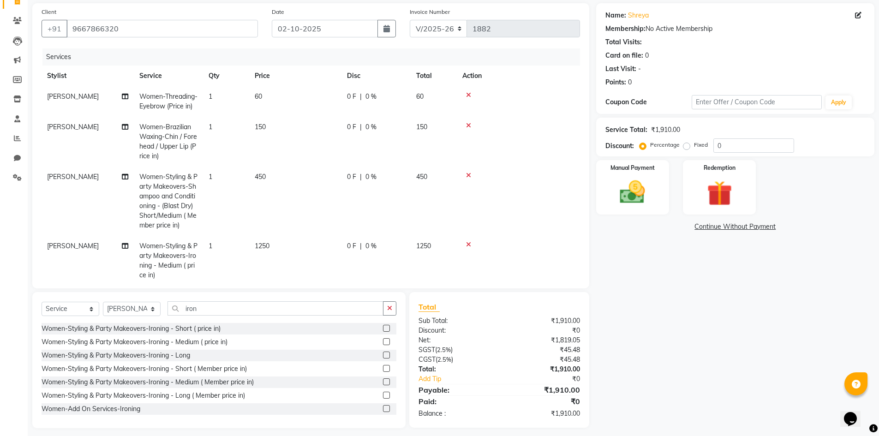
scroll to position [72, 0]
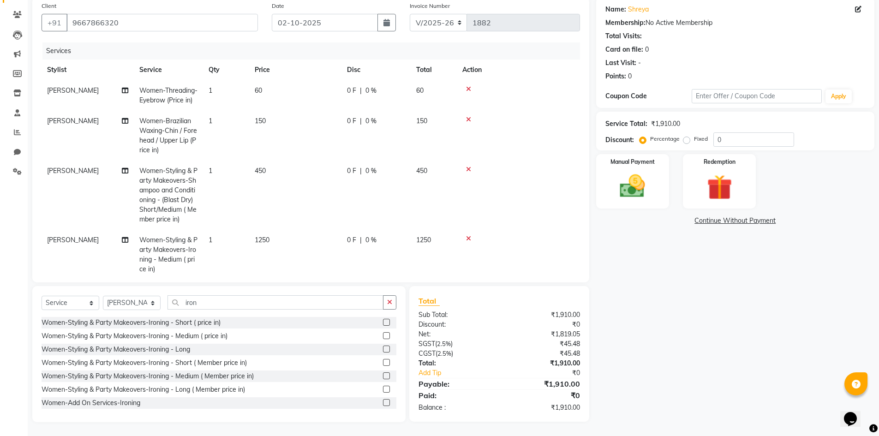
drag, startPoint x: 686, startPoint y: 138, endPoint x: 716, endPoint y: 142, distance: 30.2
click at [694, 137] on label "Fixed" at bounding box center [701, 139] width 14 height 8
click at [687, 137] on input "Fixed" at bounding box center [688, 139] width 6 height 6
radio input "true"
click at [723, 140] on input "0" at bounding box center [753, 139] width 81 height 14
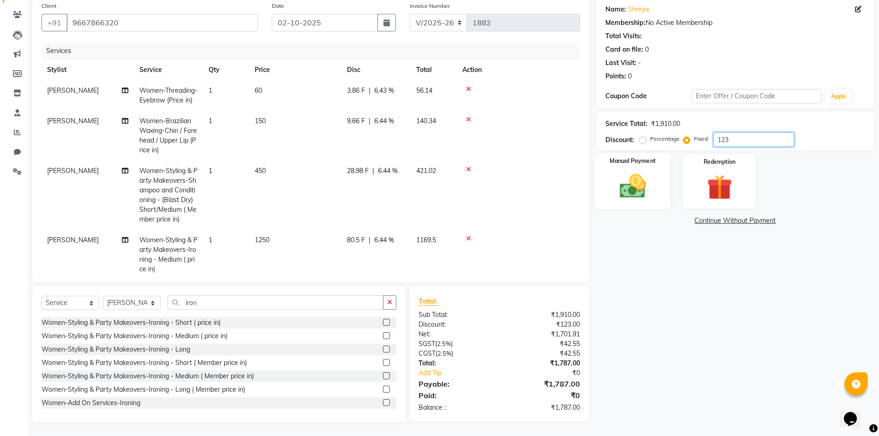
type input "123"
click at [623, 186] on img at bounding box center [632, 186] width 42 height 30
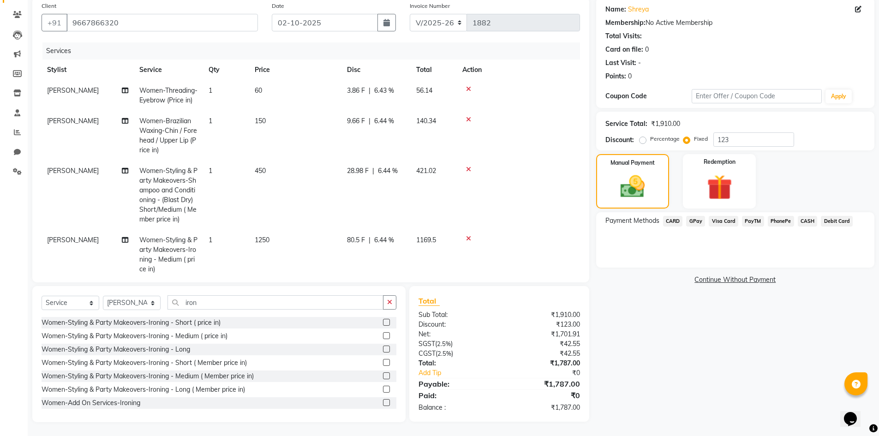
click at [699, 221] on span "GPay" at bounding box center [695, 221] width 19 height 11
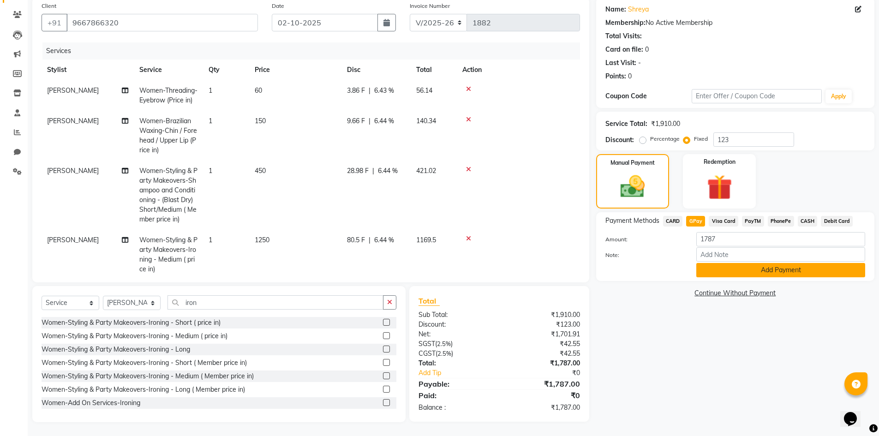
click at [732, 271] on button "Add Payment" at bounding box center [780, 270] width 169 height 14
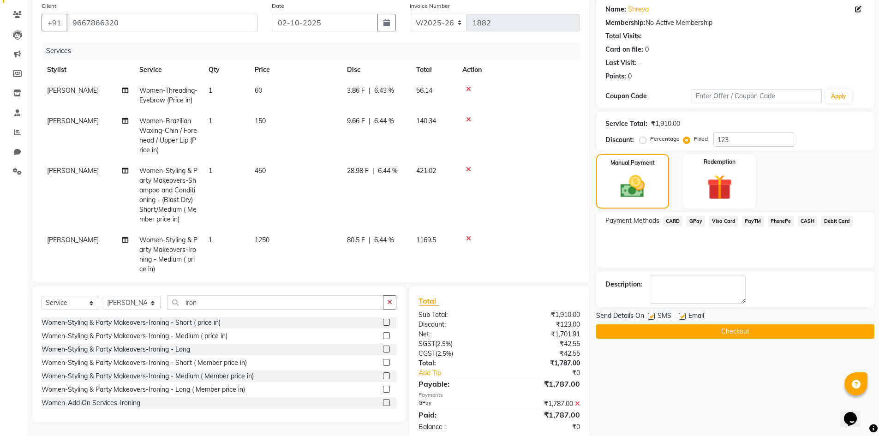
click at [681, 315] on label at bounding box center [681, 316] width 7 height 7
click at [681, 315] on input "checkbox" at bounding box center [681, 317] width 6 height 6
checkbox input "false"
click at [651, 316] on label at bounding box center [651, 316] width 7 height 7
click at [651, 316] on input "checkbox" at bounding box center [651, 317] width 6 height 6
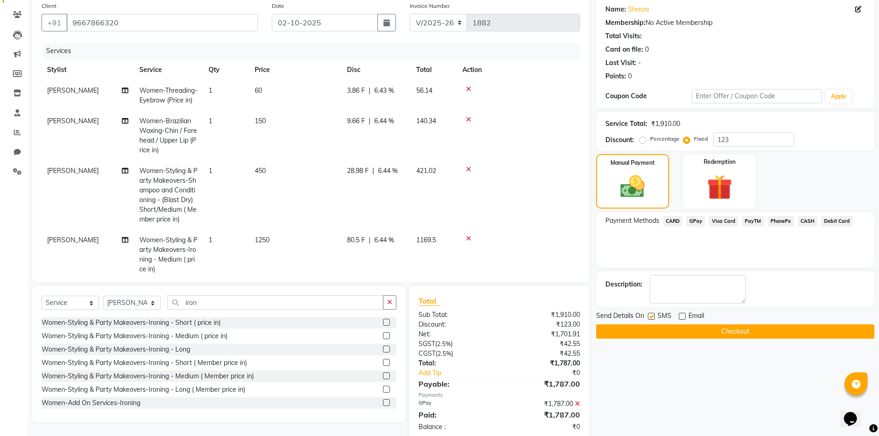
checkbox input "false"
click at [664, 332] on button "Checkout" at bounding box center [735, 331] width 278 height 14
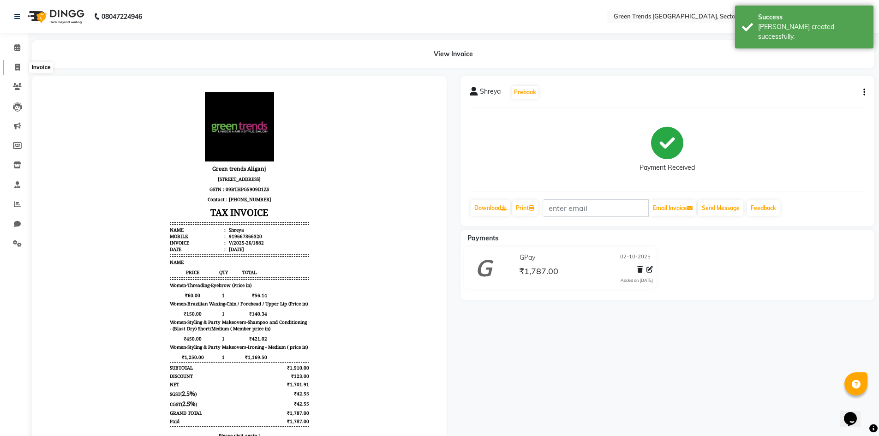
click at [19, 70] on icon at bounding box center [17, 67] width 5 height 7
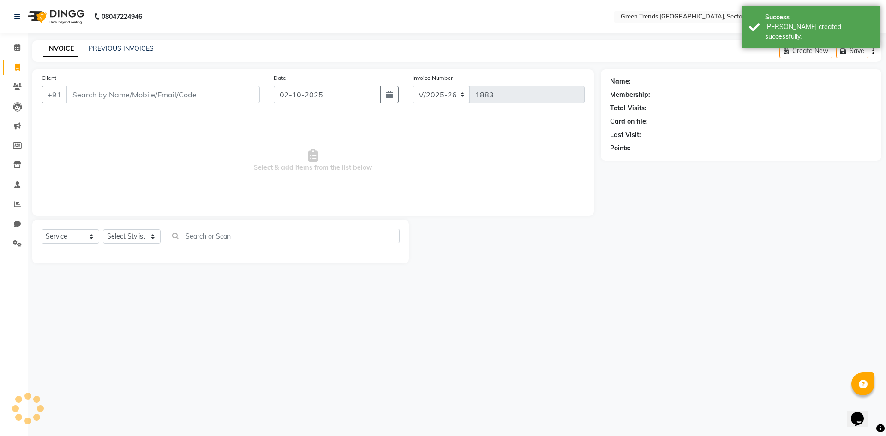
drag, startPoint x: 71, startPoint y: 94, endPoint x: 86, endPoint y: 102, distance: 16.9
click at [72, 94] on input "Client" at bounding box center [162, 95] width 193 height 18
click at [126, 95] on input "Client" at bounding box center [162, 95] width 193 height 18
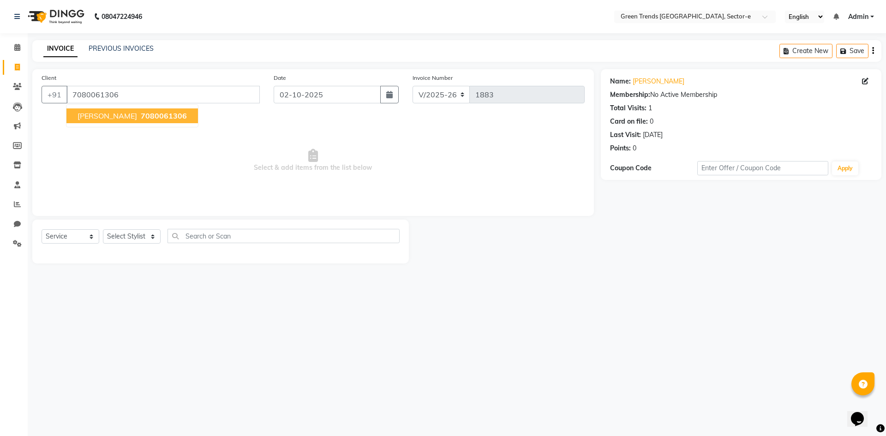
click at [94, 115] on span "[PERSON_NAME]" at bounding box center [106, 115] width 59 height 9
click at [129, 236] on select "Select Stylist [PERSON_NAME] [PERSON_NAME] Mo. [PERSON_NAME].[PERSON_NAME] [PER…" at bounding box center [132, 236] width 58 height 14
click at [103, 229] on select "Select Stylist [PERSON_NAME] [PERSON_NAME] Mo. [PERSON_NAME].[PERSON_NAME] [PER…" at bounding box center [132, 236] width 58 height 14
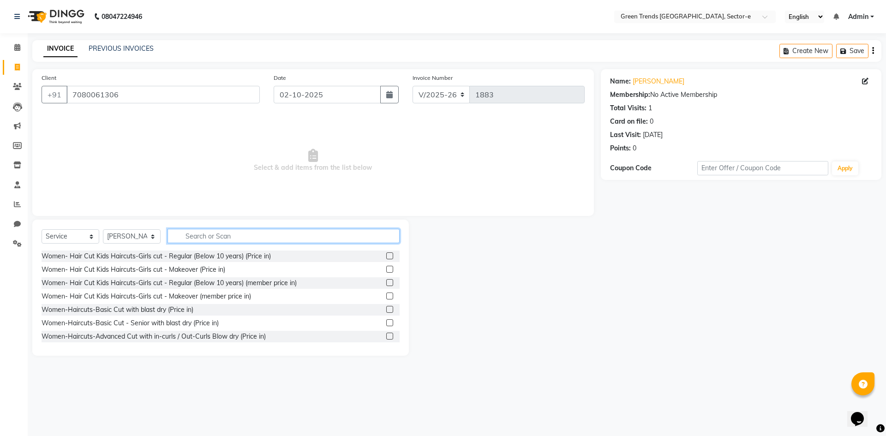
click at [224, 239] on input "text" at bounding box center [283, 236] width 232 height 14
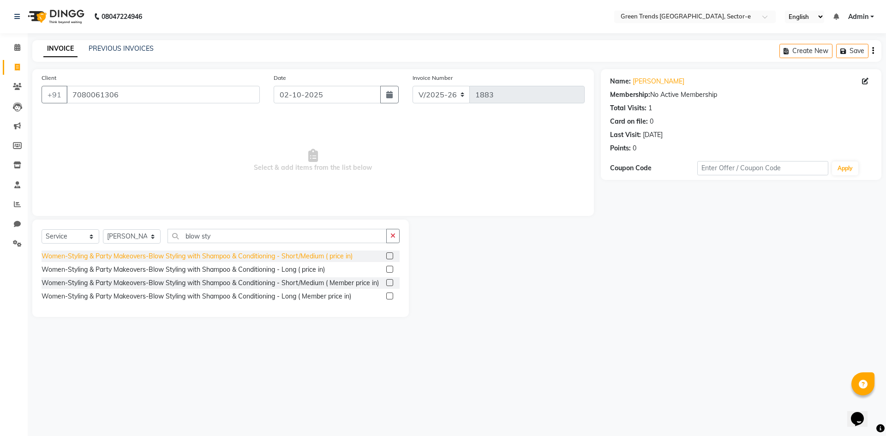
click at [230, 259] on div "Women-Styling & Party Makeovers-Blow Styling with Shampoo & Conditioning - Shor…" at bounding box center [197, 256] width 311 height 10
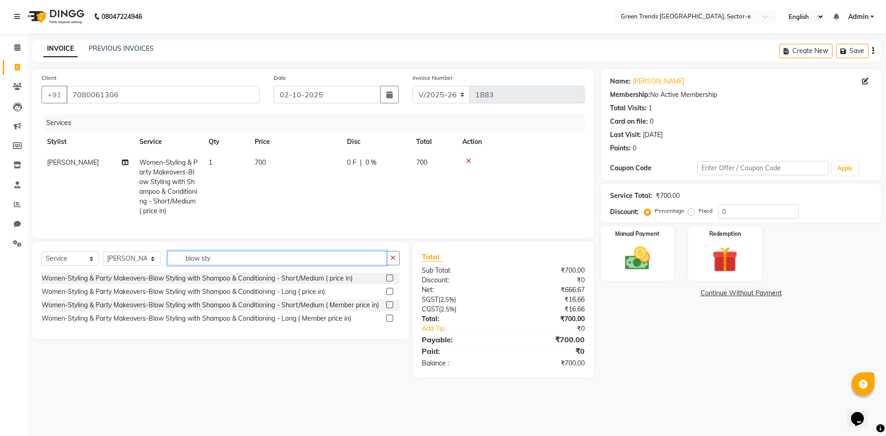
drag, startPoint x: 351, startPoint y: 268, endPoint x: 354, endPoint y: 264, distance: 4.9
click at [351, 265] on input "blow sty" at bounding box center [276, 258] width 219 height 14
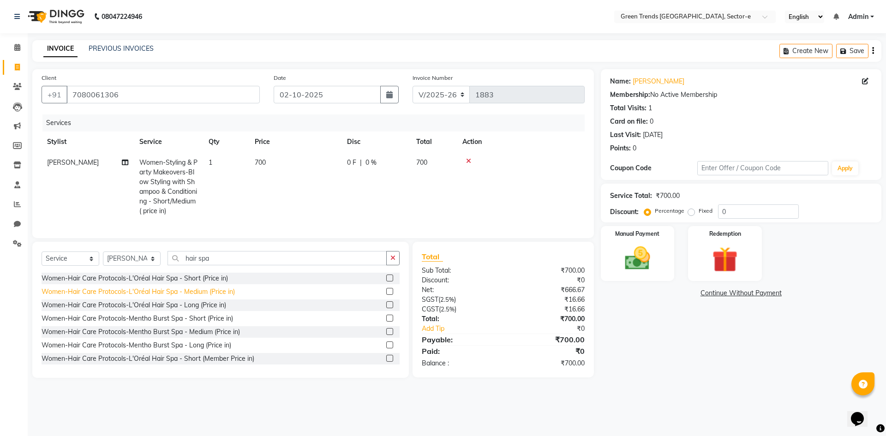
click at [196, 297] on div "Women-Hair Care Protocols-L'Oréal Hair Spa - Medium (Price in)" at bounding box center [138, 292] width 193 height 10
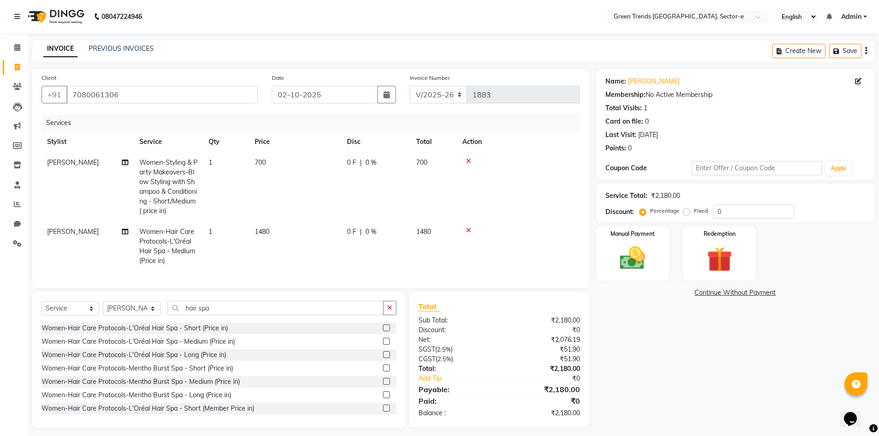
click at [694, 214] on label "Fixed" at bounding box center [701, 211] width 14 height 8
click at [685, 214] on input "Fixed" at bounding box center [688, 211] width 6 height 6
click at [733, 212] on input "0" at bounding box center [753, 211] width 81 height 14
click at [514, 364] on div "₹41.38" at bounding box center [543, 359] width 88 height 10
click at [644, 258] on img at bounding box center [632, 258] width 42 height 30
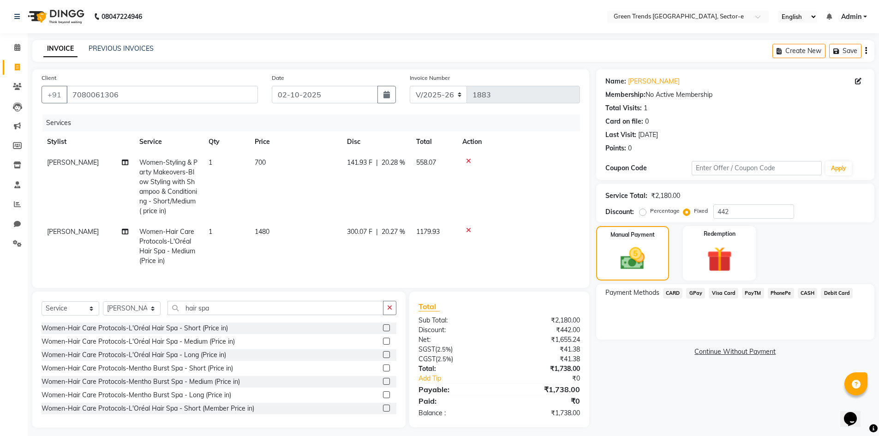
click at [675, 291] on span "CARD" at bounding box center [673, 293] width 20 height 11
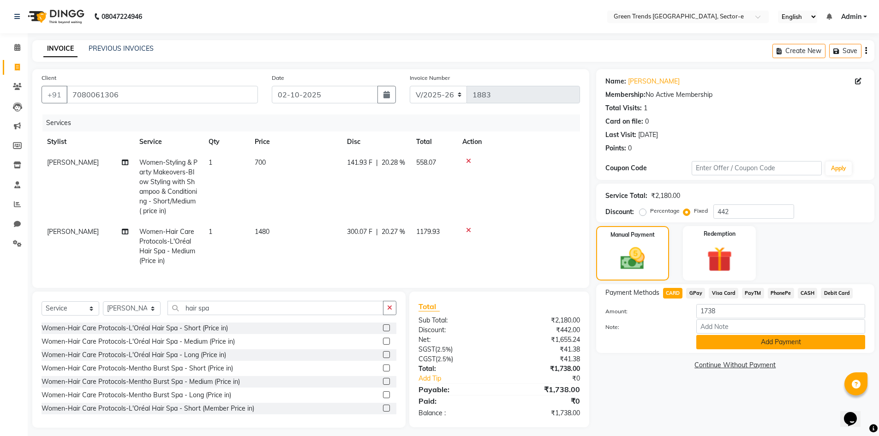
click at [711, 345] on button "Add Payment" at bounding box center [780, 342] width 169 height 14
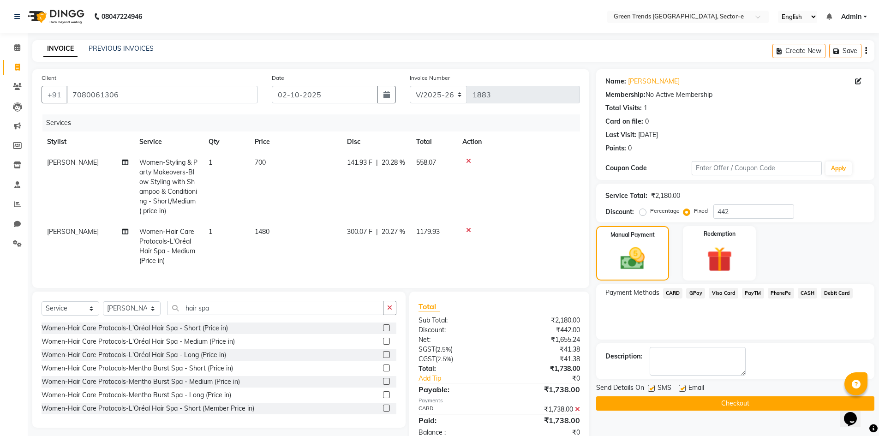
click at [682, 389] on label at bounding box center [681, 388] width 7 height 7
click at [682, 389] on input "checkbox" at bounding box center [681, 389] width 6 height 6
click at [652, 387] on label at bounding box center [651, 388] width 7 height 7
click at [652, 387] on input "checkbox" at bounding box center [651, 389] width 6 height 6
click at [661, 402] on button "Checkout" at bounding box center [735, 403] width 278 height 14
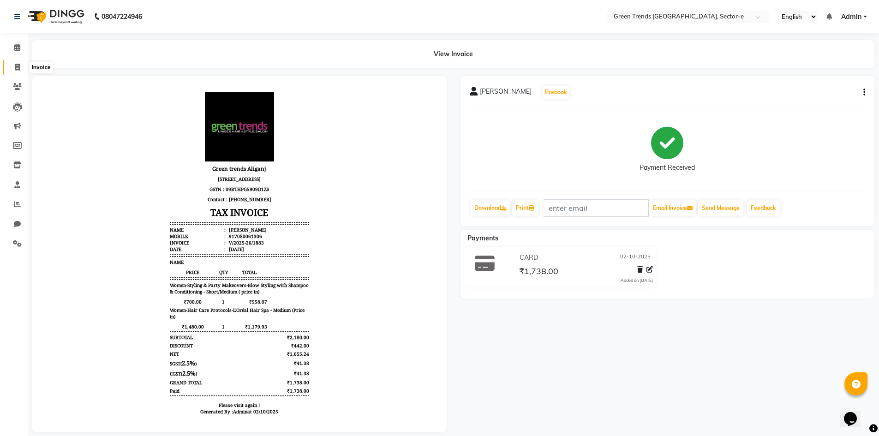
click at [15, 69] on icon at bounding box center [17, 67] width 5 height 7
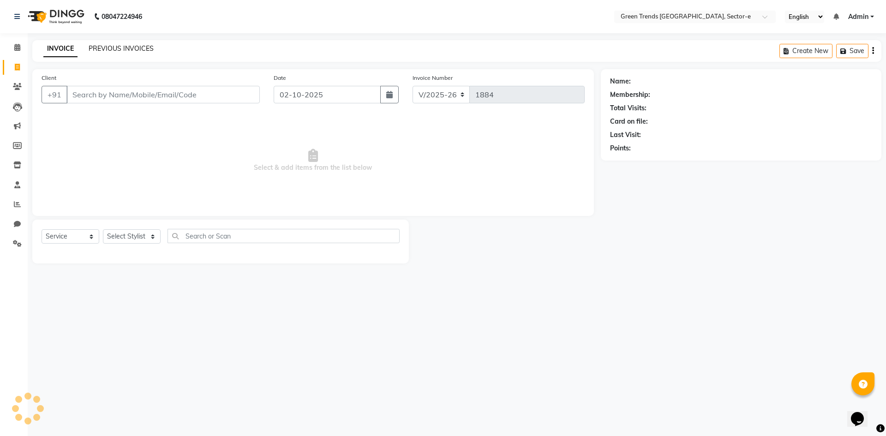
click at [121, 46] on link "PREVIOUS INVOICES" at bounding box center [121, 48] width 65 height 8
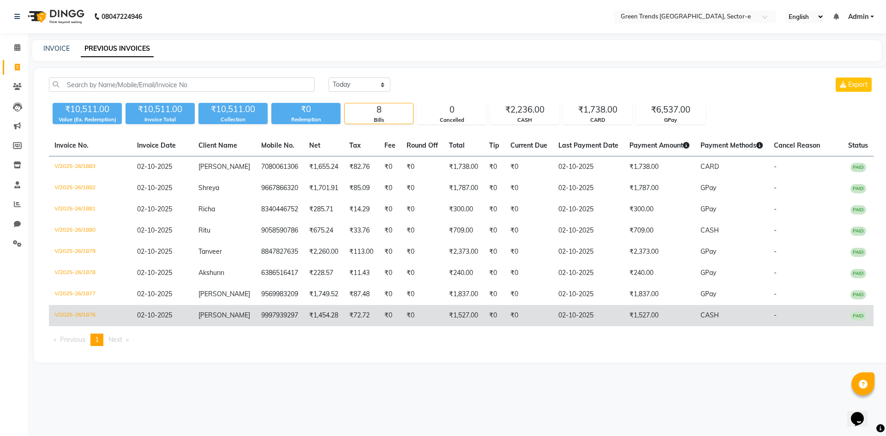
click at [241, 315] on td "[PERSON_NAME]" at bounding box center [224, 315] width 63 height 21
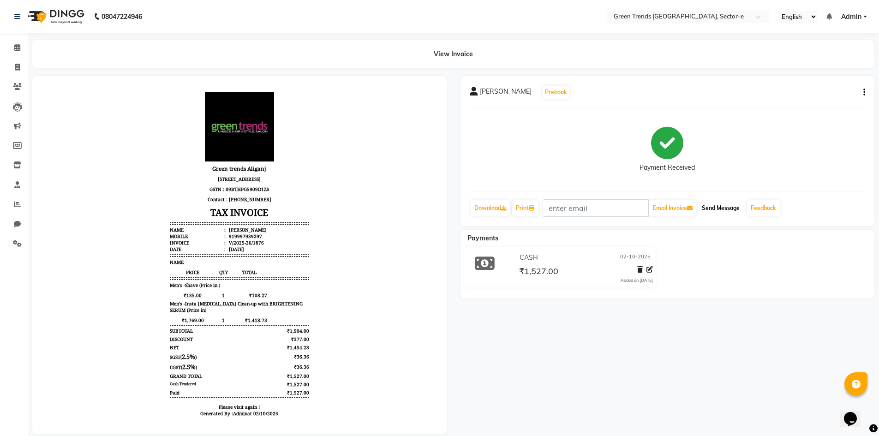
click at [728, 207] on button "Send Message" at bounding box center [720, 208] width 45 height 16
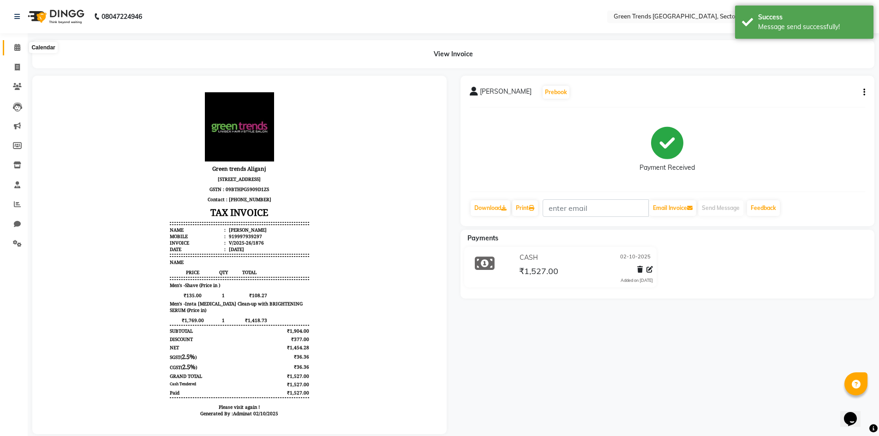
click at [14, 48] on icon at bounding box center [17, 47] width 6 height 7
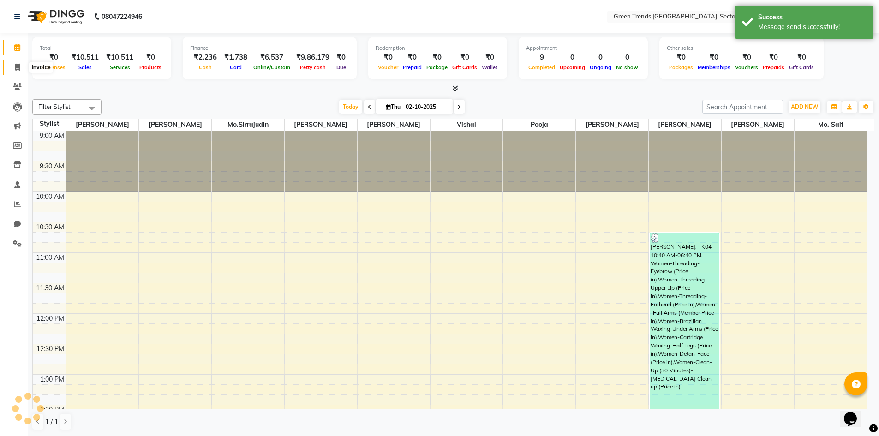
click at [15, 67] on icon at bounding box center [17, 67] width 5 height 7
select select "7023"
select select "service"
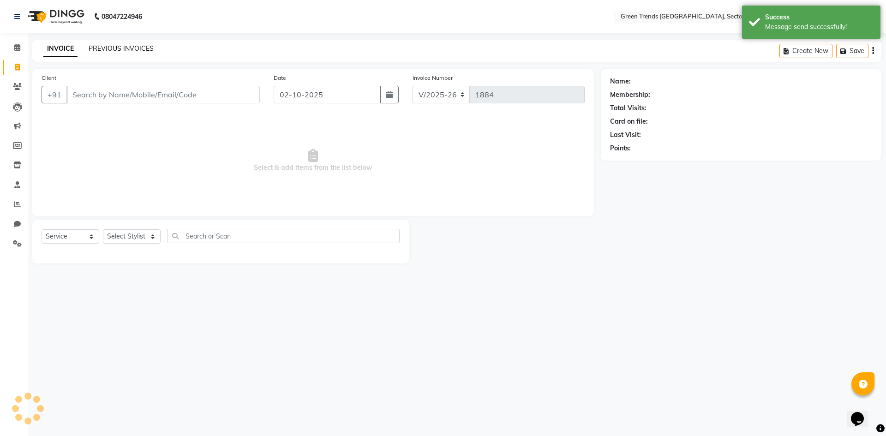
click at [124, 45] on link "PREVIOUS INVOICES" at bounding box center [121, 48] width 65 height 8
